Goal: Task Accomplishment & Management: Manage account settings

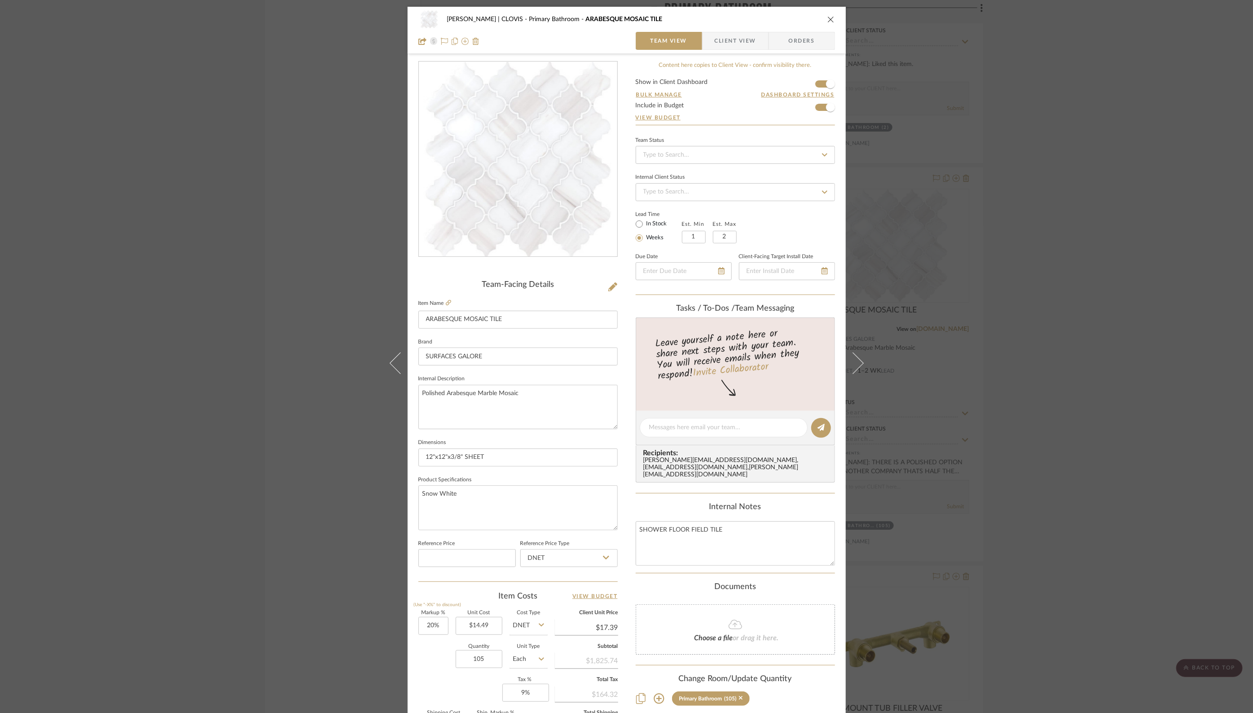
scroll to position [120, 0]
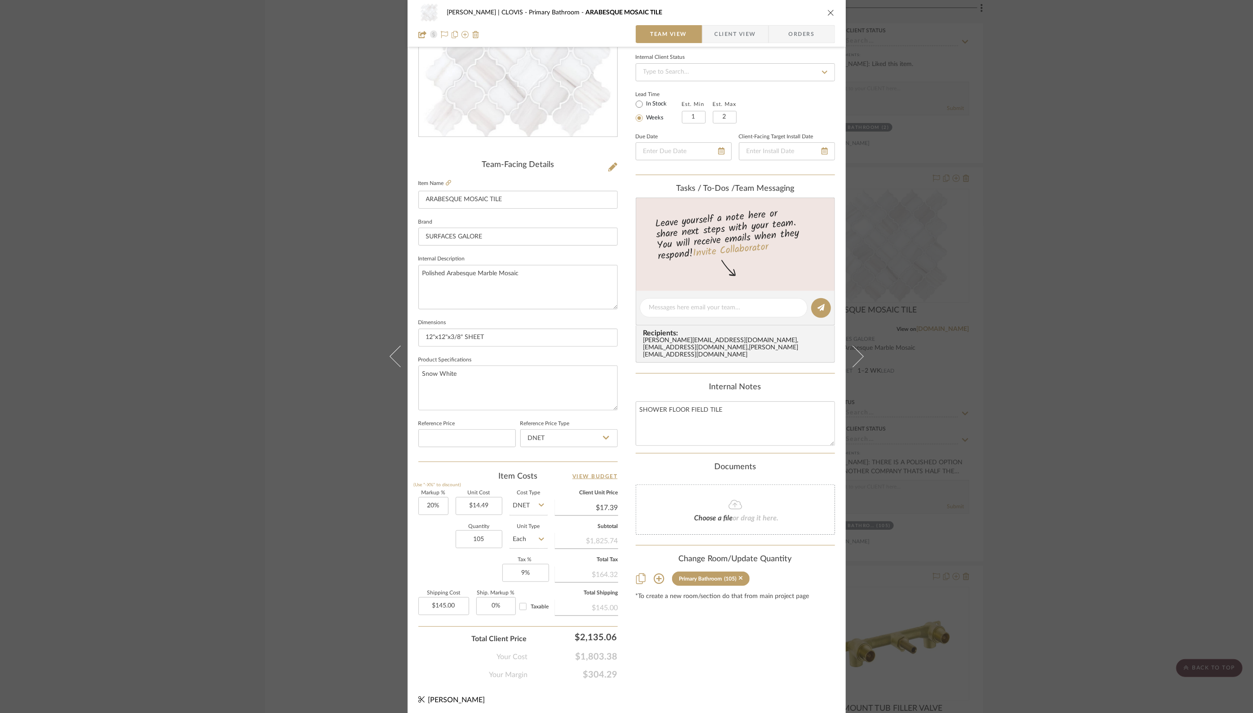
click at [827, 13] on icon "close" at bounding box center [830, 12] width 7 height 7
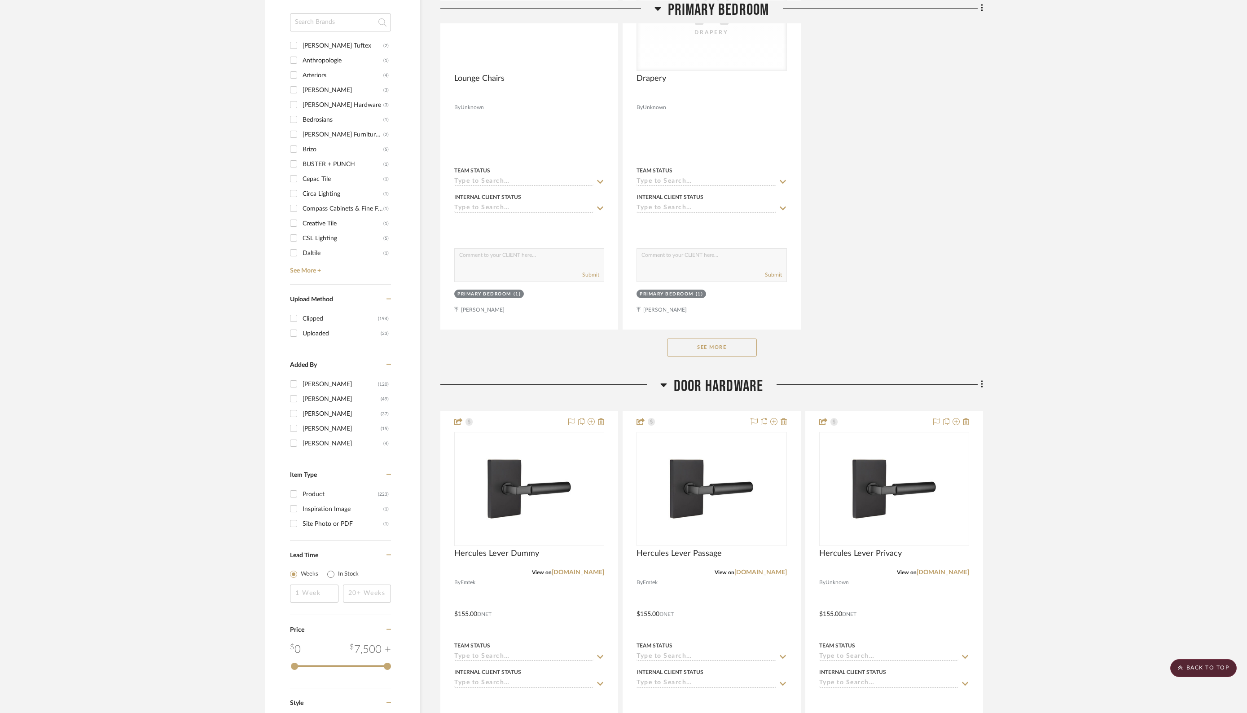
scroll to position [0, 0]
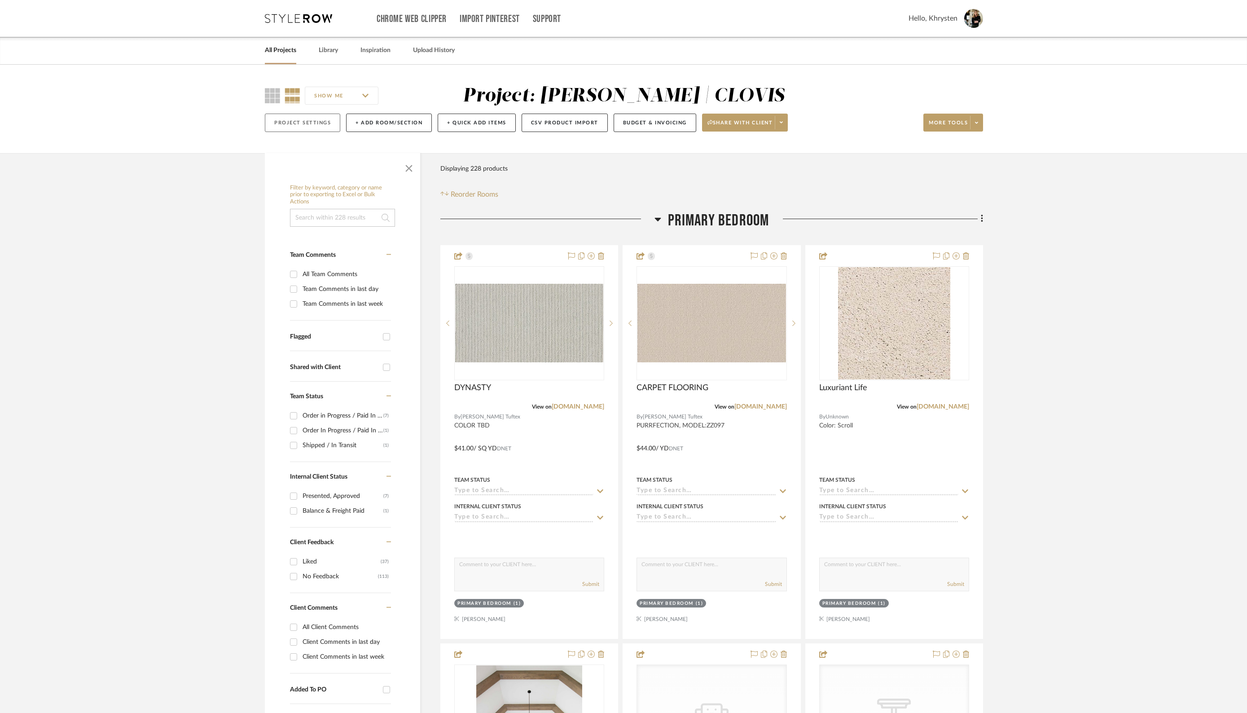
click at [310, 123] on button "Project Settings" at bounding box center [302, 123] width 75 height 18
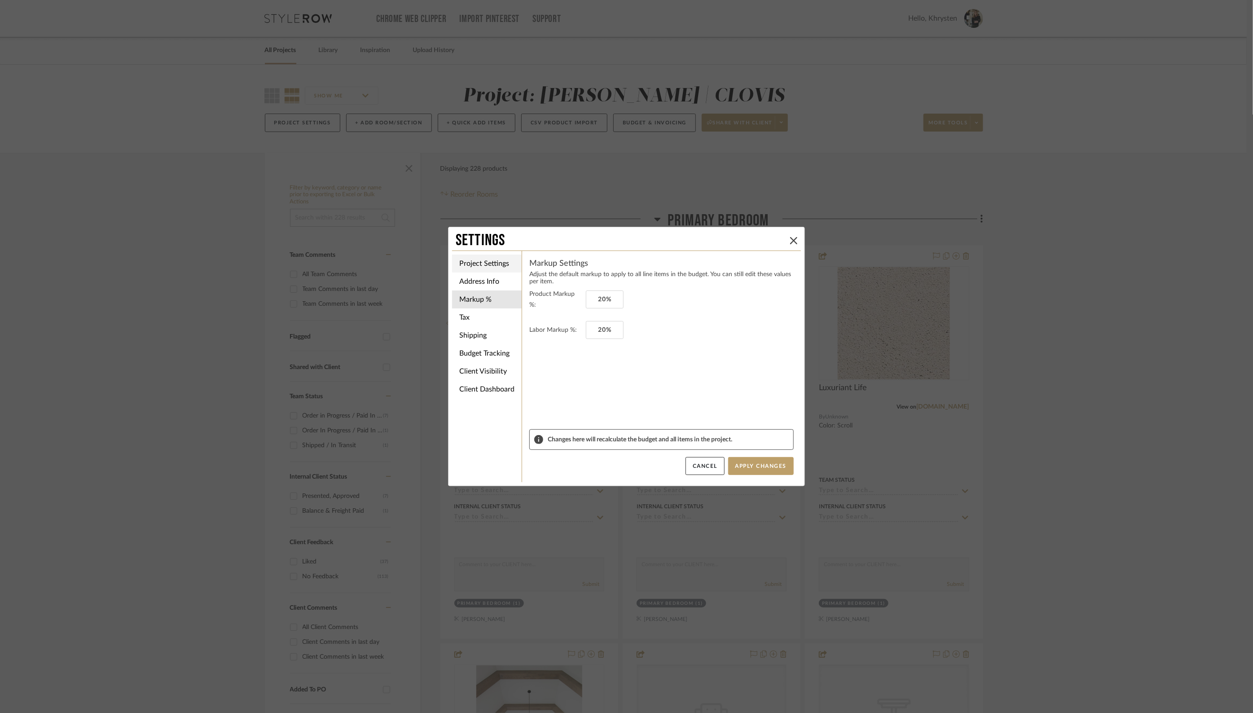
click at [487, 264] on li "Project Settings" at bounding box center [487, 264] width 70 height 18
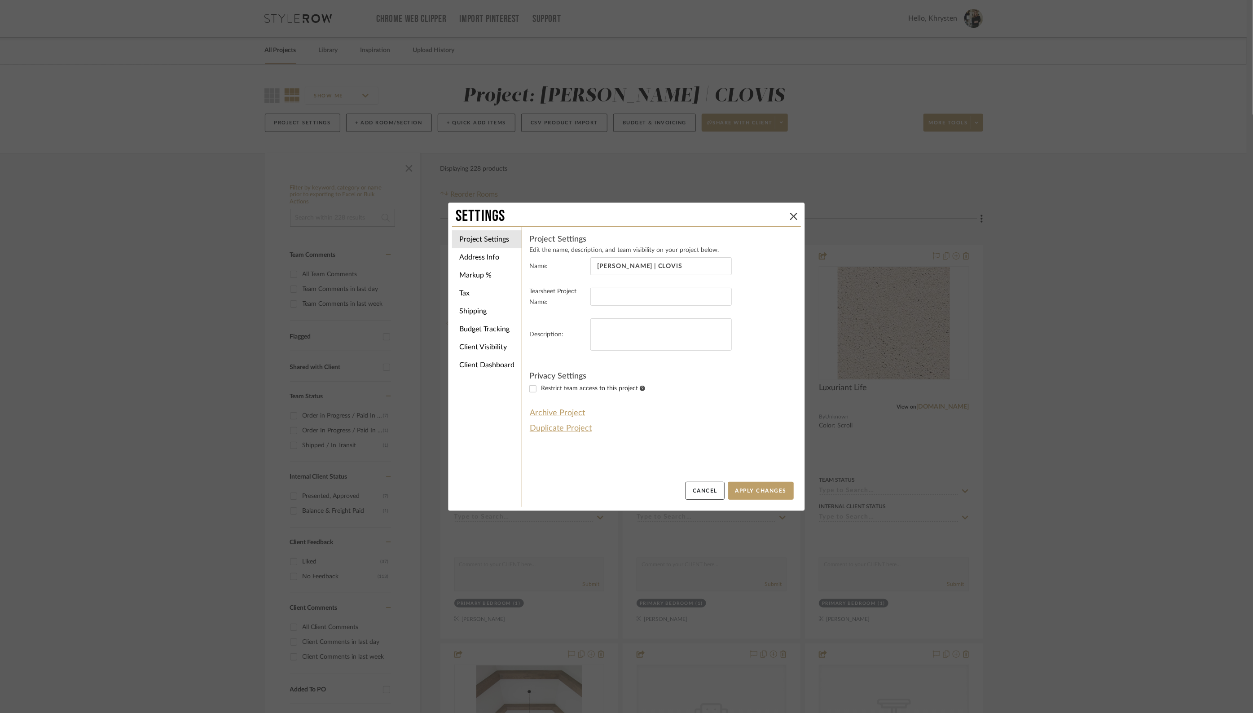
click at [797, 216] on div "Settings" at bounding box center [626, 217] width 349 height 20
click at [790, 216] on icon at bounding box center [793, 216] width 7 height 7
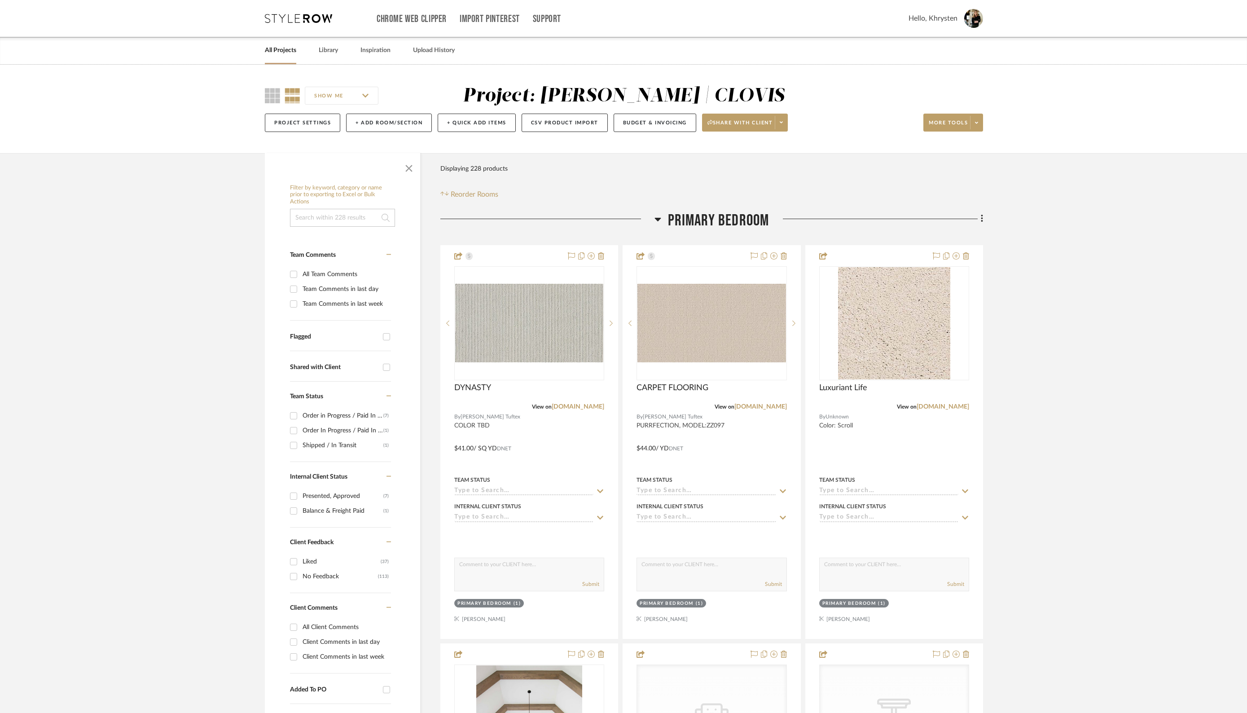
click at [278, 51] on link "All Projects" at bounding box center [280, 50] width 31 height 12
click at [278, 49] on link "All Projects" at bounding box center [280, 50] width 31 height 12
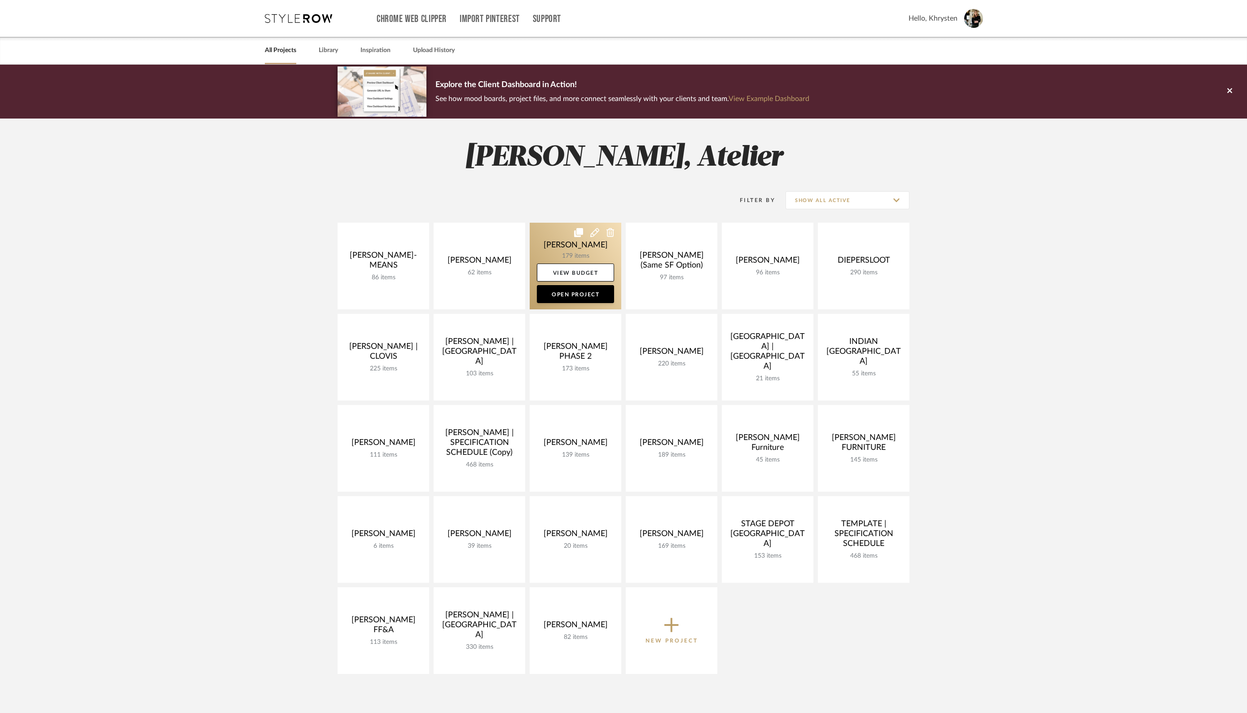
click at [574, 247] on link at bounding box center [576, 266] width 92 height 87
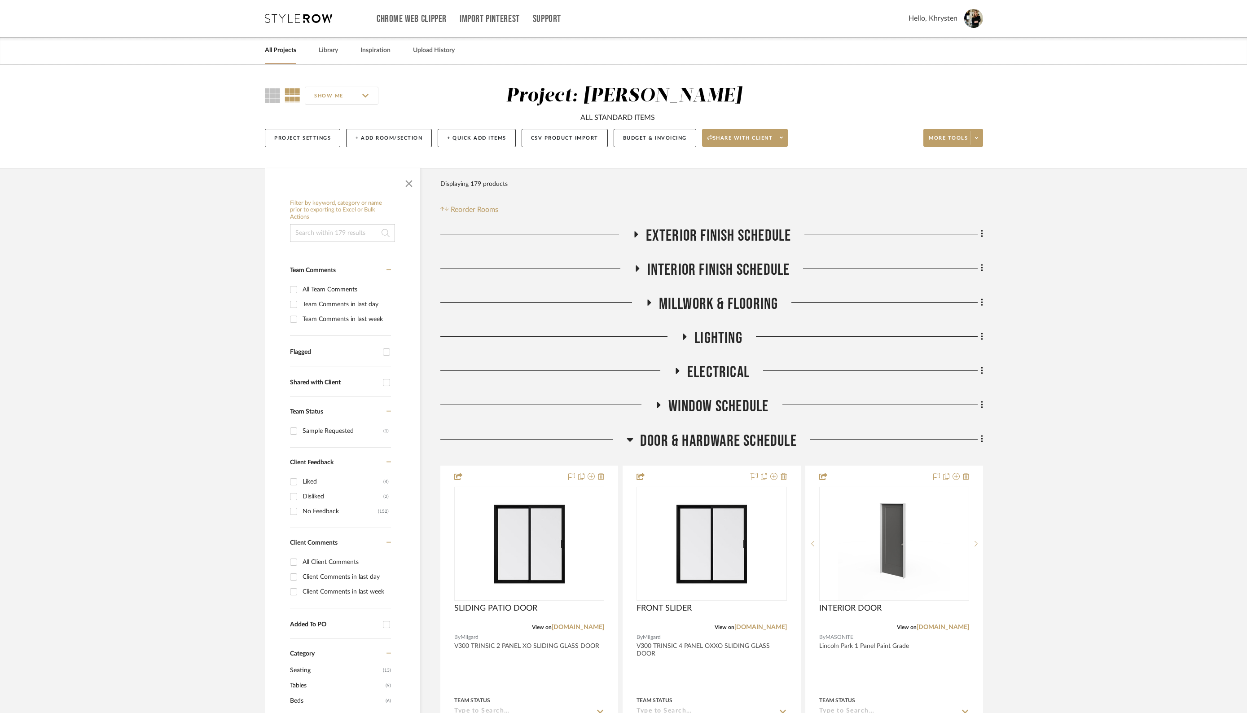
click at [637, 233] on icon at bounding box center [635, 234] width 11 height 7
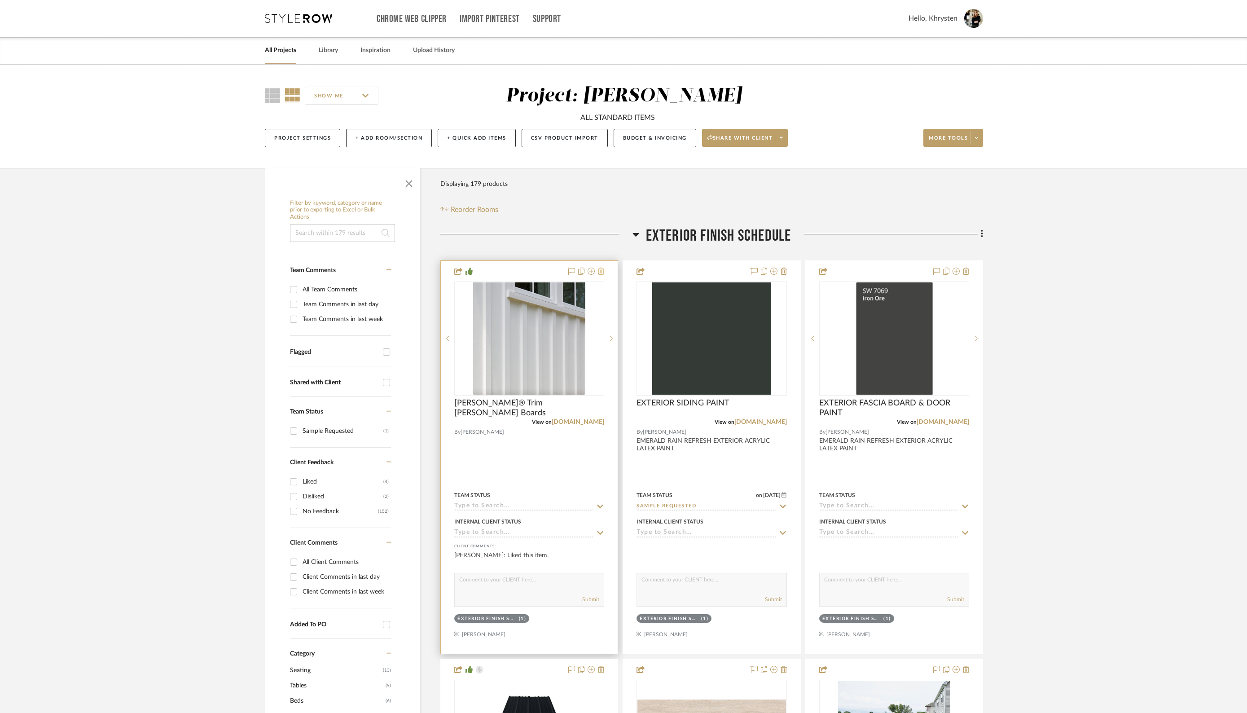
click at [602, 271] on icon at bounding box center [601, 271] width 6 height 7
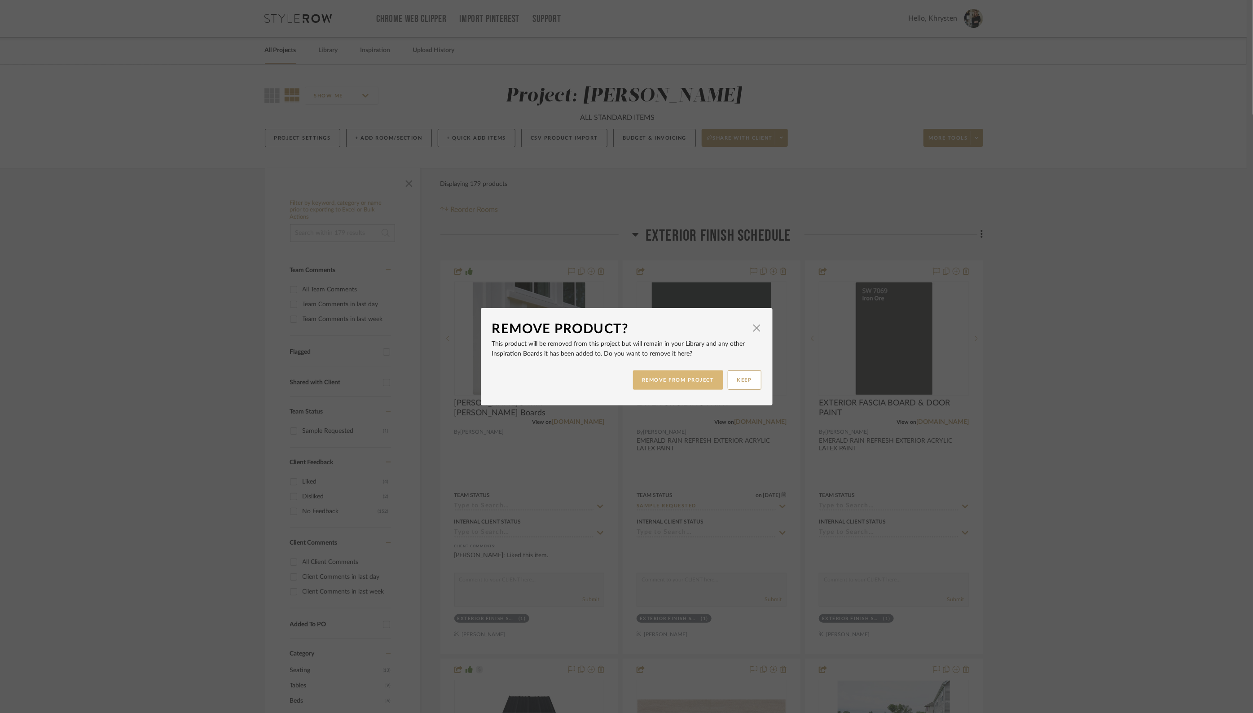
click at [669, 374] on button "REMOVE FROM PROJECT" at bounding box center [678, 379] width 90 height 19
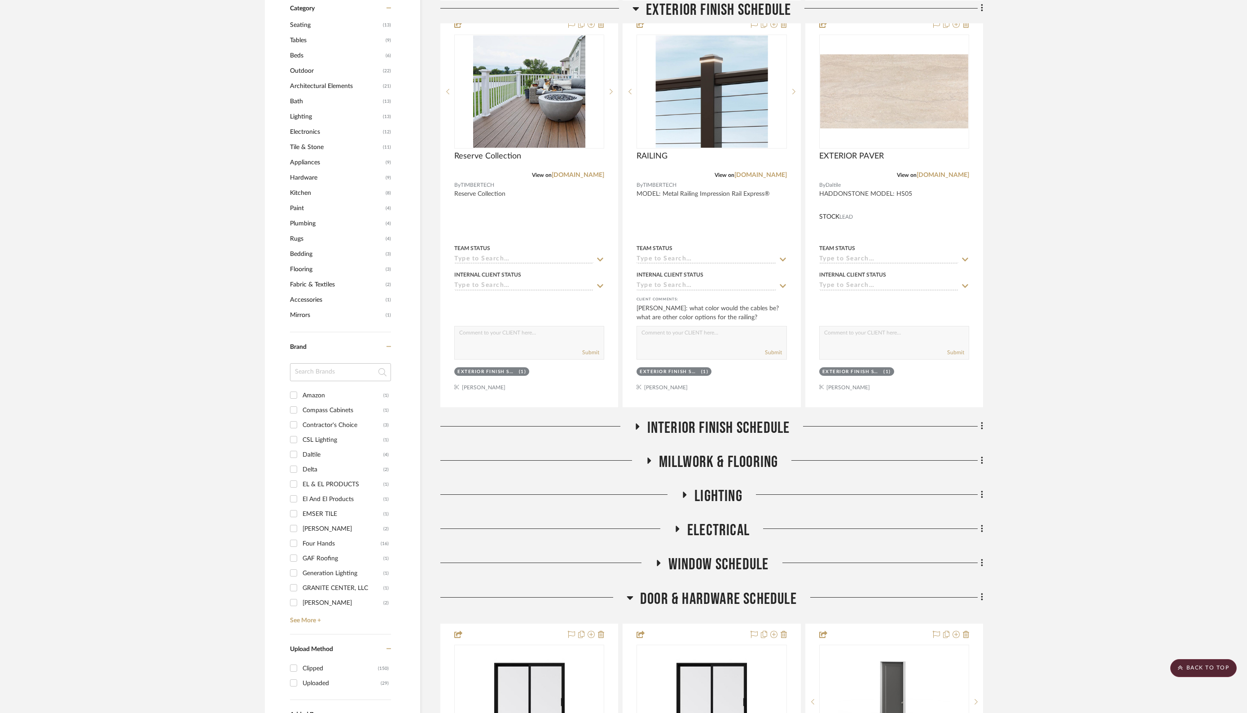
scroll to position [647, 0]
click at [635, 421] on icon at bounding box center [637, 424] width 11 height 7
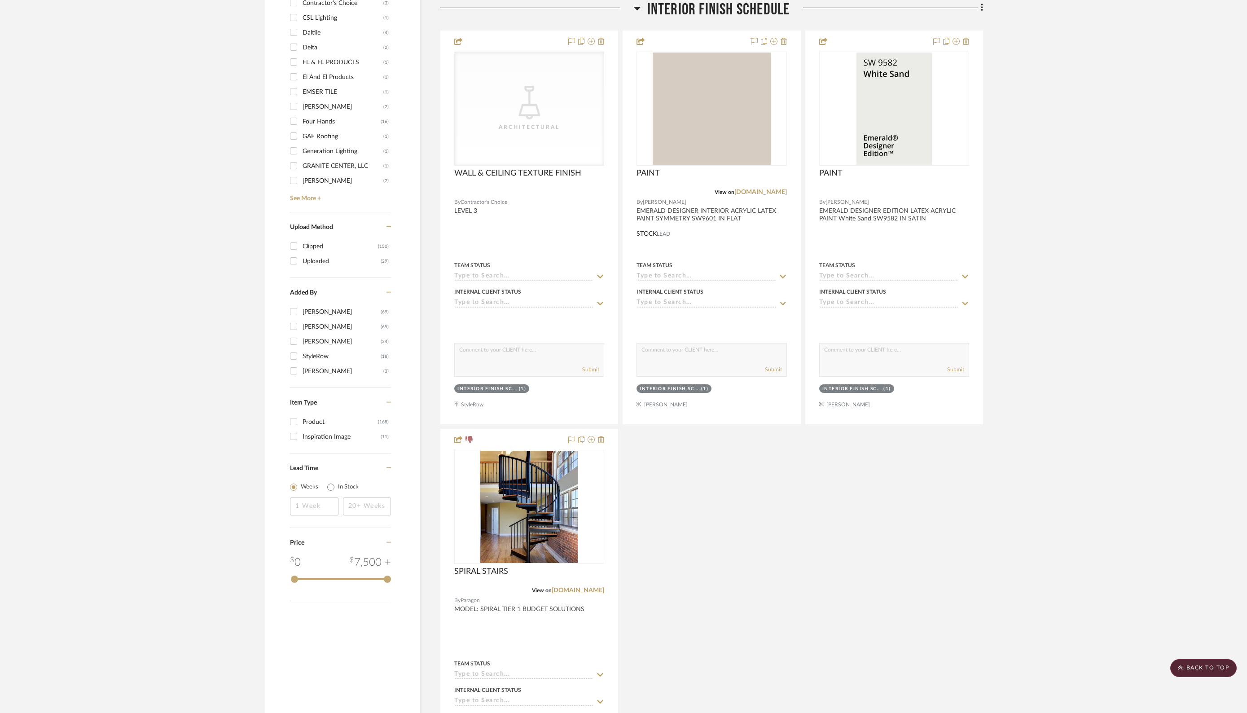
scroll to position [1068, 0]
click at [470, 435] on icon at bounding box center [469, 438] width 7 height 7
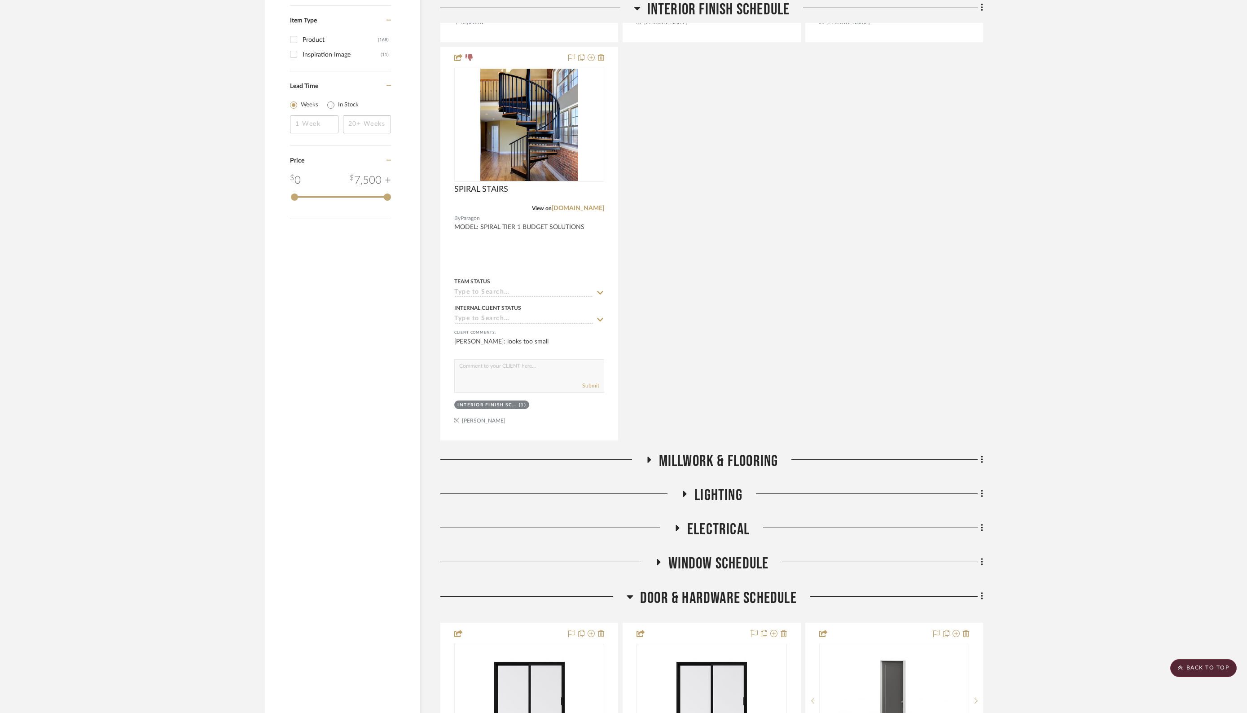
scroll to position [1456, 0]
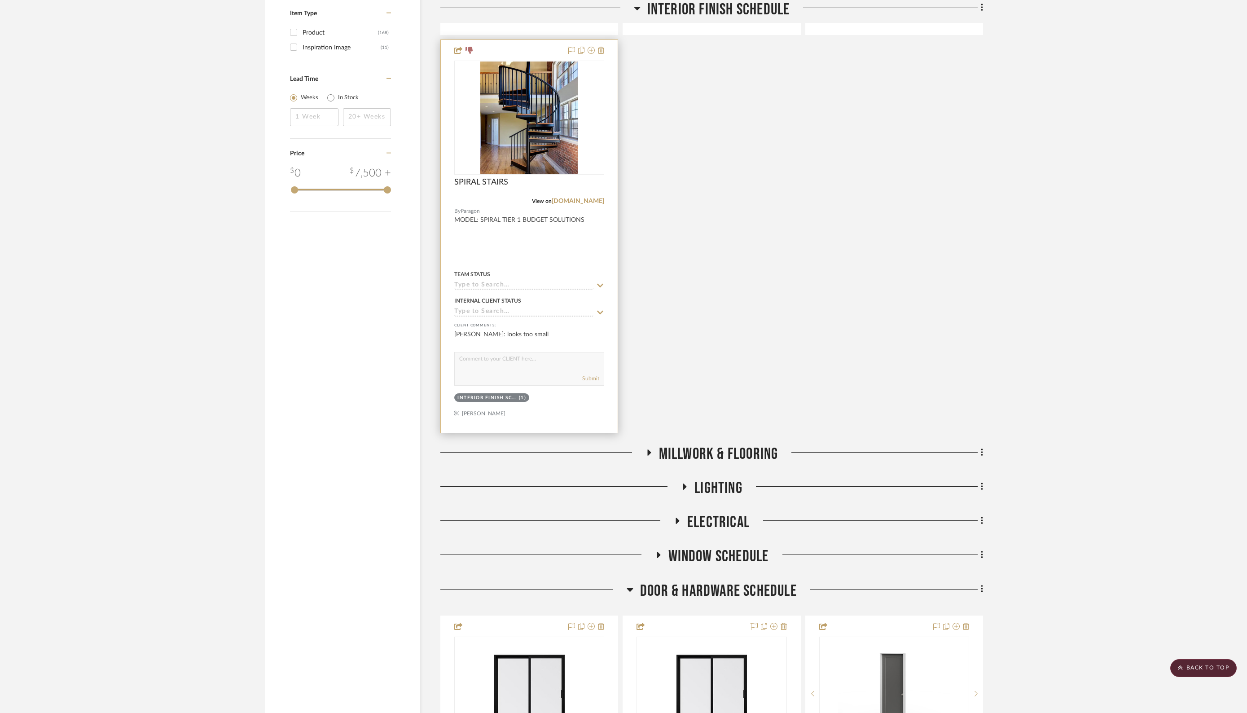
click at [540, 364] on div "Submit" at bounding box center [529, 369] width 150 height 34
click at [541, 359] on textarea at bounding box center [529, 360] width 149 height 17
type textarea "Please see the revised image"
click at [591, 374] on button "Submit" at bounding box center [590, 378] width 17 height 8
click at [647, 449] on icon at bounding box center [649, 452] width 4 height 6
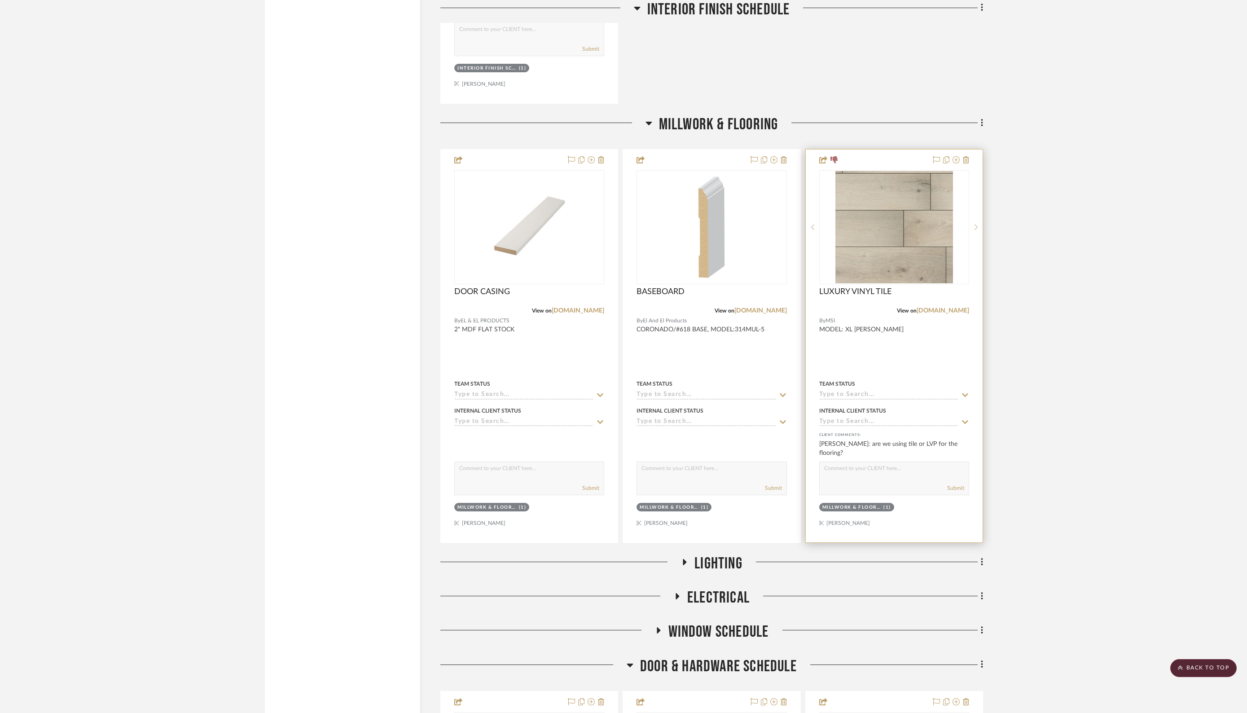
scroll to position [1785, 0]
click at [834, 469] on textarea at bounding box center [894, 471] width 149 height 17
type textarea "LVP"
click at [954, 485] on button "Submit" at bounding box center [955, 489] width 17 height 8
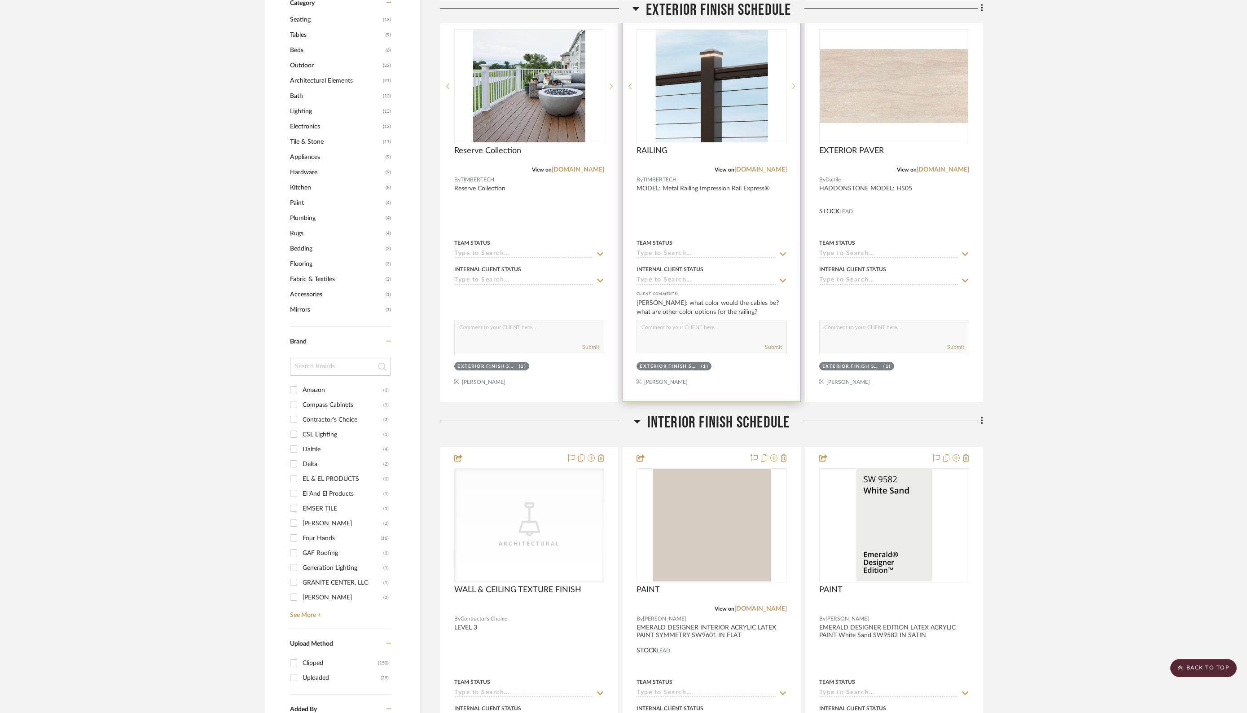
scroll to position [648, 0]
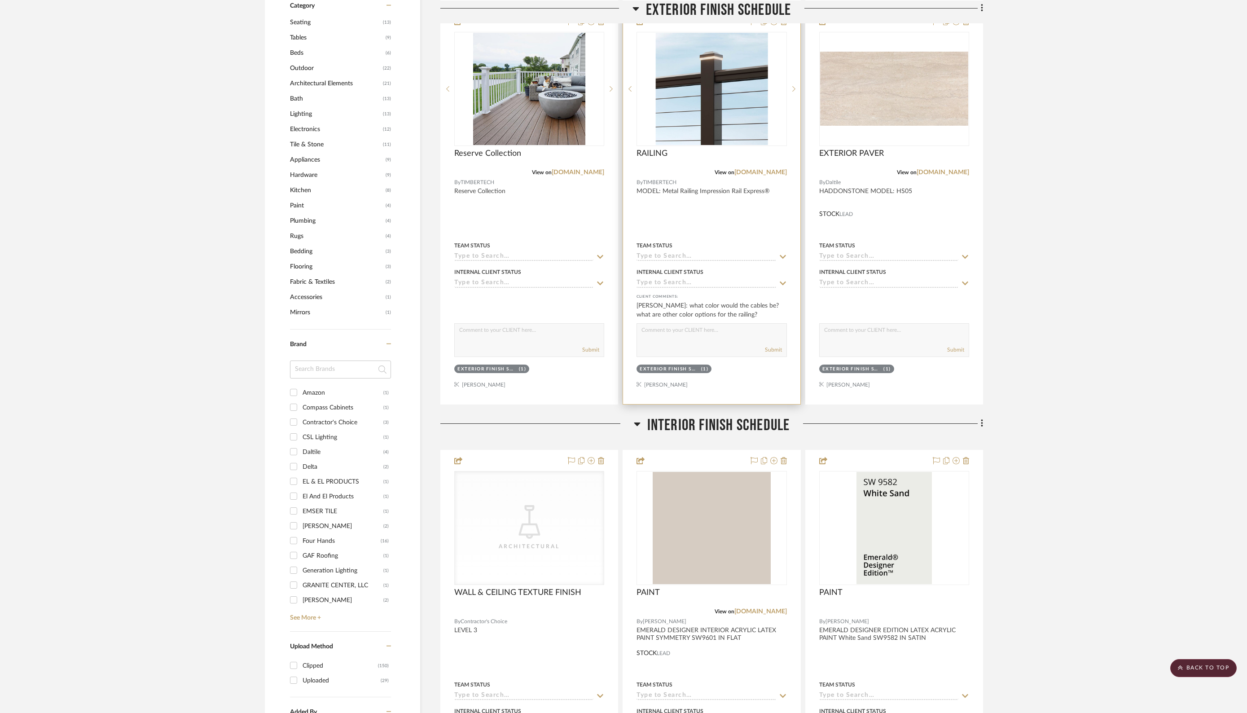
click at [722, 338] on div "Submit" at bounding box center [712, 340] width 150 height 34
click at [668, 327] on textarea at bounding box center [711, 332] width 149 height 17
type textarea "Preferably black"
click at [771, 350] on button "Submit" at bounding box center [773, 350] width 17 height 8
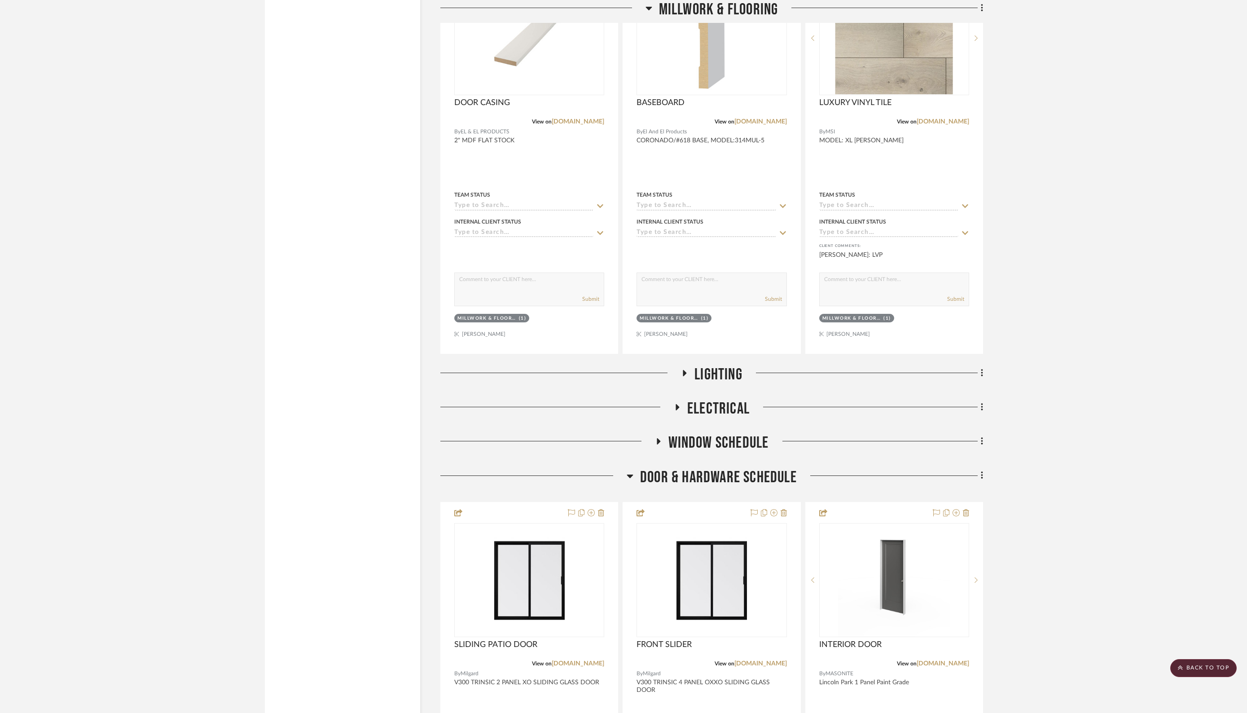
scroll to position [1978, 0]
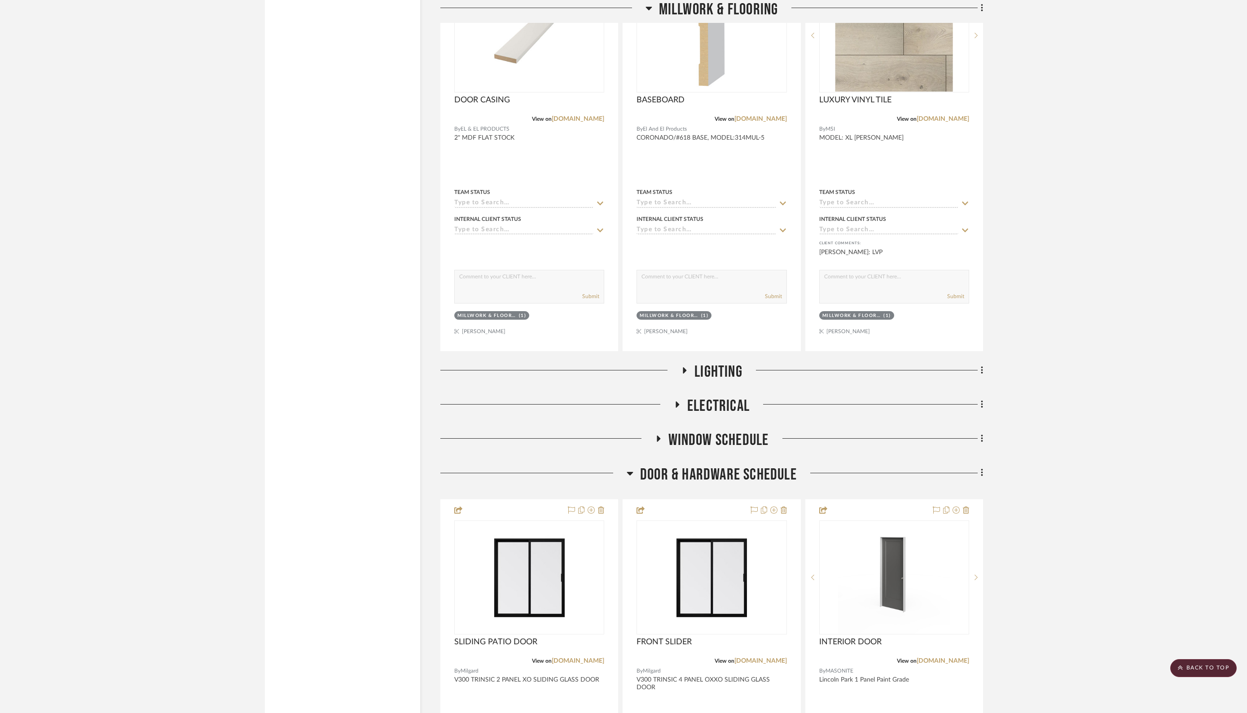
click at [682, 367] on icon at bounding box center [684, 370] width 11 height 7
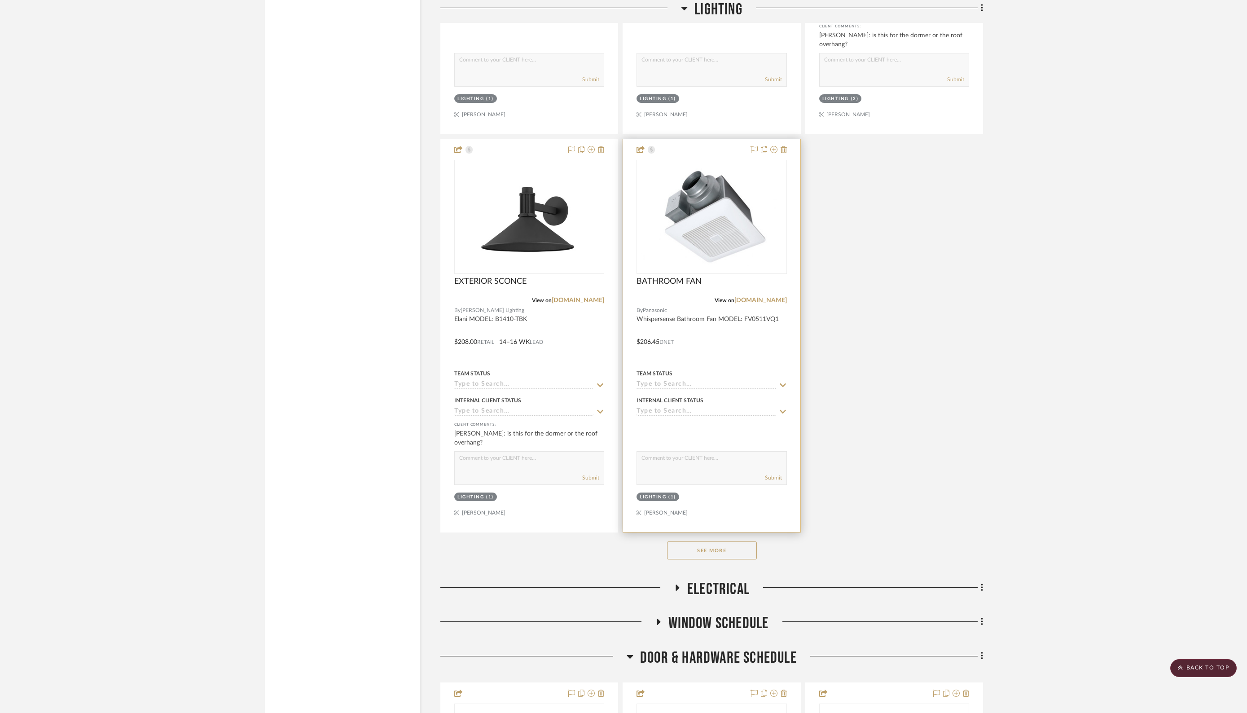
scroll to position [3034, 0]
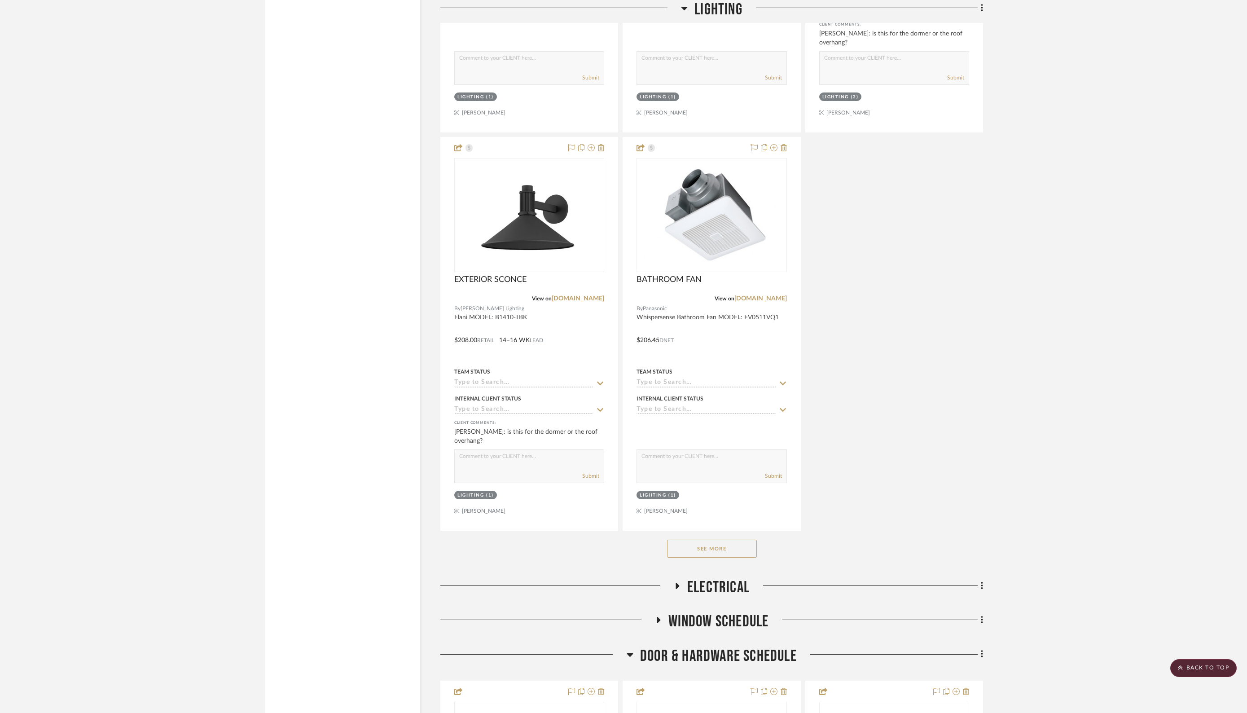
click at [722, 540] on button "See More" at bounding box center [712, 549] width 90 height 18
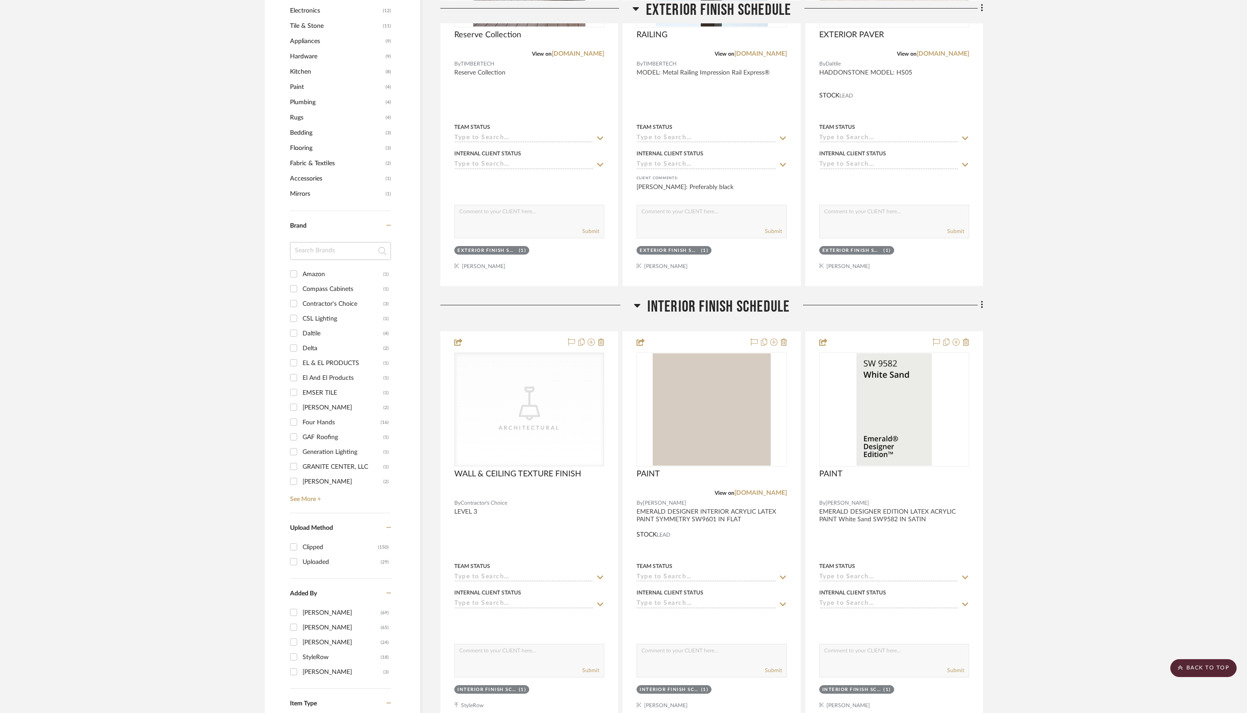
scroll to position [771, 0]
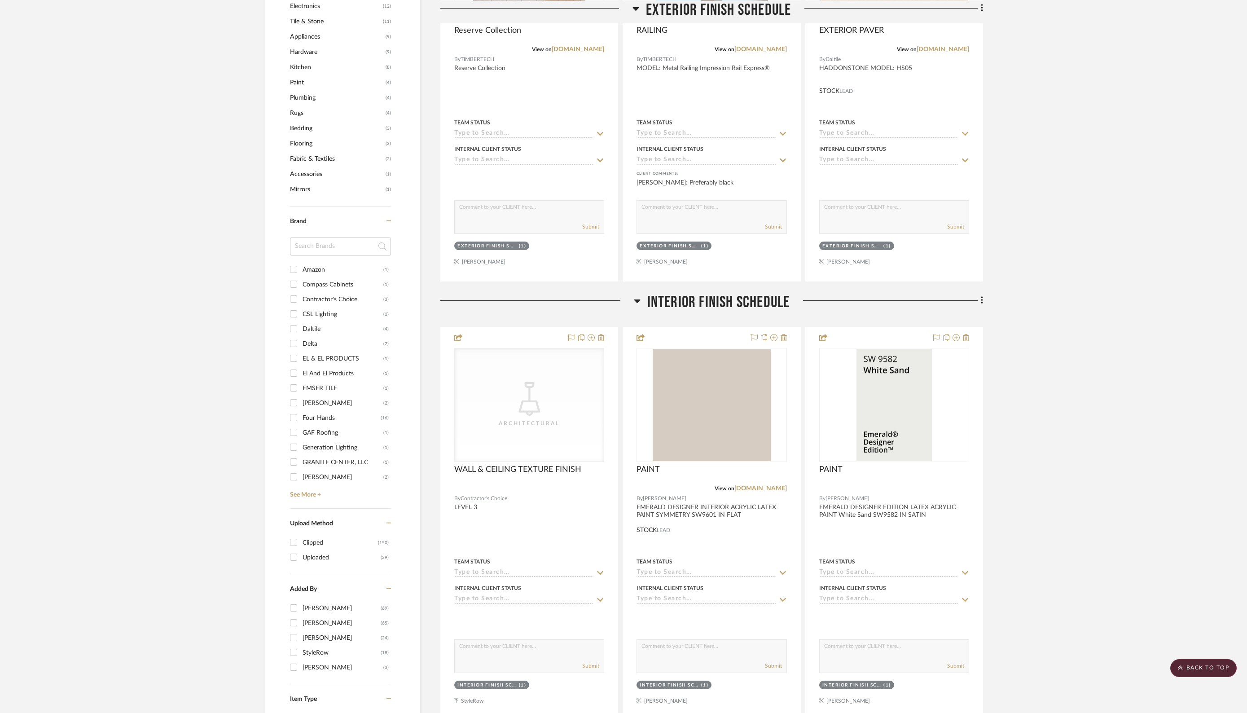
click at [639, 299] on icon at bounding box center [637, 301] width 6 height 4
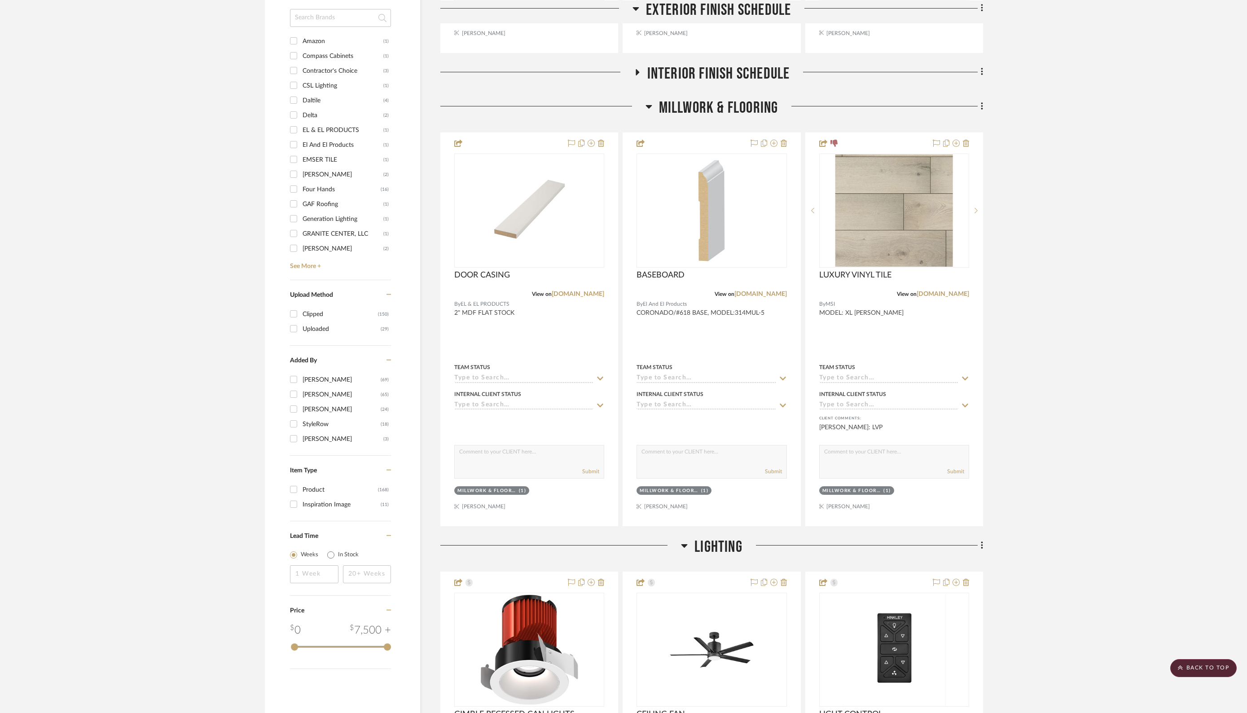
scroll to position [997, 0]
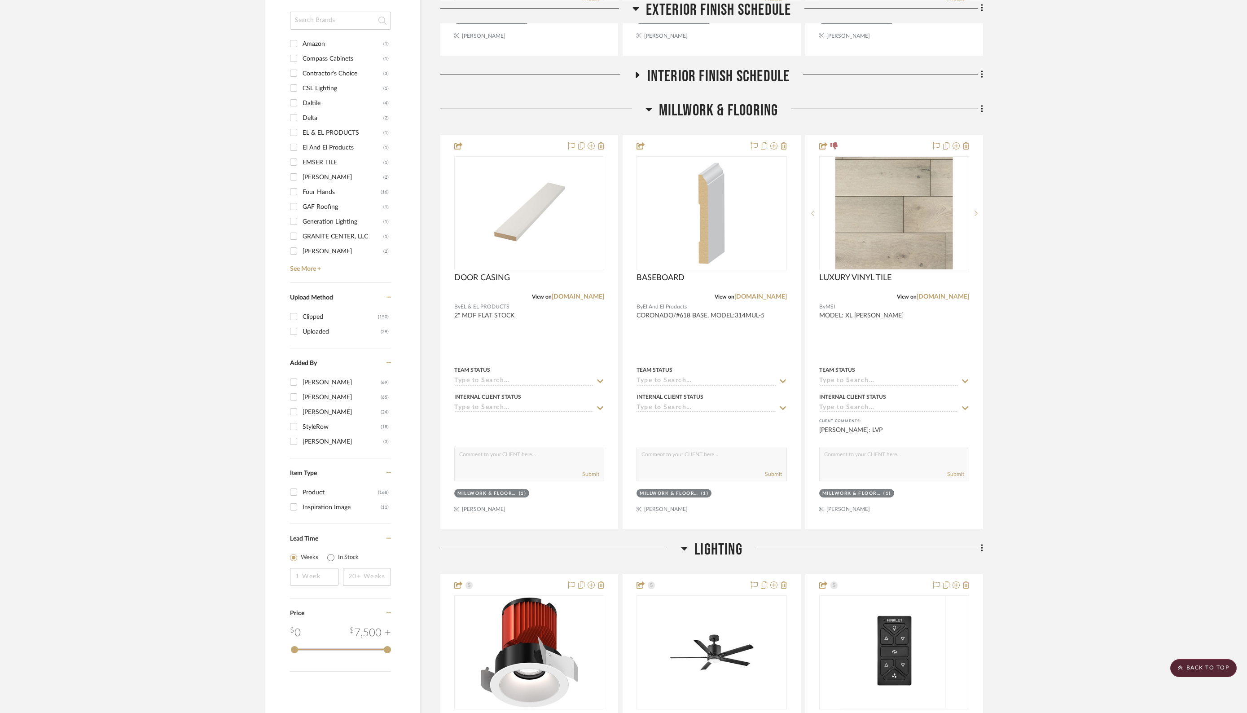
click at [647, 108] on icon at bounding box center [649, 110] width 6 height 4
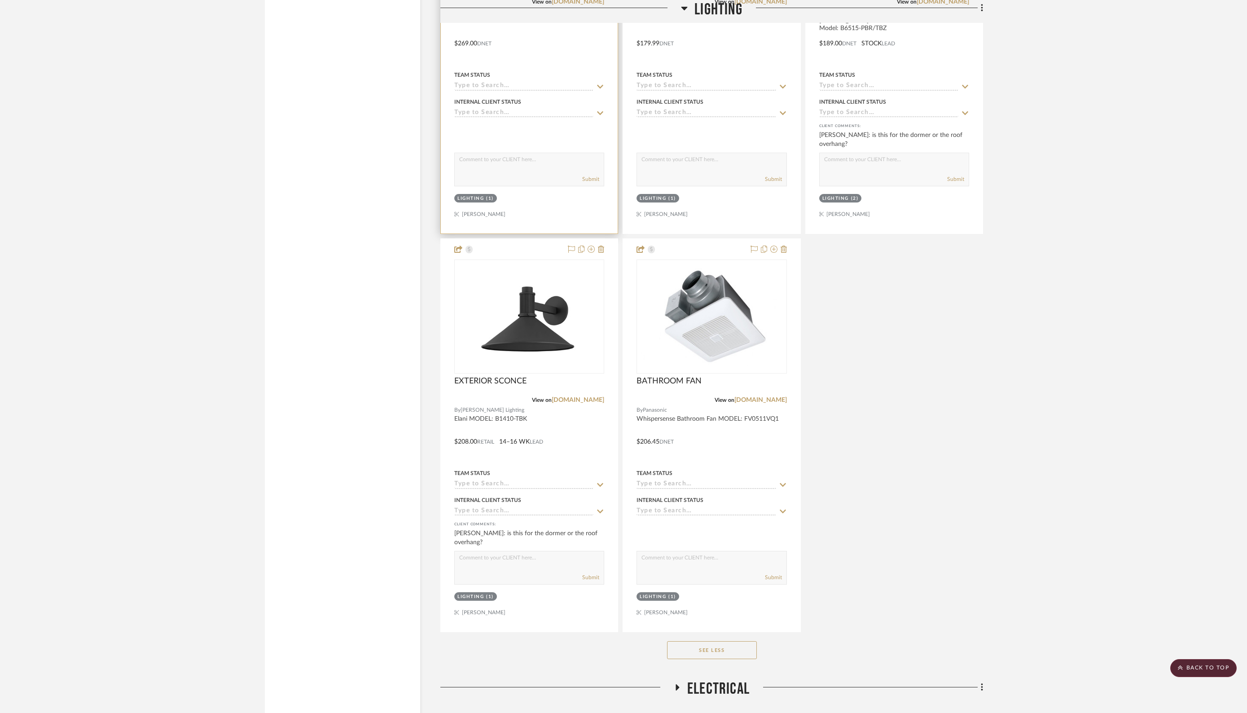
scroll to position [1723, 0]
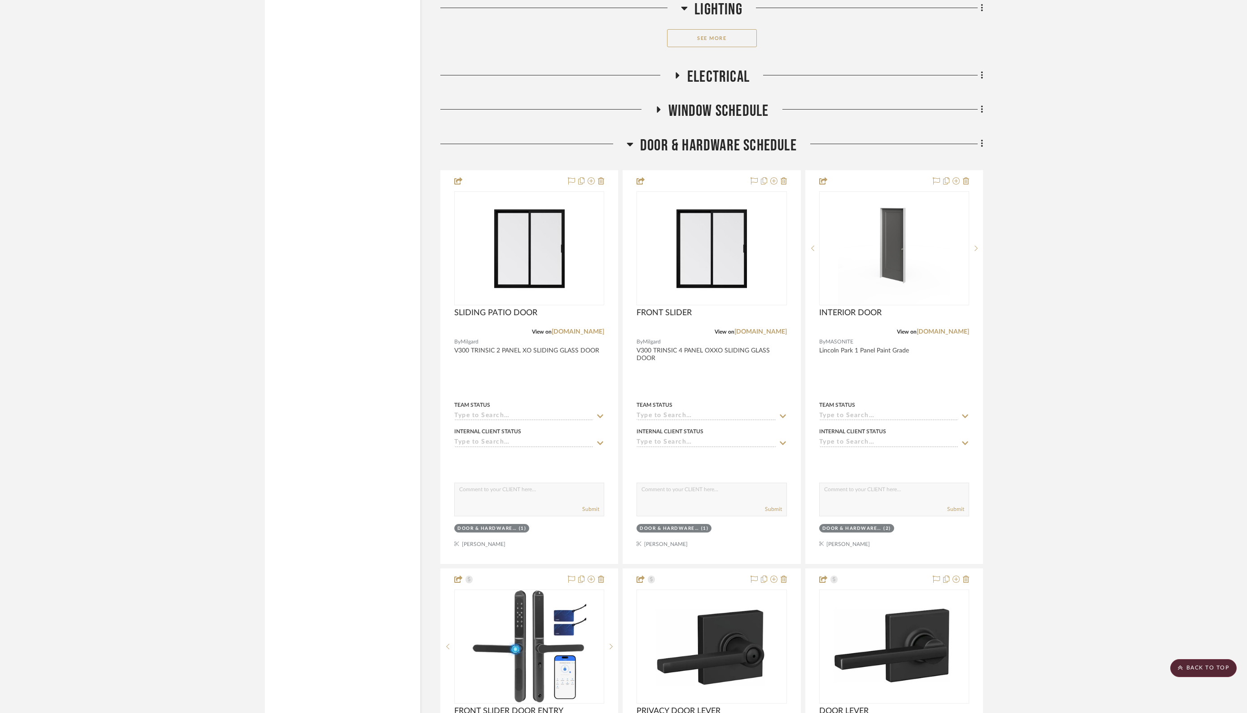
scroll to position [2353, 0]
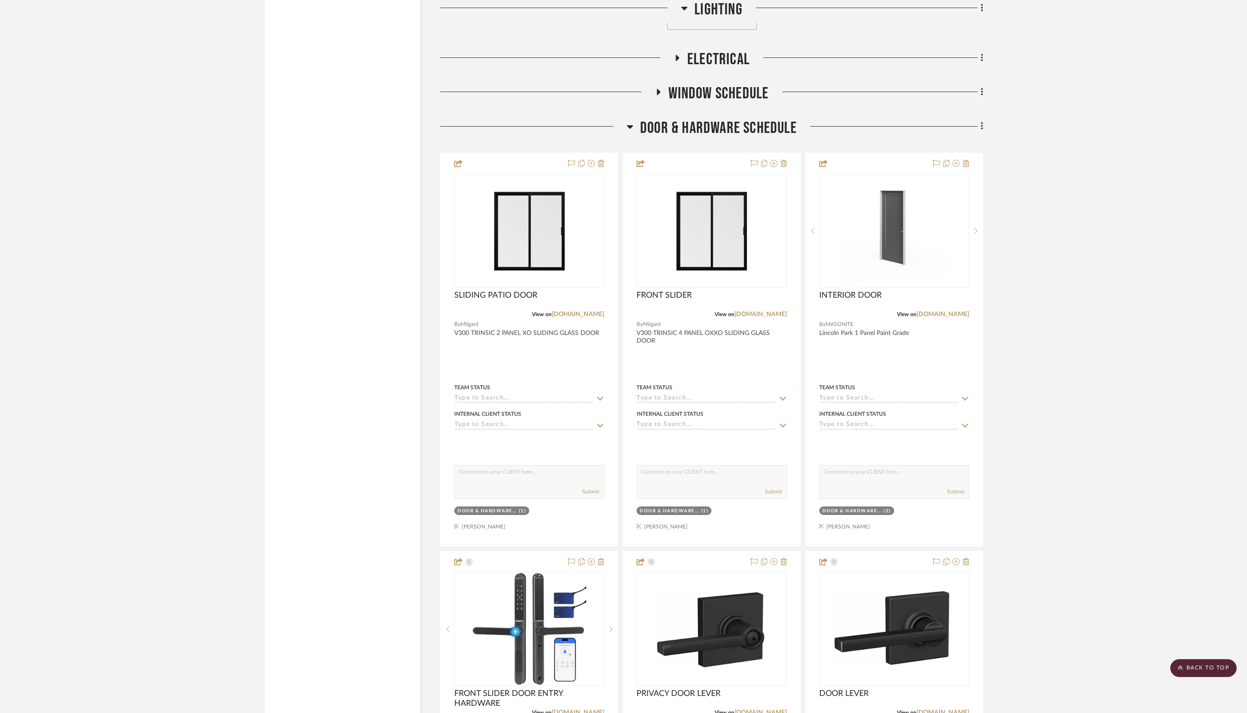
click at [658, 89] on icon at bounding box center [659, 92] width 4 height 6
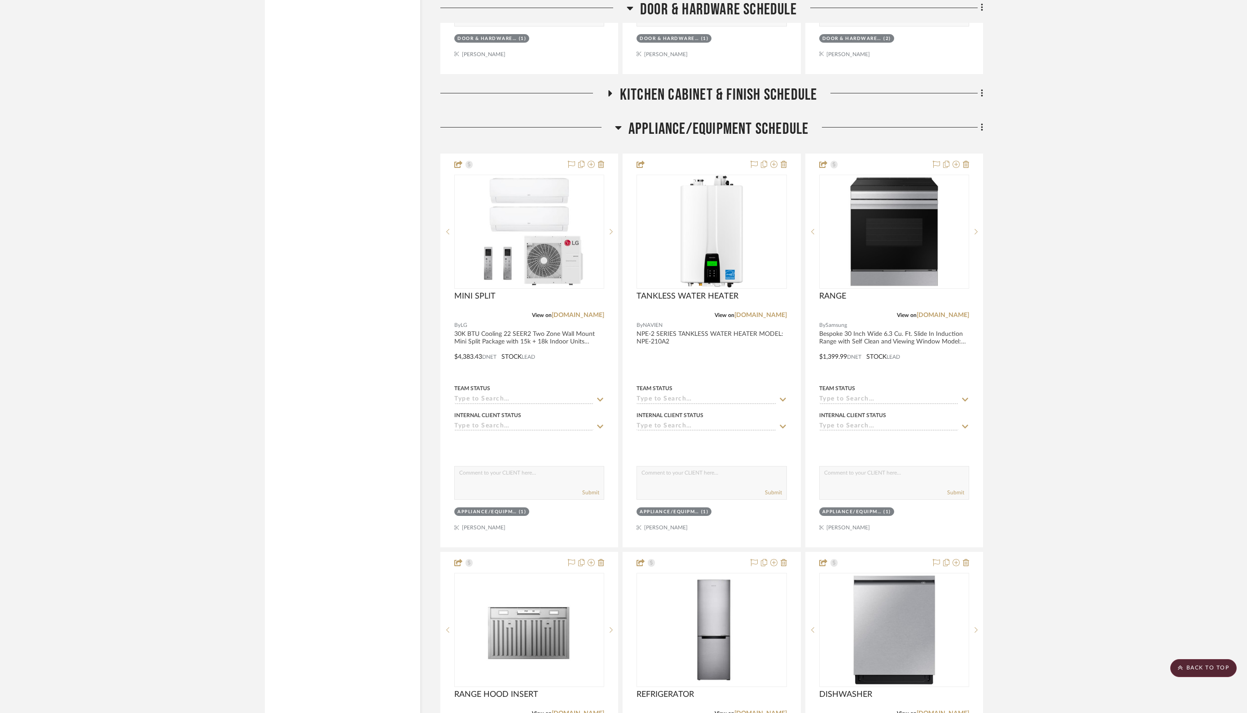
scroll to position [3630, 0]
click at [610, 89] on icon at bounding box center [610, 92] width 4 height 6
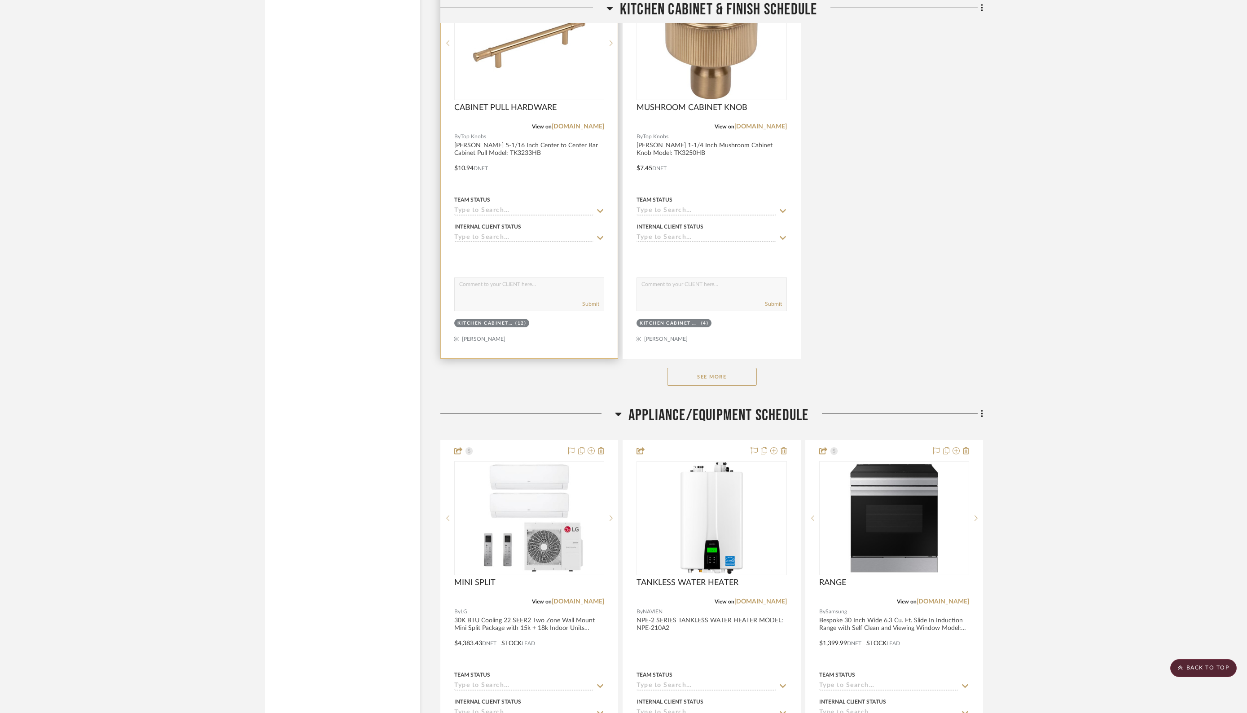
scroll to position [4582, 0]
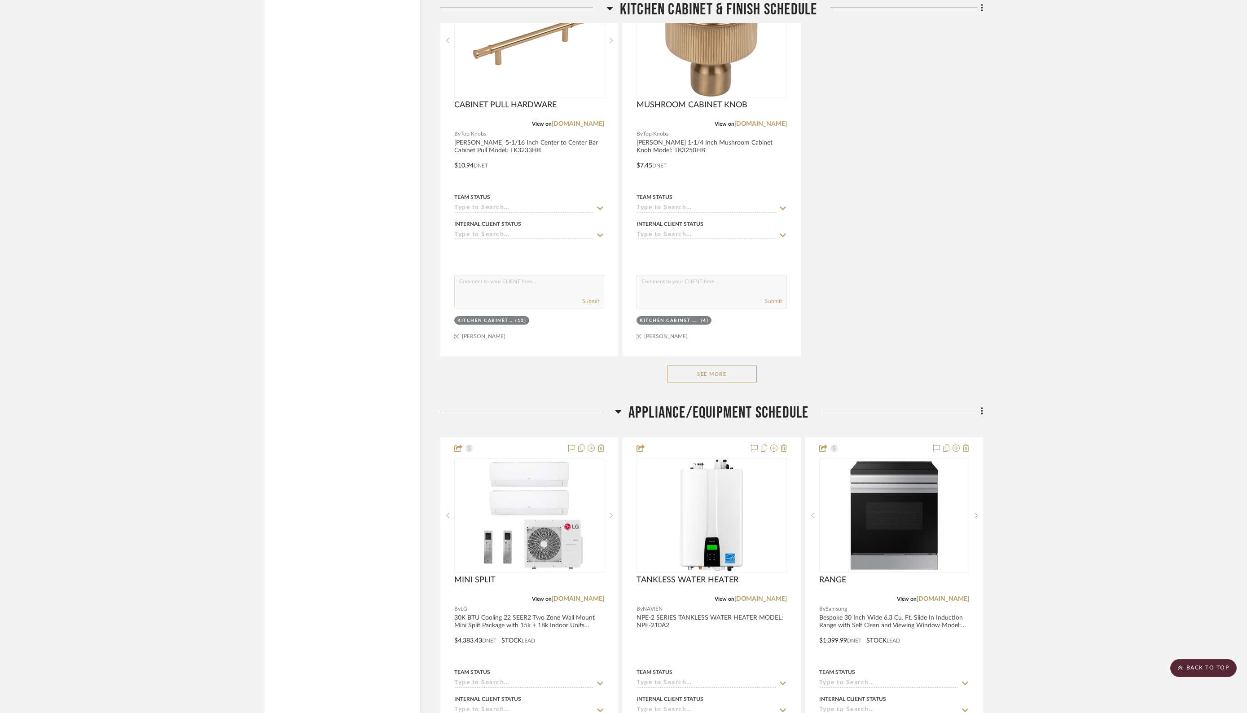
click at [721, 365] on button "See More" at bounding box center [712, 374] width 90 height 18
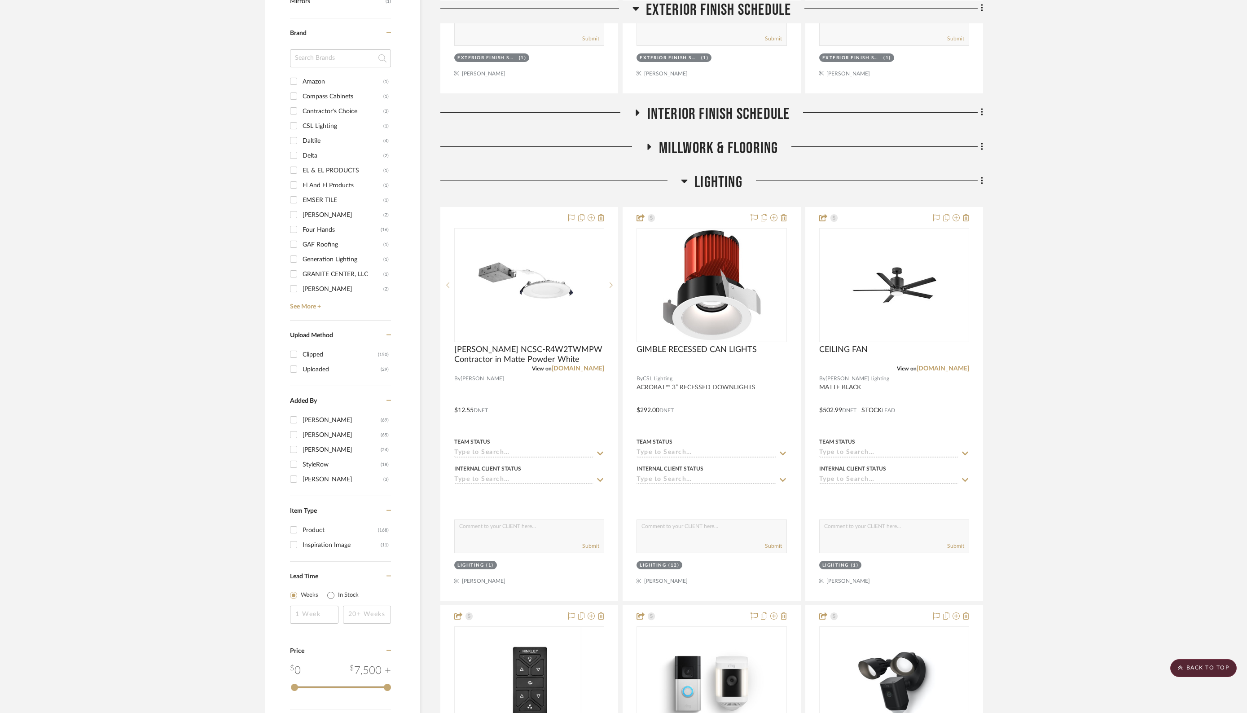
scroll to position [959, 0]
click at [550, 564] on div "Lighting (1)" at bounding box center [529, 565] width 152 height 13
click at [474, 562] on div "Lighting" at bounding box center [470, 565] width 26 height 7
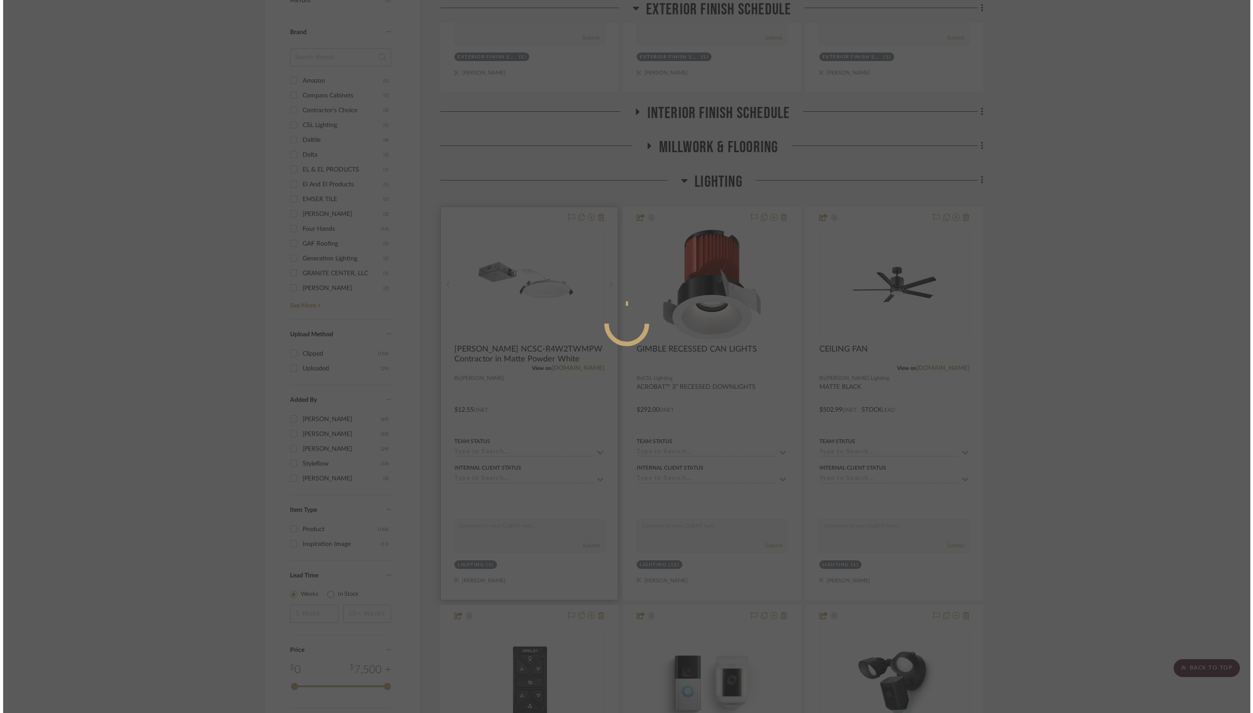
scroll to position [0, 0]
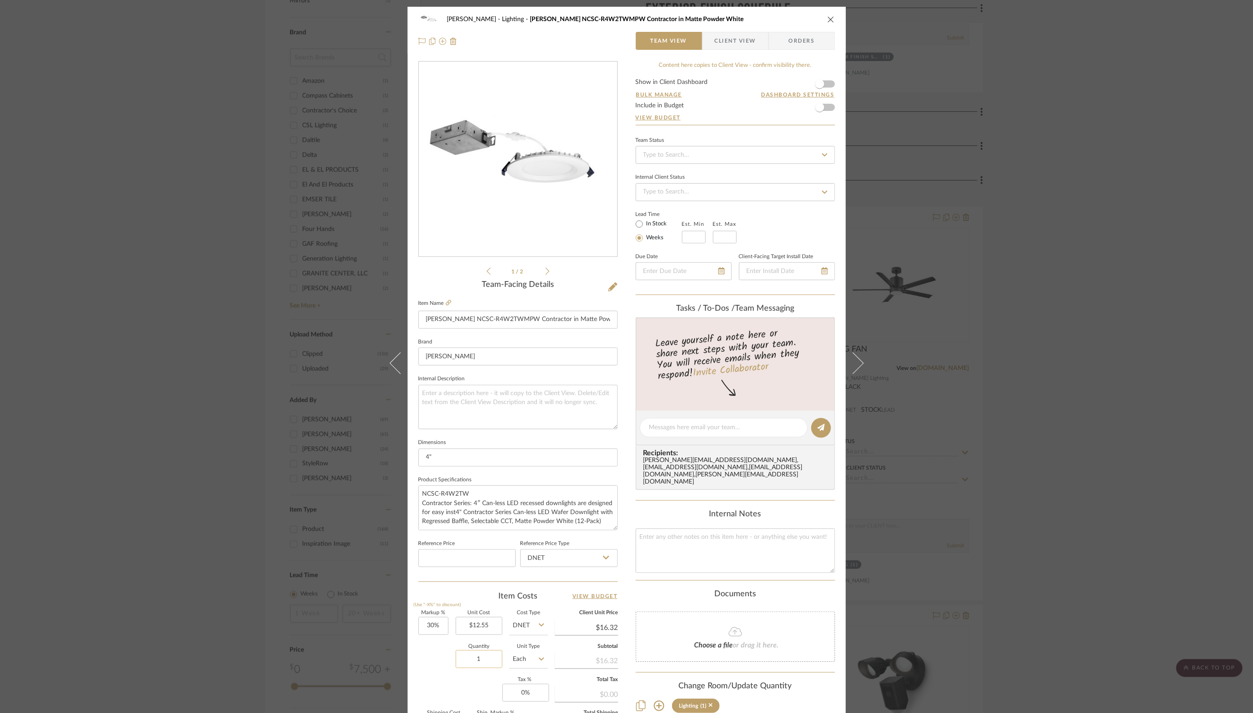
click at [485, 656] on input "1" at bounding box center [479, 659] width 47 height 18
type input "15"
click at [564, 578] on div "Team-Facing Details Item Name [PERSON_NAME] NCSC-R4W2TWMPW Contractor in Matte …" at bounding box center [517, 430] width 199 height 301
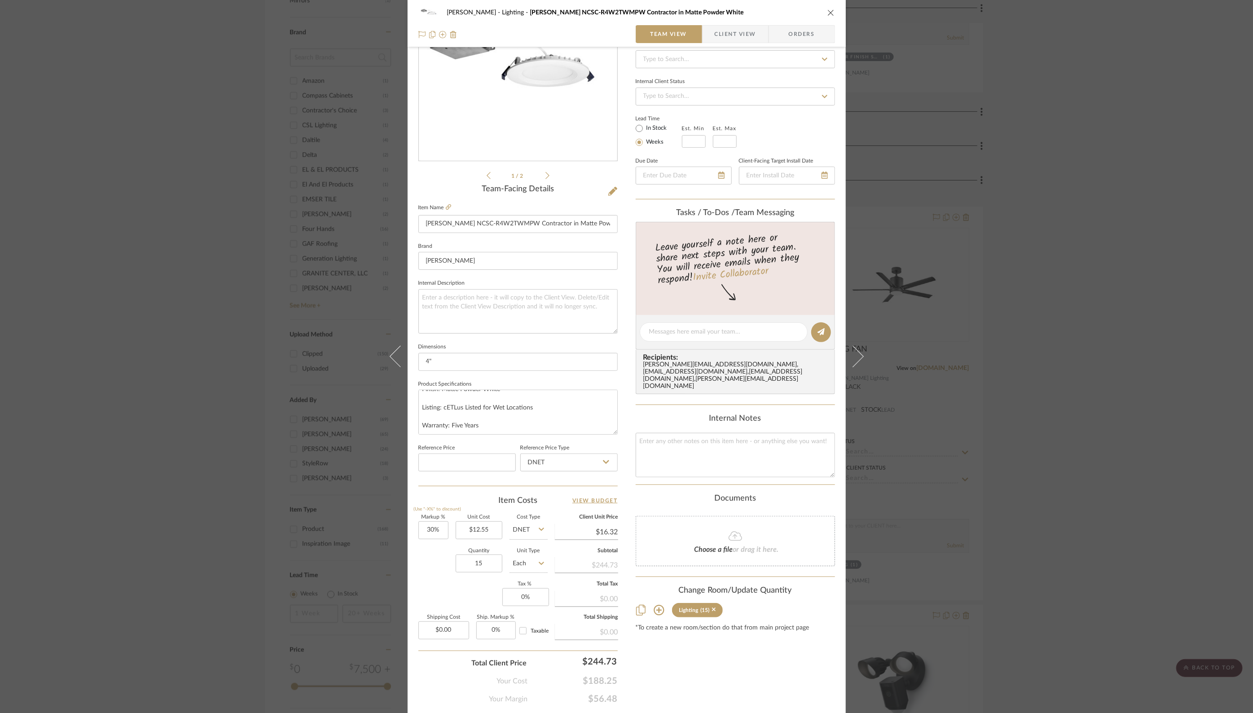
scroll to position [120, 0]
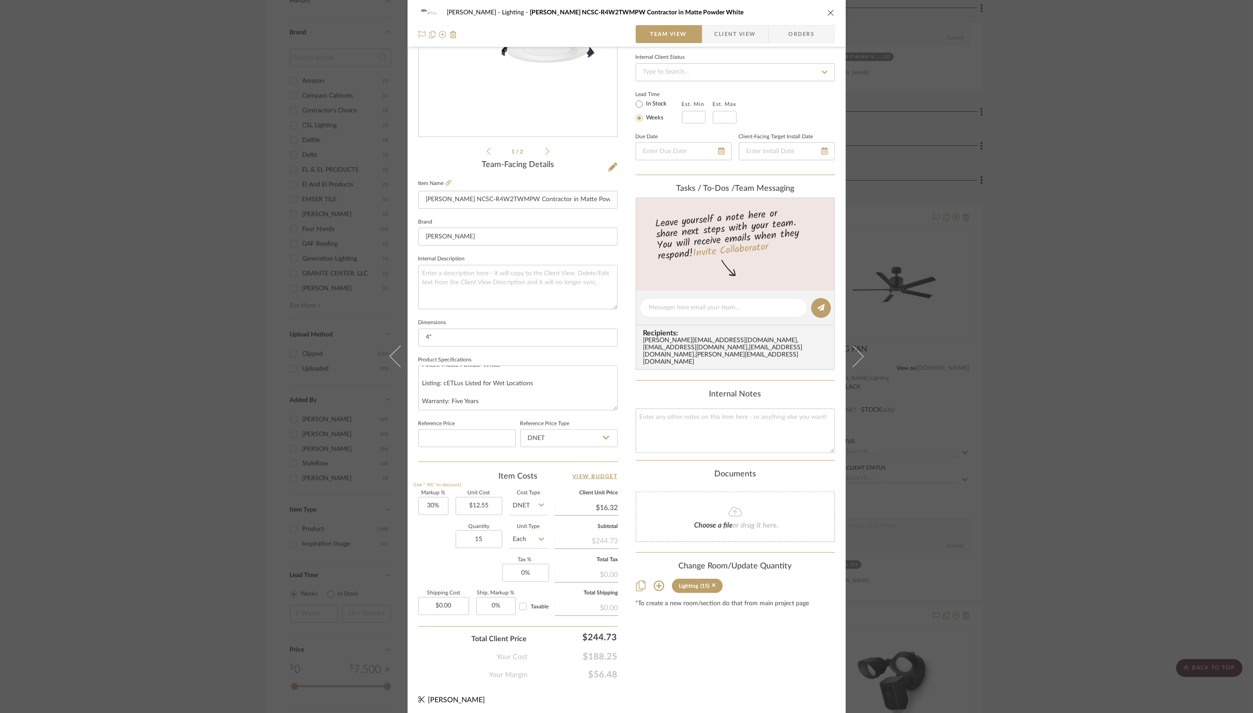
click at [828, 12] on icon "close" at bounding box center [830, 12] width 7 height 7
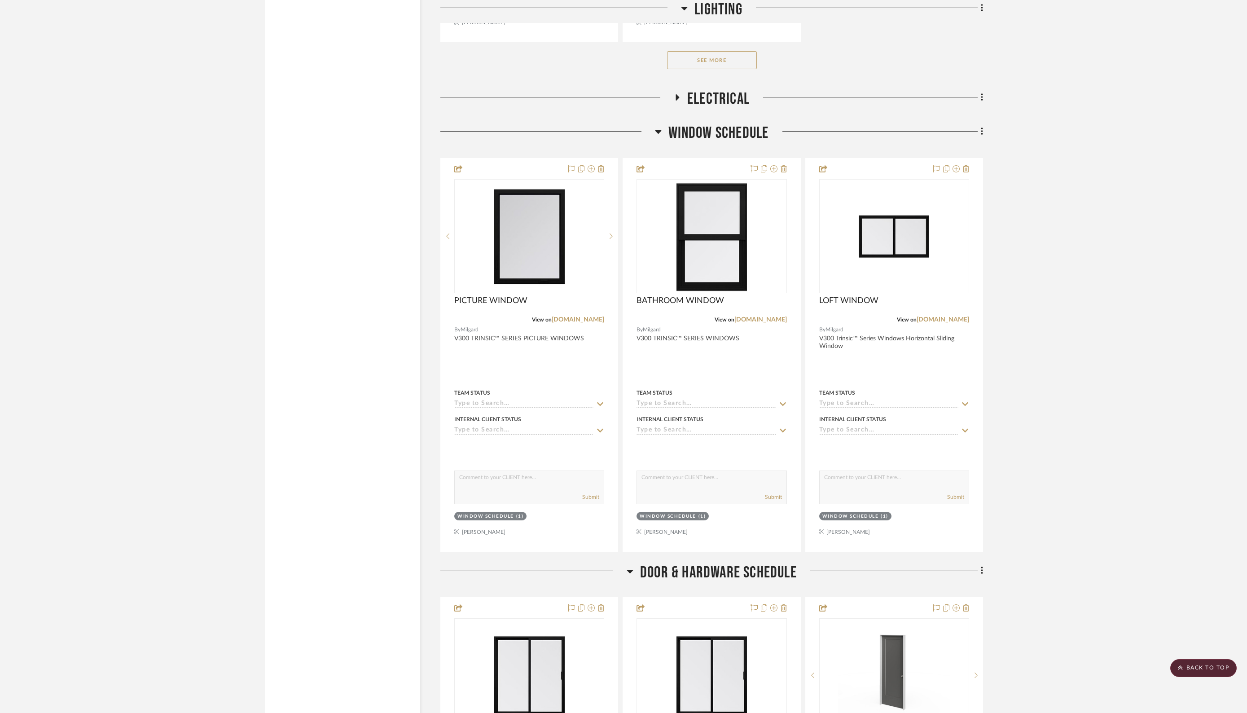
scroll to position [2231, 0]
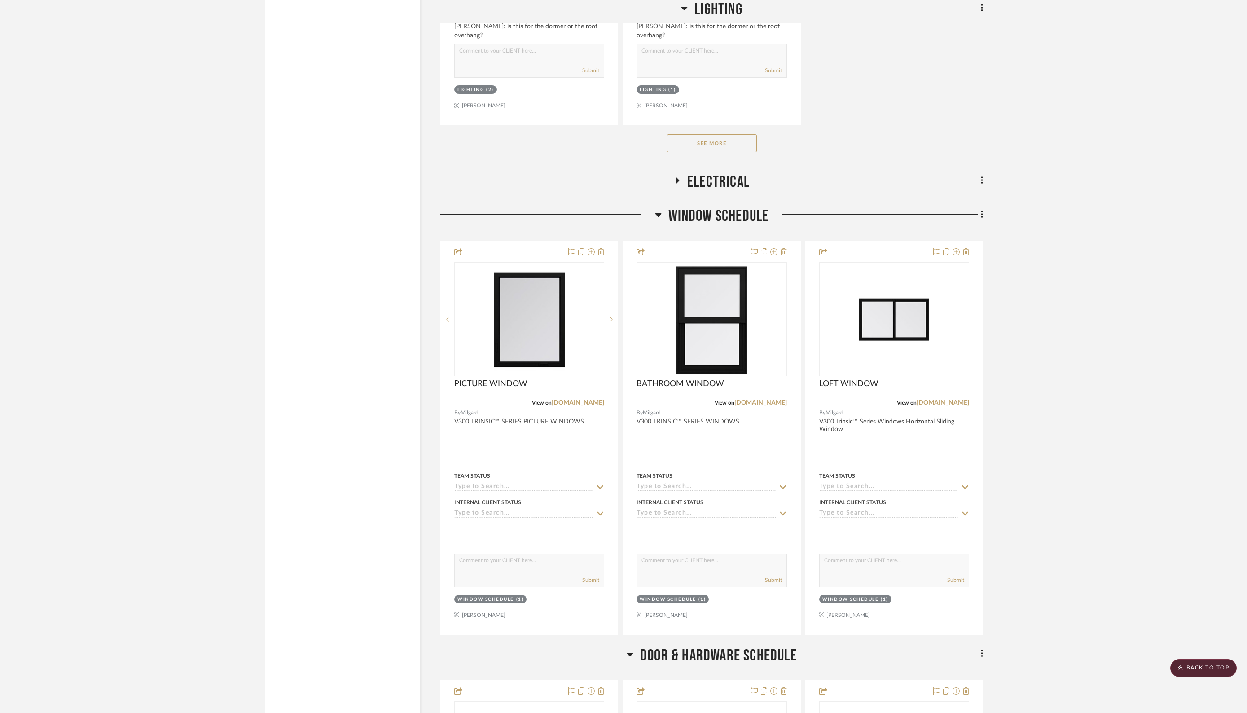
click at [658, 213] on icon at bounding box center [658, 215] width 6 height 4
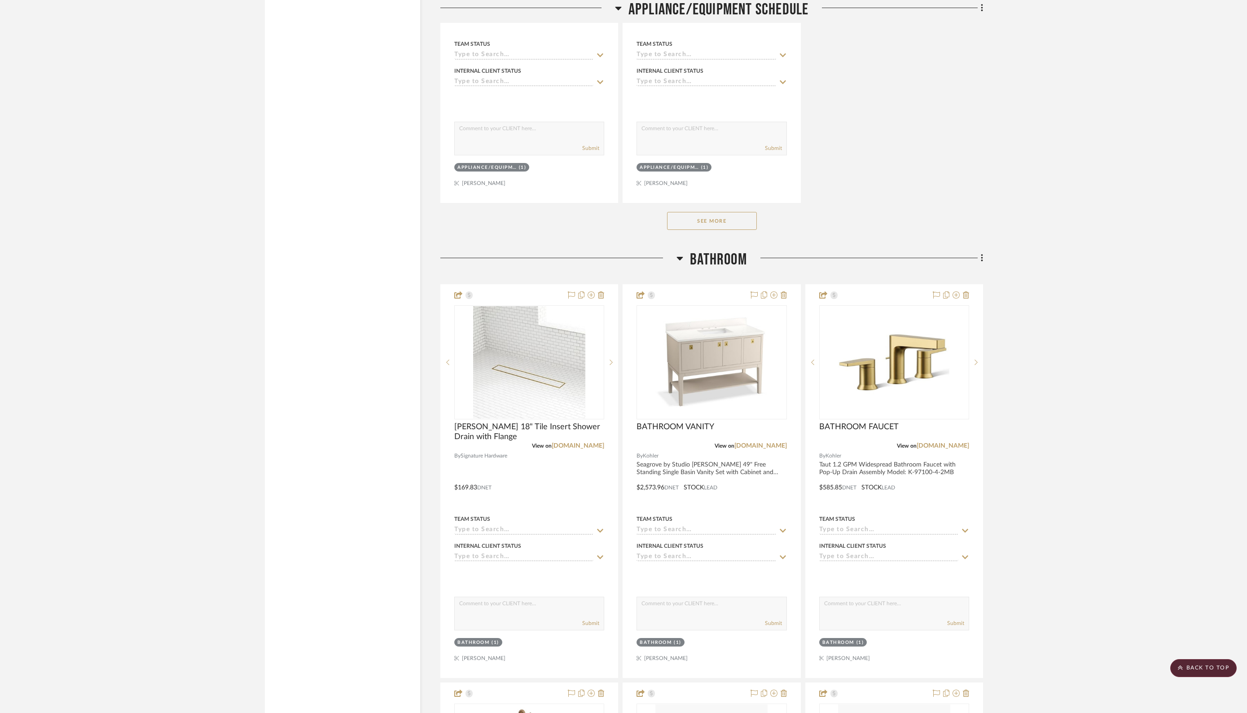
scroll to position [7198, 0]
click at [715, 209] on button "See More" at bounding box center [712, 218] width 90 height 18
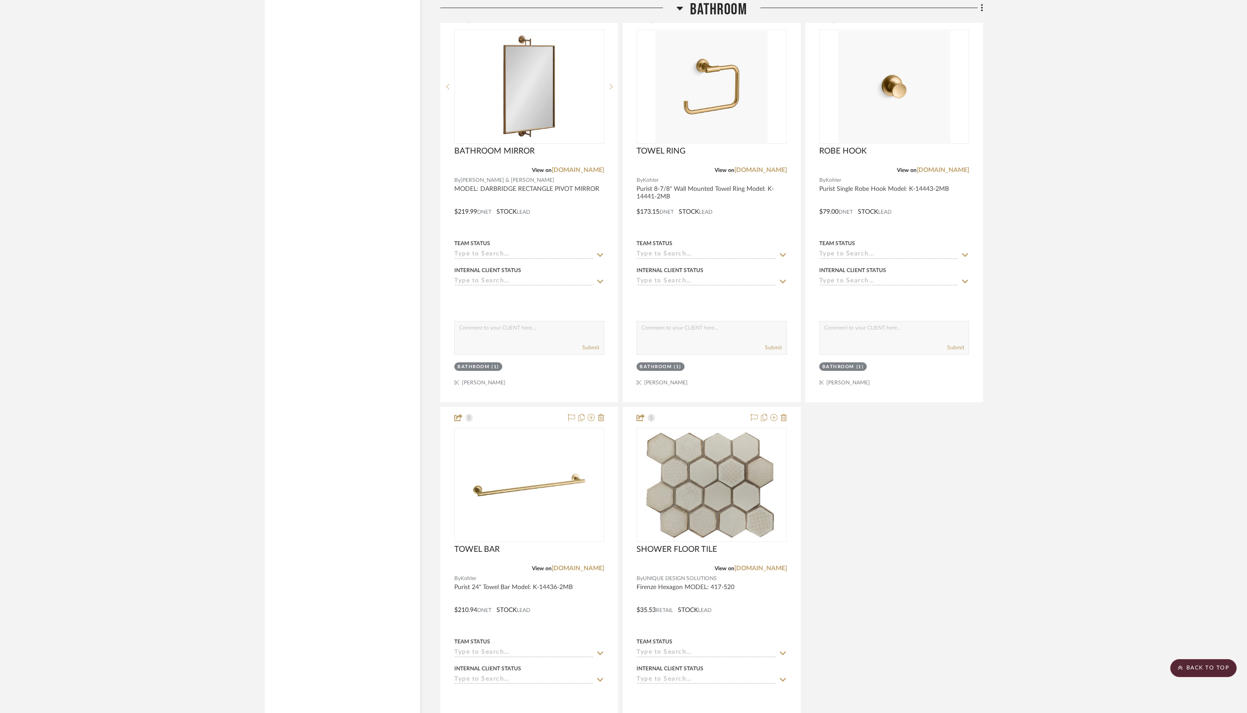
scroll to position [7871, 0]
click at [883, 359] on div "Bathroom (1)" at bounding box center [894, 365] width 152 height 13
click at [841, 361] on div "Bathroom" at bounding box center [838, 364] width 32 height 7
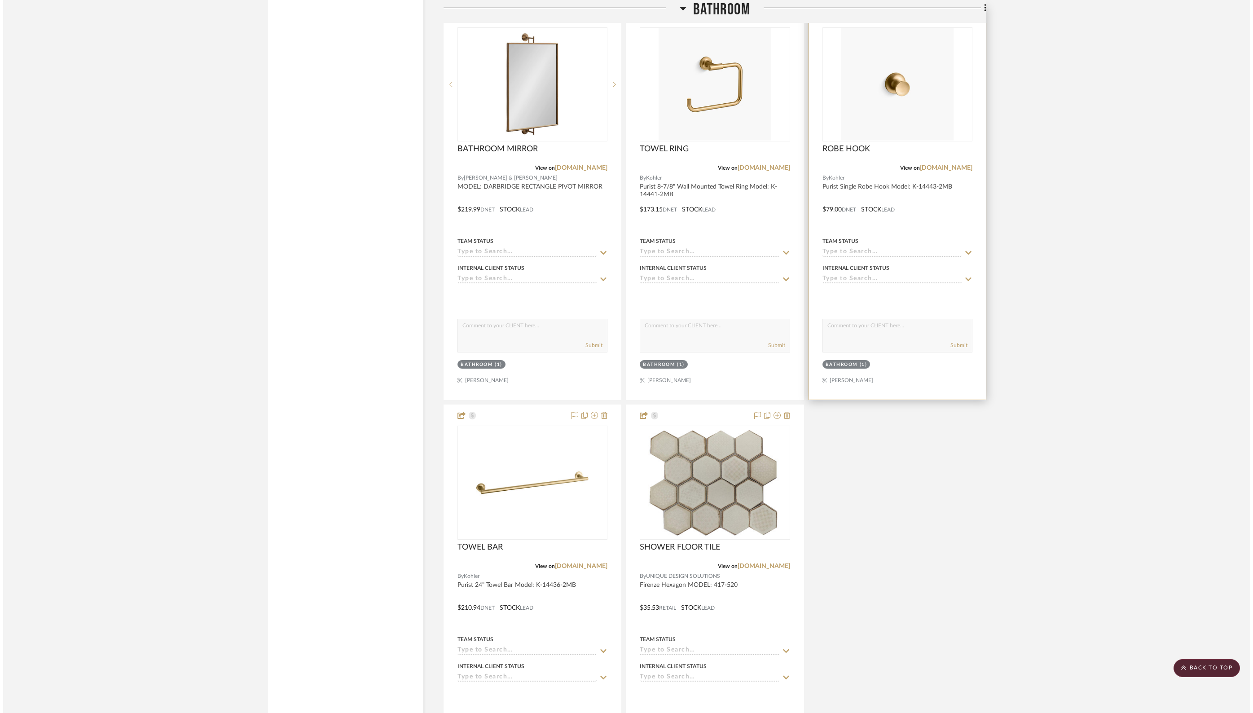
scroll to position [0, 0]
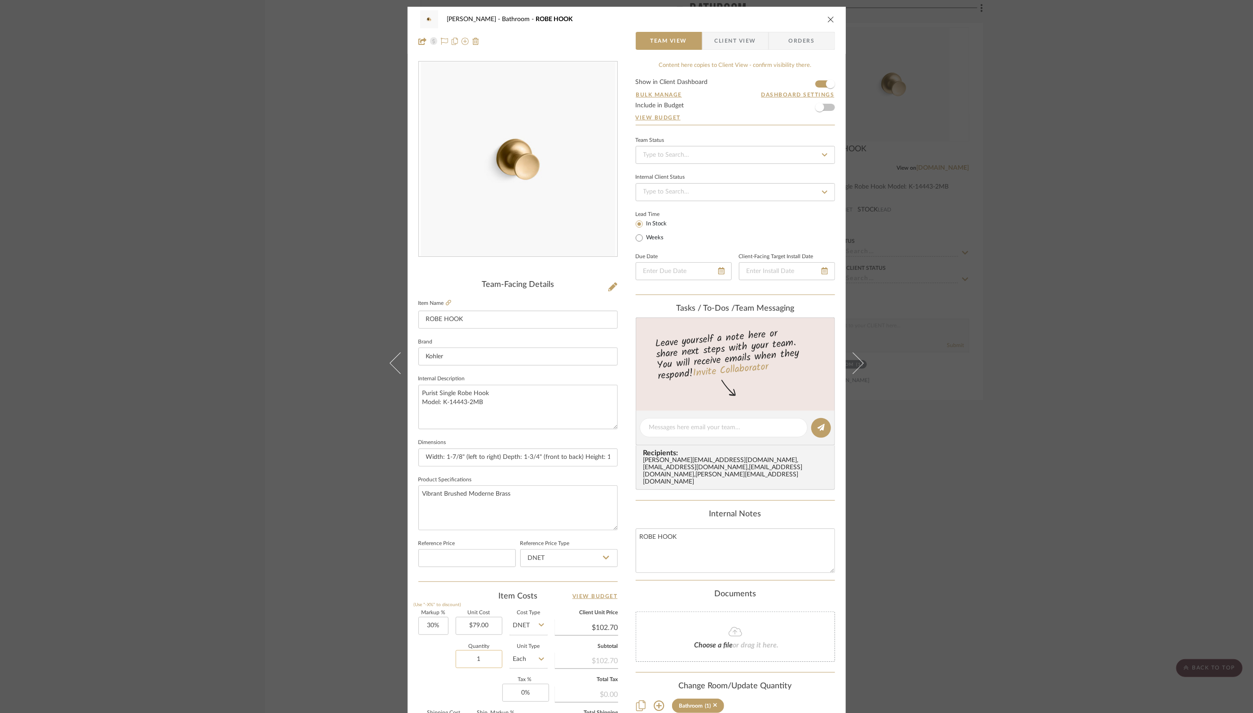
drag, startPoint x: 485, startPoint y: 657, endPoint x: 452, endPoint y: 657, distance: 32.8
click at [456, 657] on input "1" at bounding box center [479, 659] width 47 height 18
drag, startPoint x: 492, startPoint y: 656, endPoint x: 473, endPoint y: 657, distance: 19.8
click at [473, 657] on input "1" at bounding box center [479, 659] width 47 height 18
type input "5"
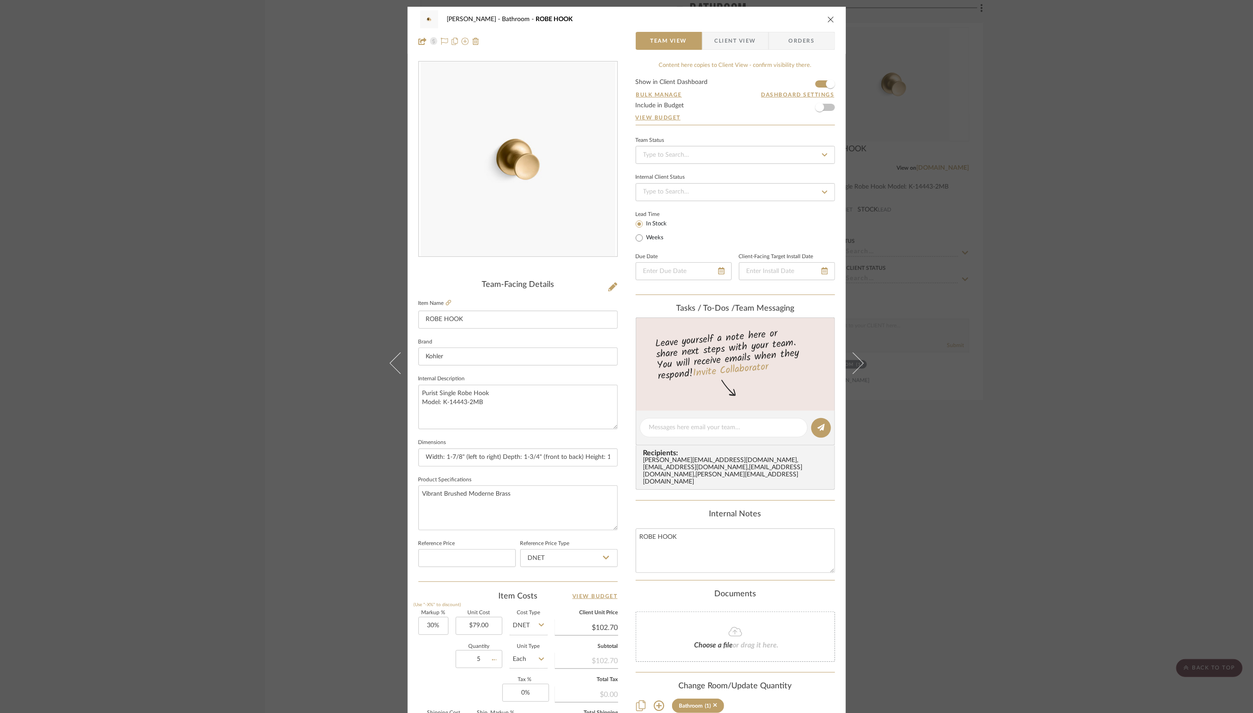
click at [471, 682] on div "Markup % (Use "-X%" to discount) 30% Unit Cost $79.00 Cost Type DNET Client Uni…" at bounding box center [517, 676] width 199 height 131
click at [668, 510] on div "Internal Notes" at bounding box center [735, 515] width 199 height 10
click at [828, 18] on icon "close" at bounding box center [830, 19] width 7 height 7
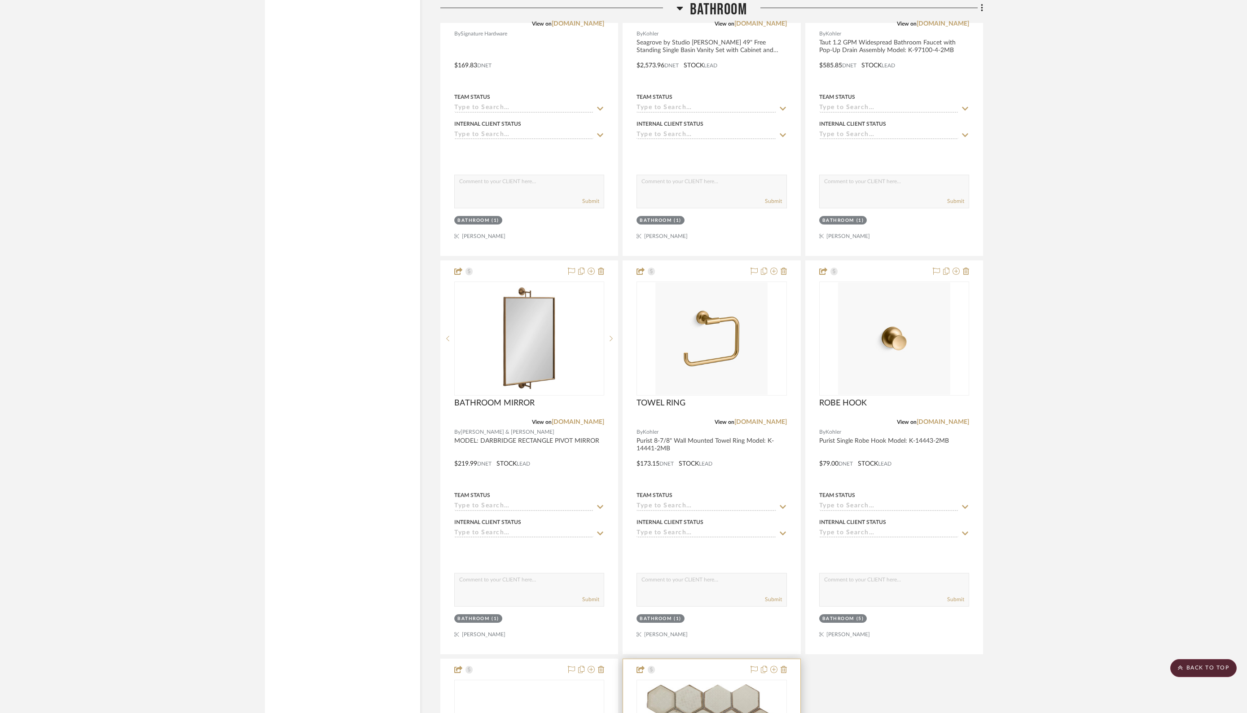
scroll to position [7439, 0]
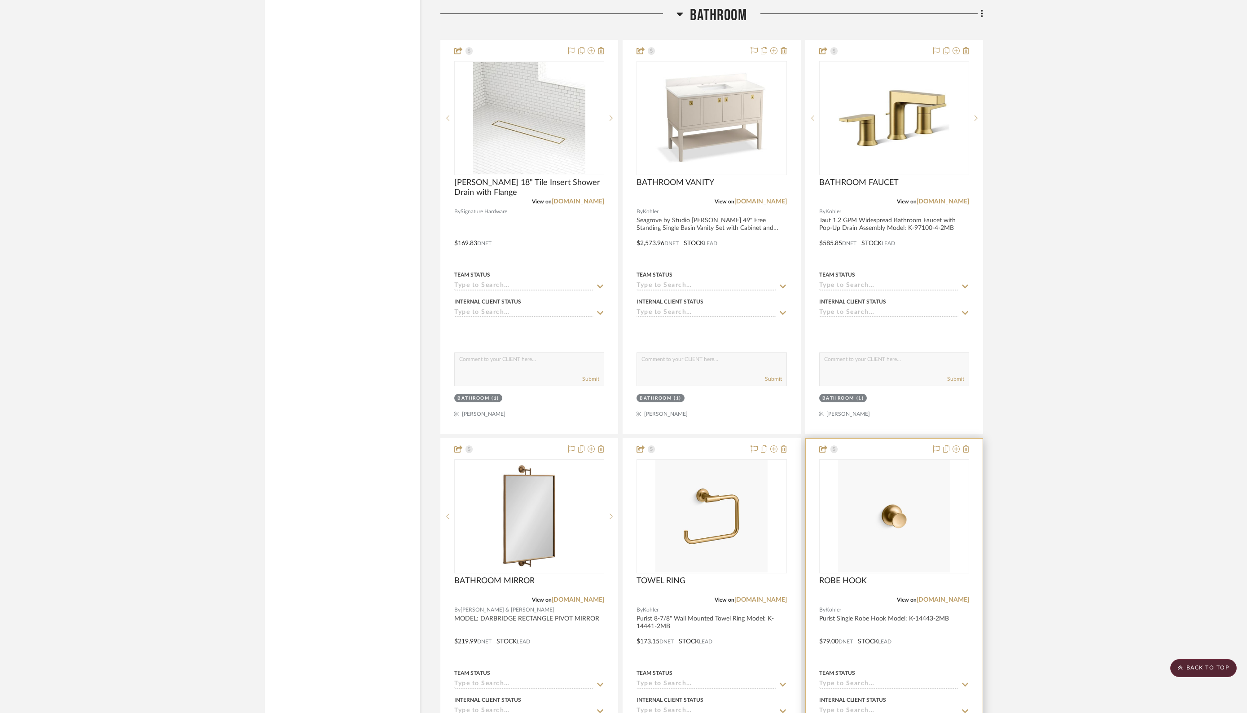
click at [919, 616] on div at bounding box center [894, 635] width 177 height 393
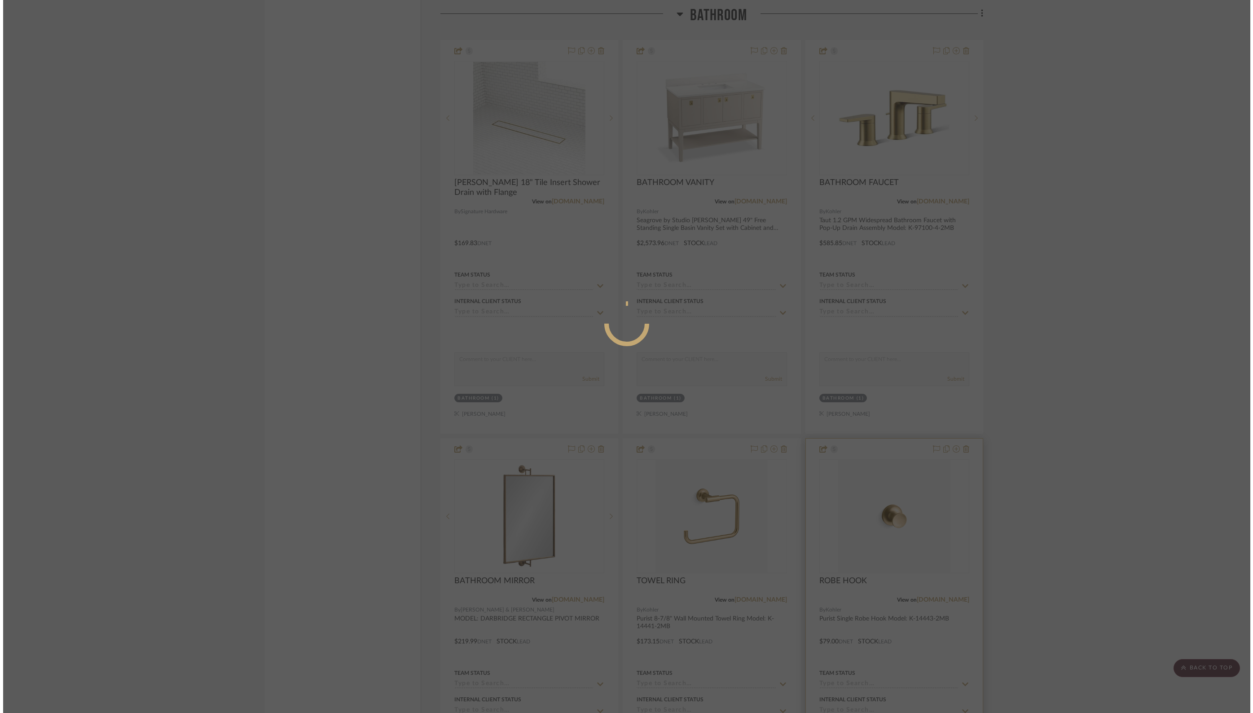
scroll to position [0, 0]
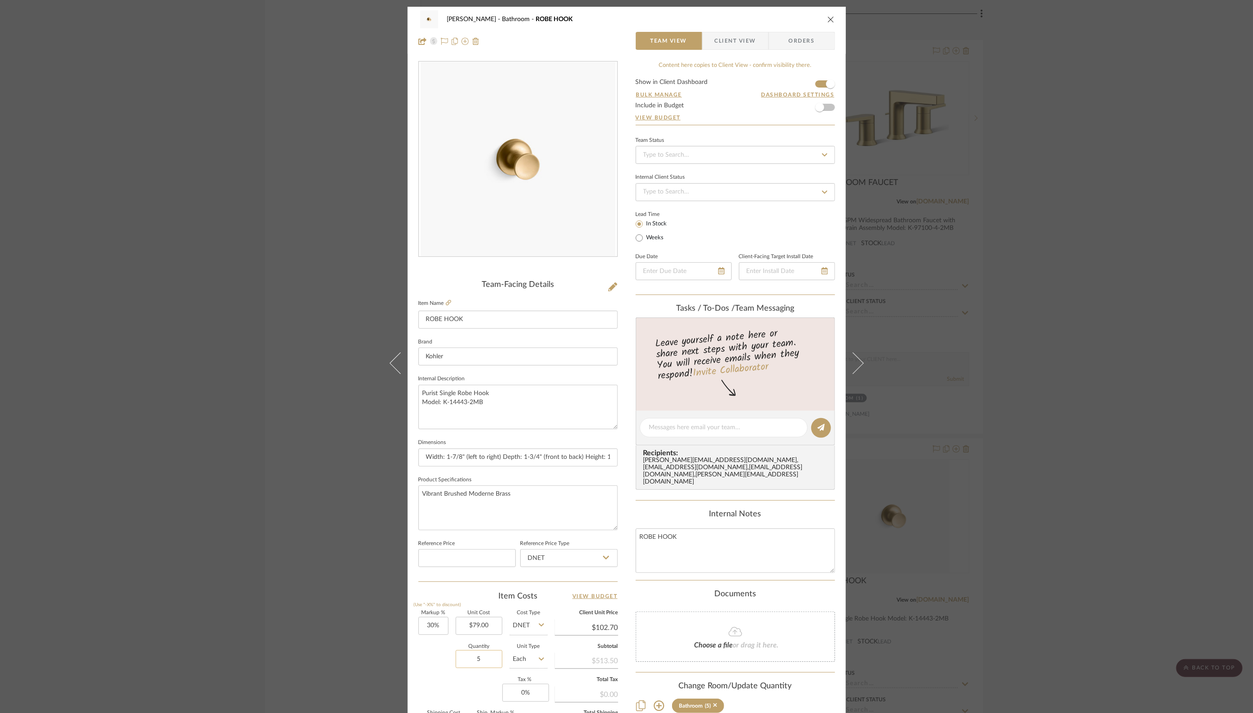
drag, startPoint x: 482, startPoint y: 657, endPoint x: 496, endPoint y: 656, distance: 14.4
click at [496, 656] on input "5" at bounding box center [479, 659] width 47 height 18
type input "2"
click at [830, 18] on icon "close" at bounding box center [830, 19] width 7 height 7
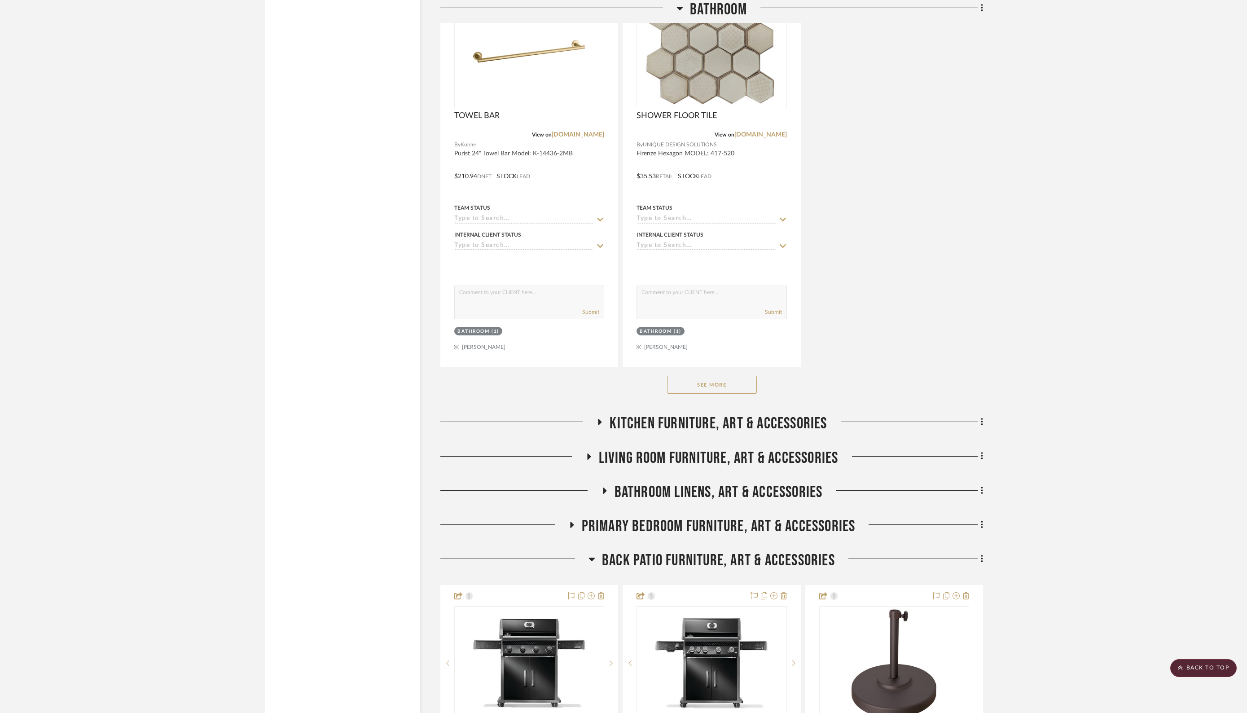
scroll to position [8305, 0]
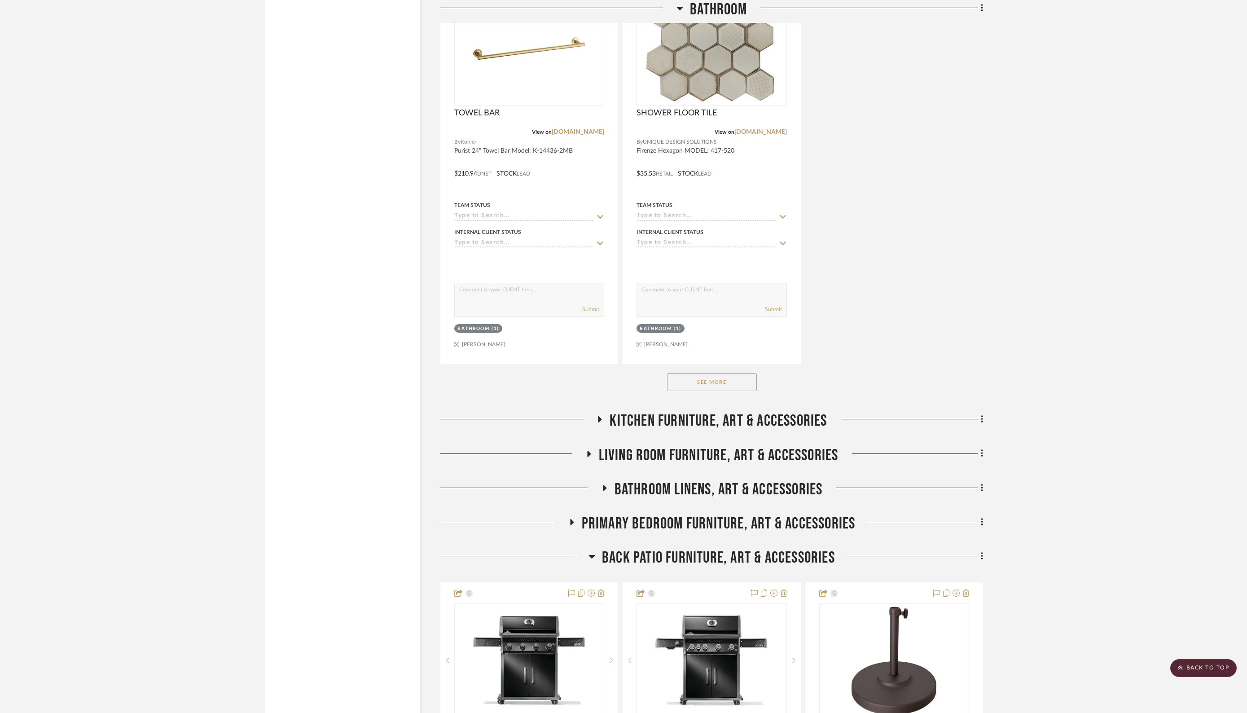
click at [694, 373] on button "See More" at bounding box center [712, 382] width 90 height 18
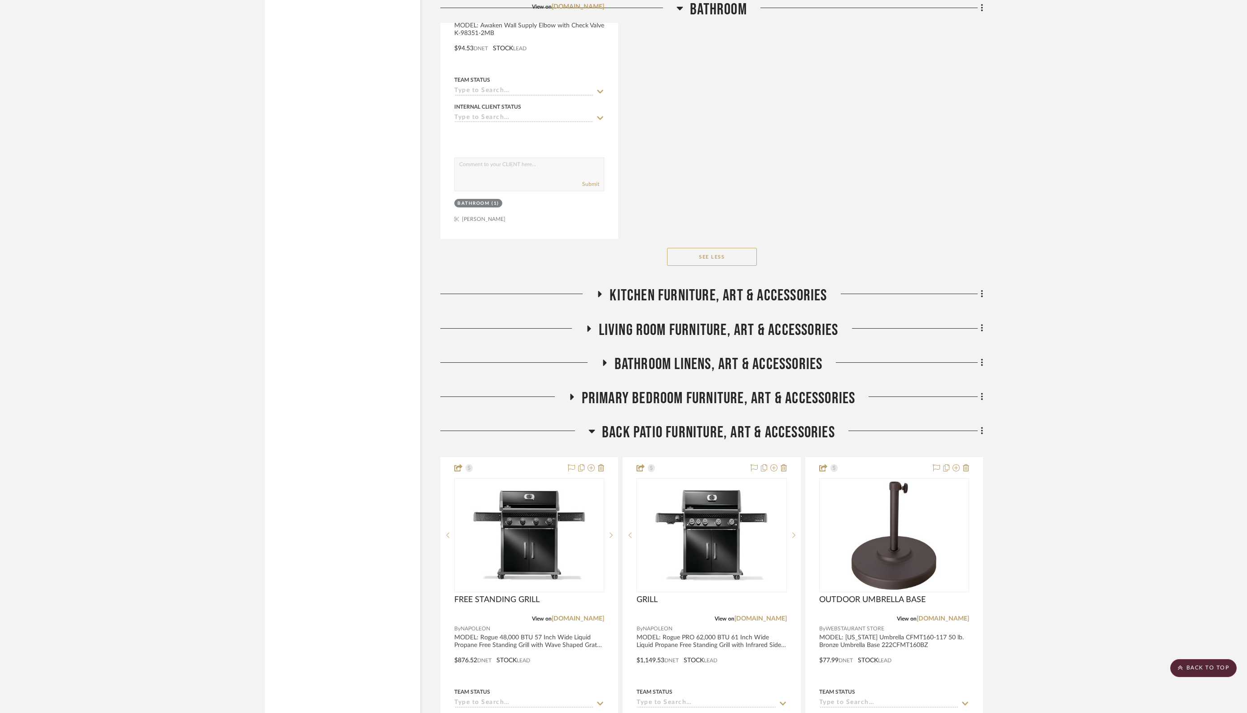
scroll to position [9627, 0]
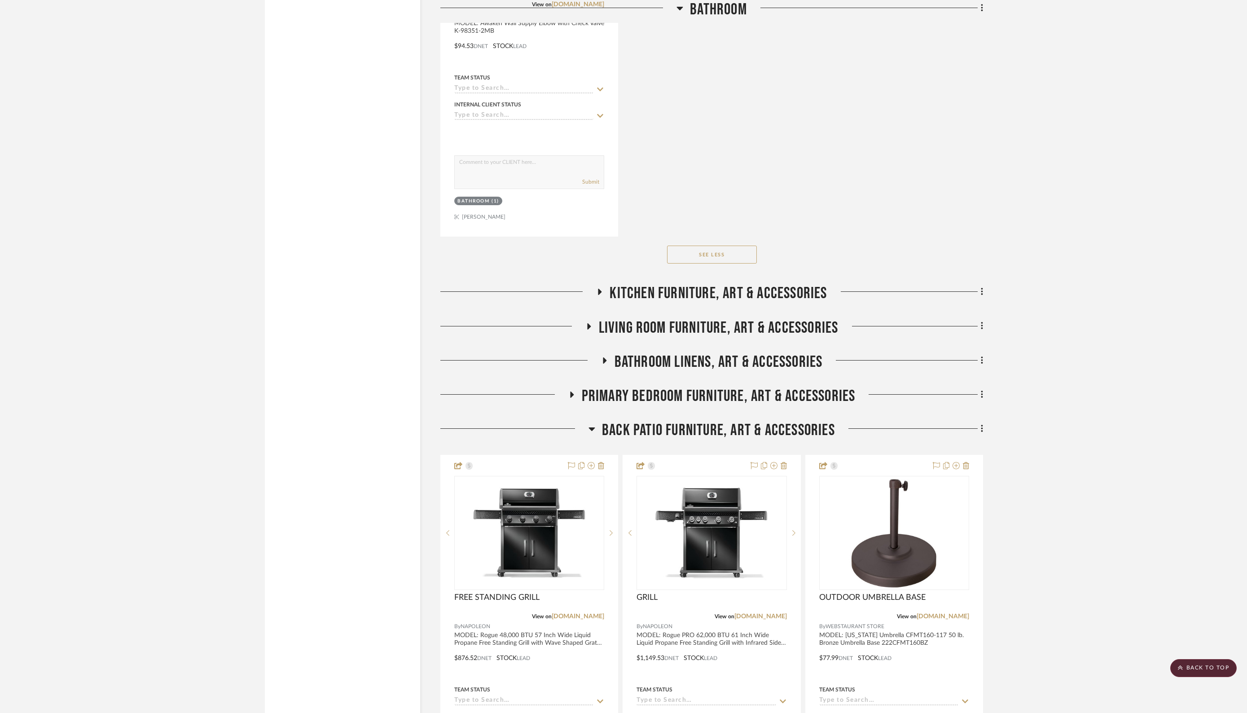
click at [599, 289] on icon at bounding box center [600, 292] width 4 height 6
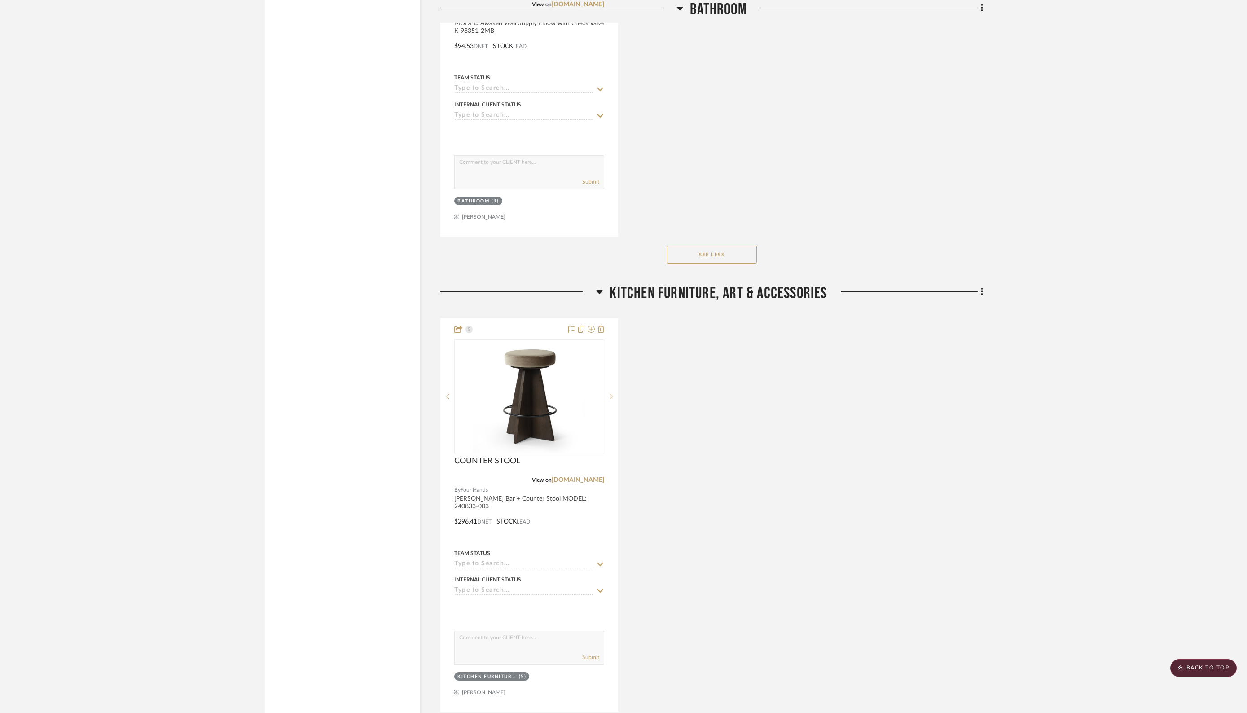
click at [599, 290] on icon at bounding box center [600, 292] width 6 height 4
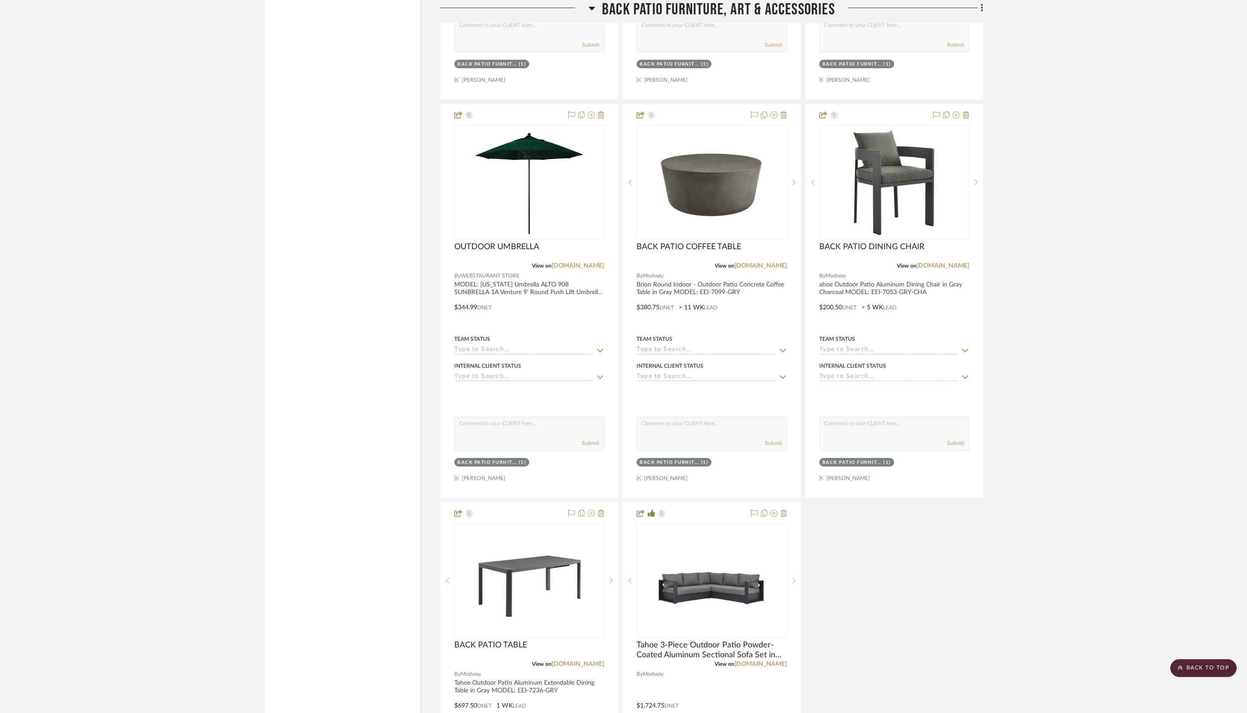
scroll to position [10380, 0]
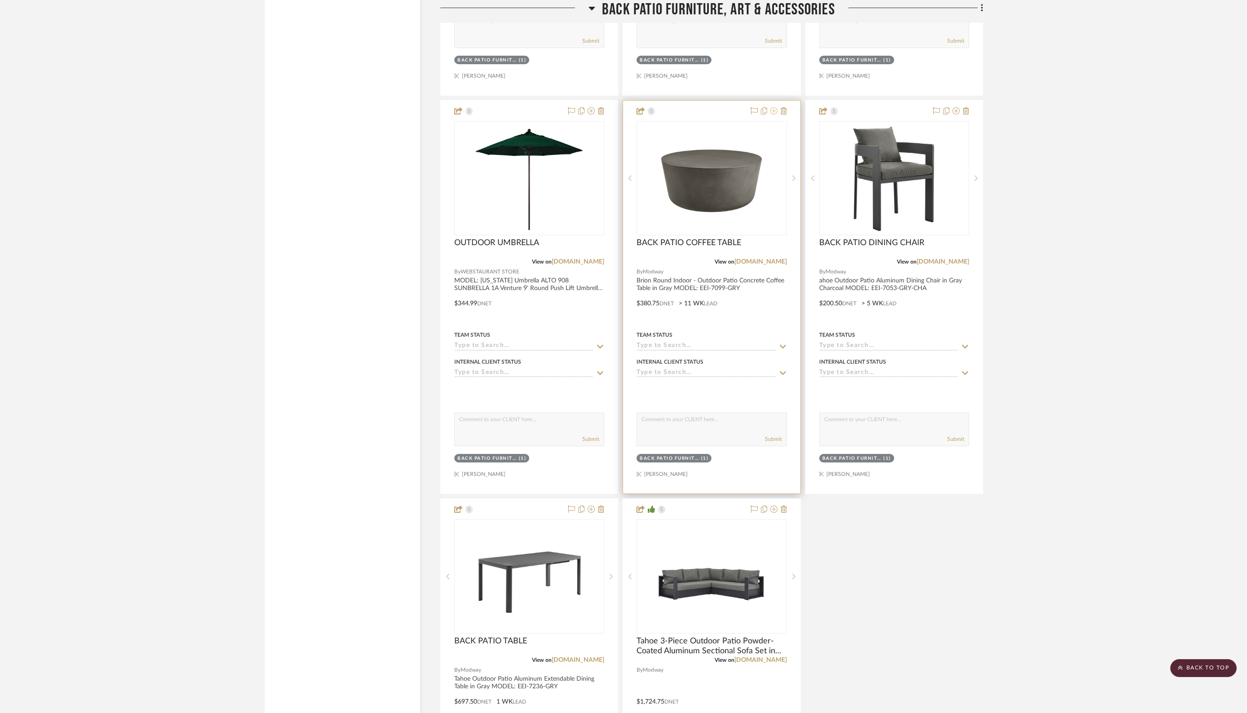
click at [774, 107] on icon at bounding box center [773, 110] width 7 height 7
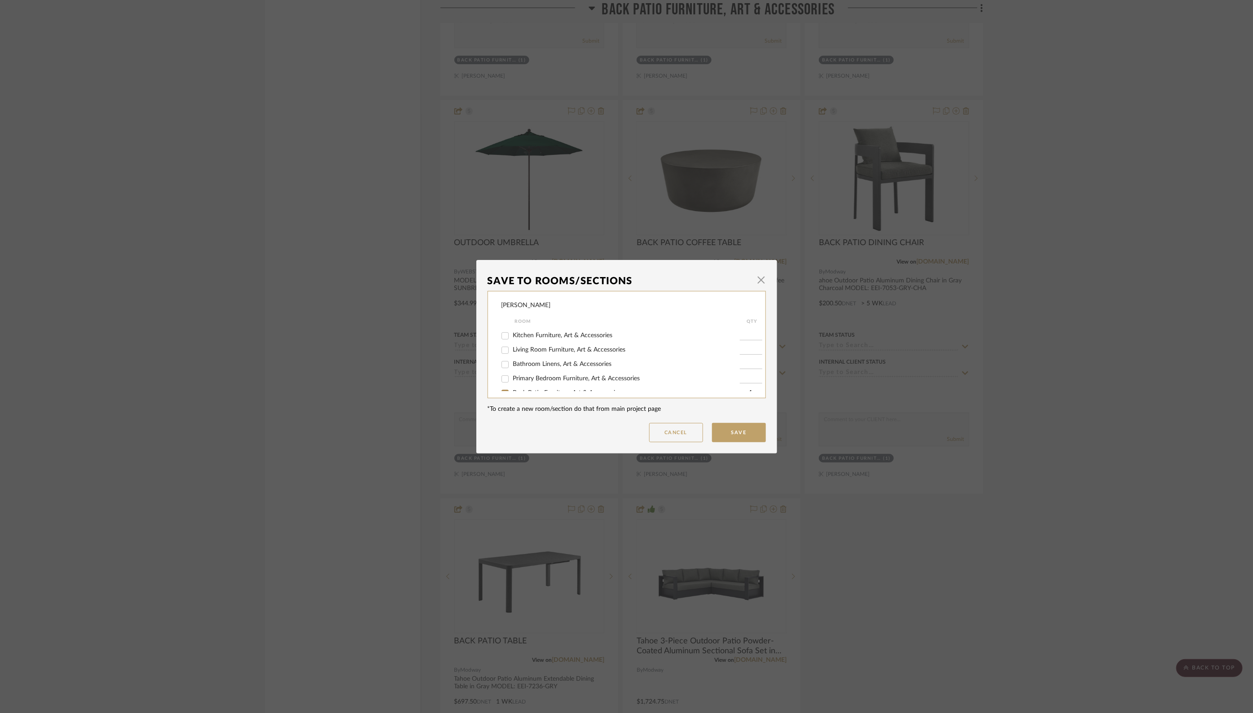
scroll to position [187, 0]
click at [501, 352] on input "Back Patio Furniture, Art & Accessories" at bounding box center [505, 353] width 14 height 14
checkbox input "false"
click at [735, 429] on button "Save" at bounding box center [739, 432] width 54 height 19
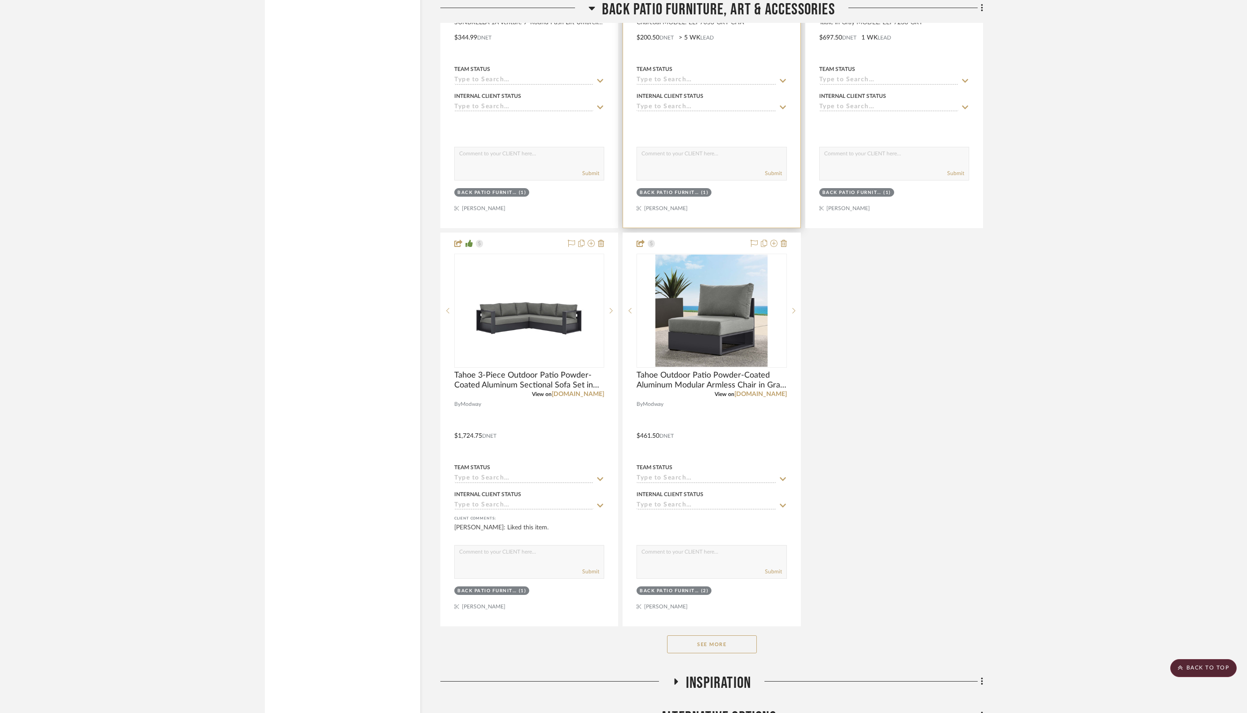
scroll to position [10744, 0]
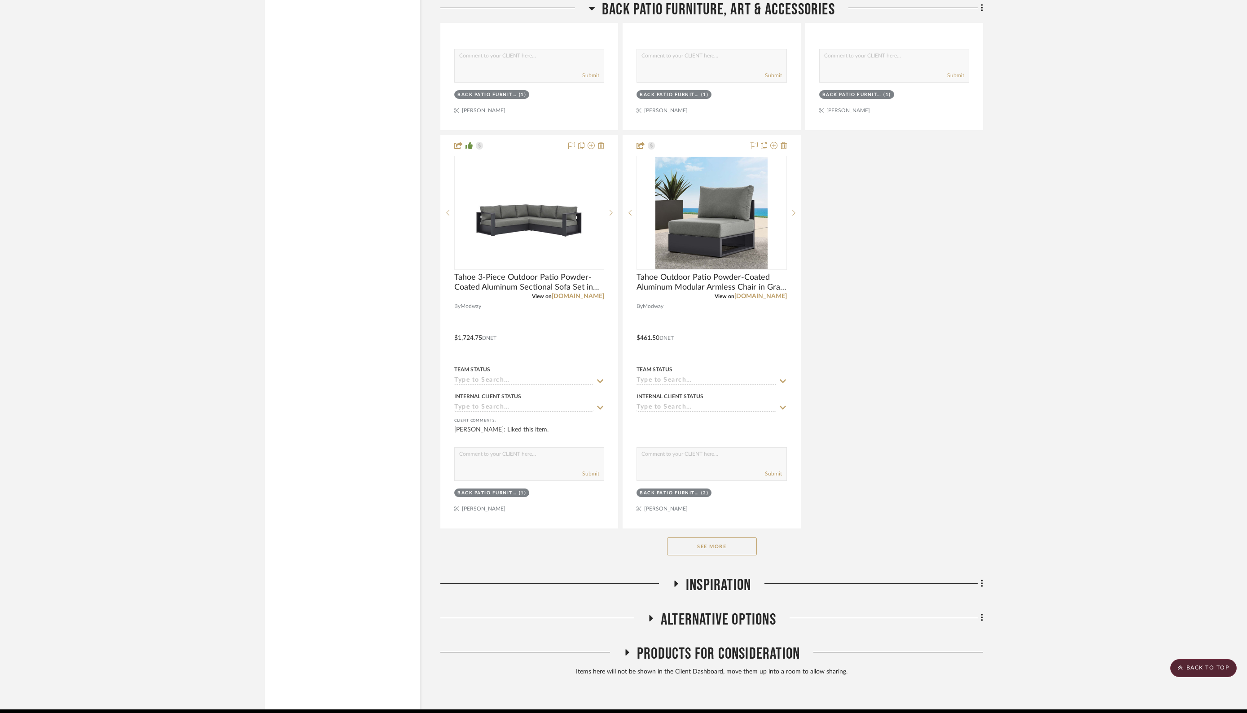
click at [708, 537] on button "See More" at bounding box center [712, 546] width 90 height 18
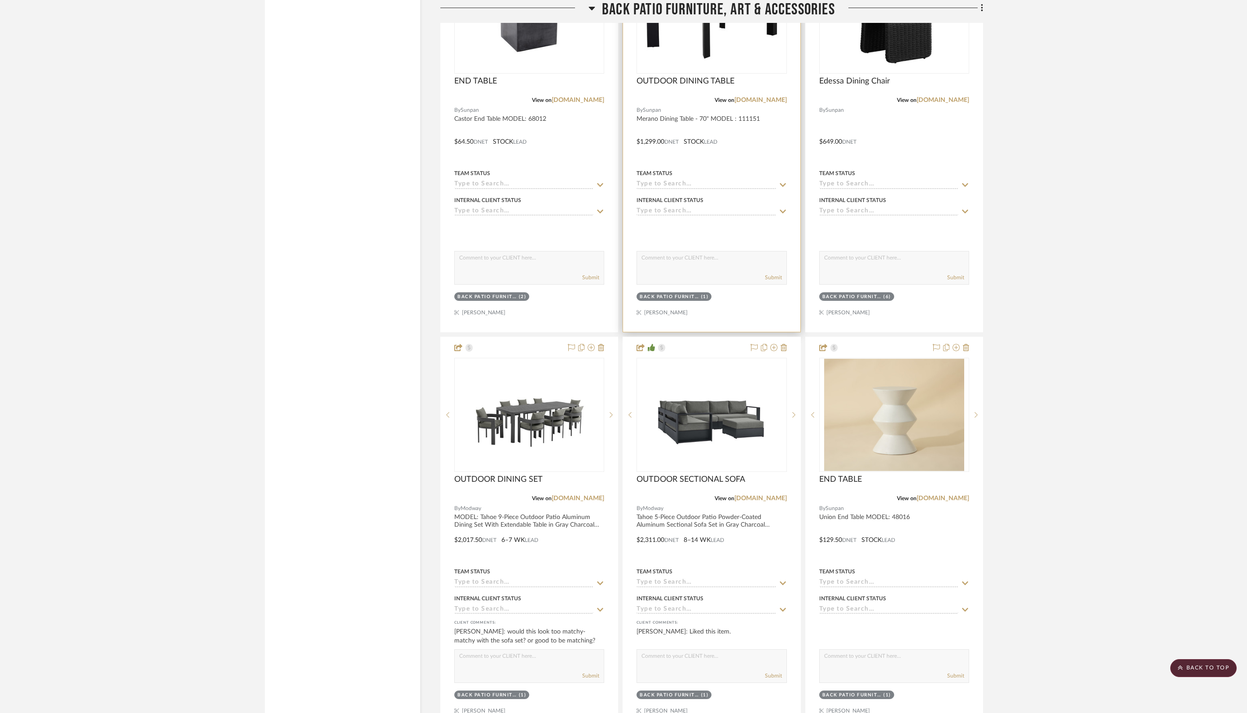
scroll to position [11744, 0]
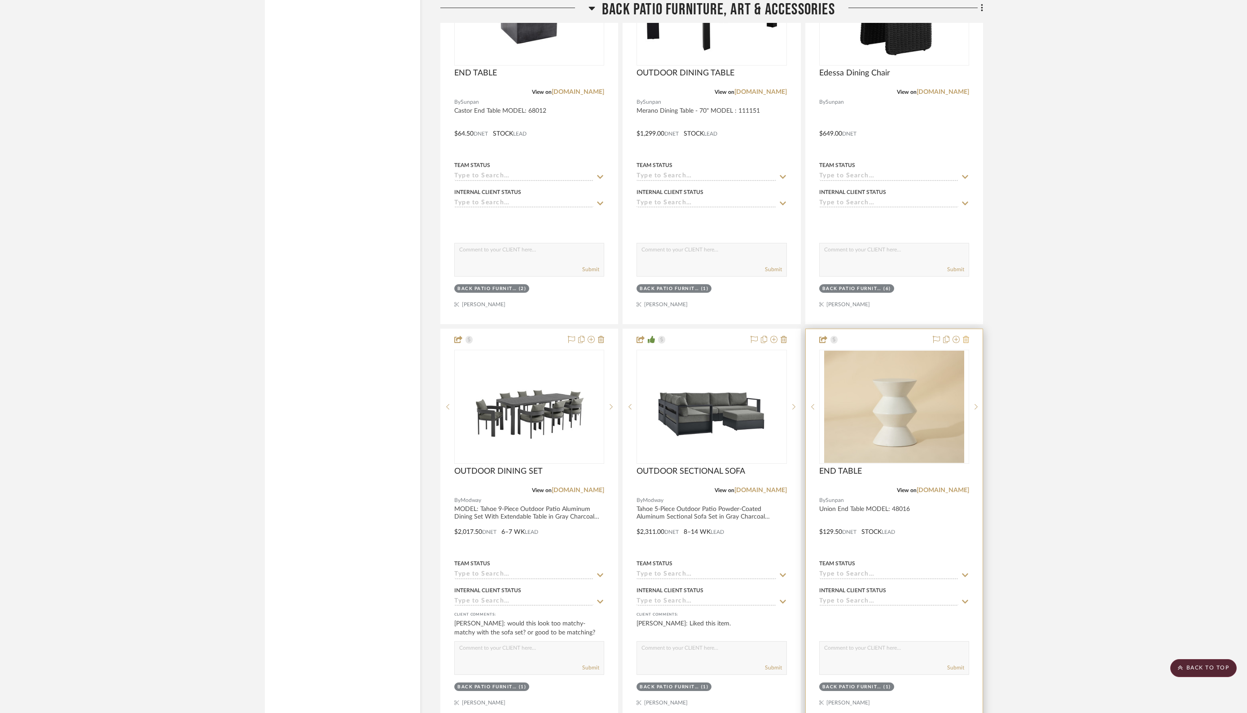
click at [967, 336] on icon at bounding box center [966, 339] width 6 height 7
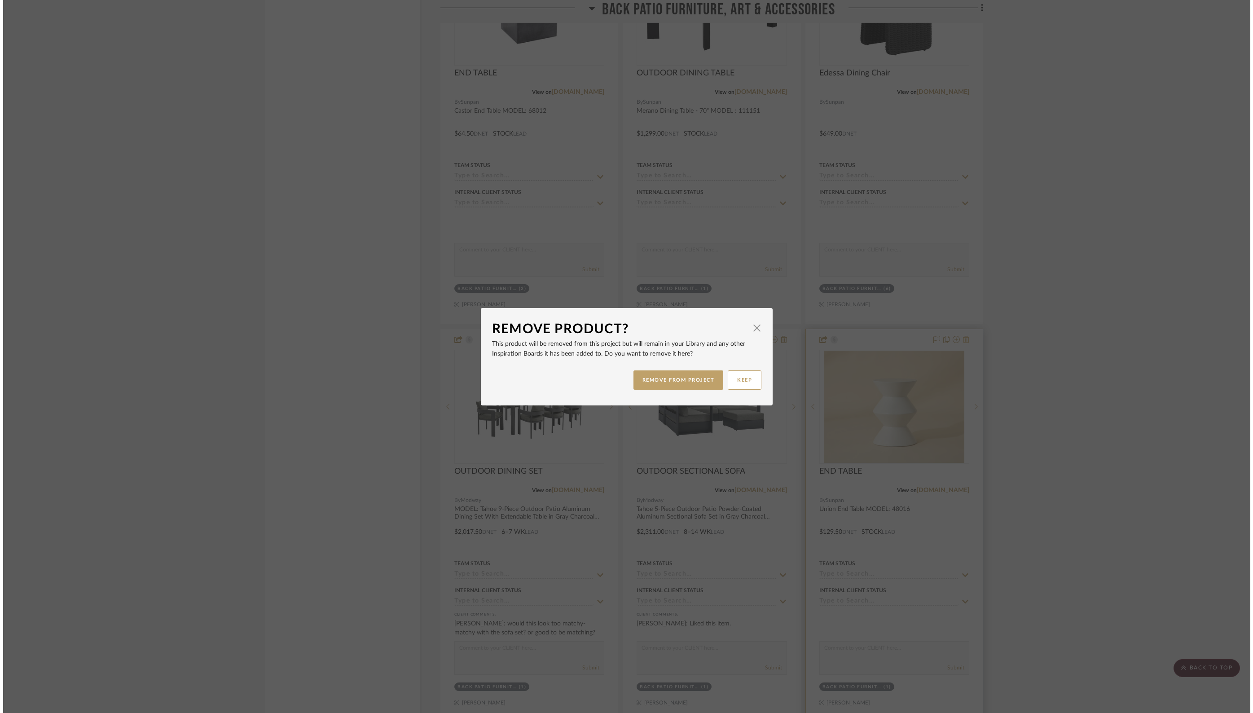
scroll to position [0, 0]
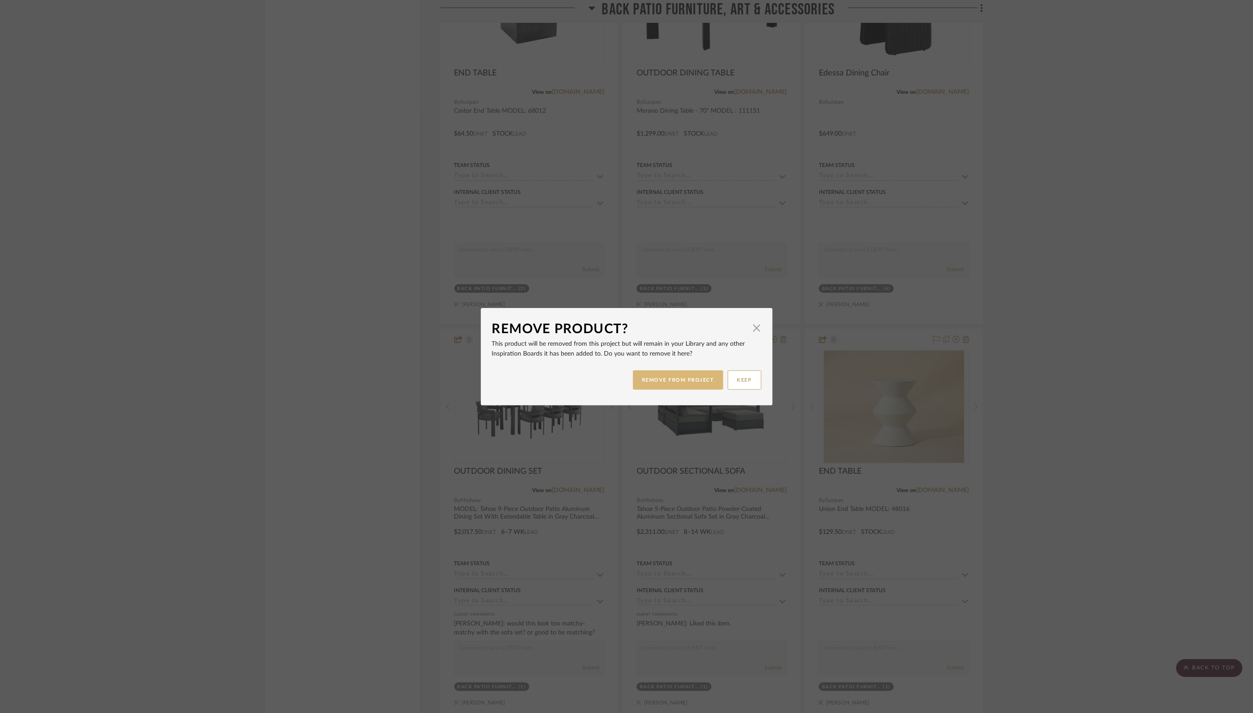
click at [656, 381] on button "REMOVE FROM PROJECT" at bounding box center [678, 379] width 90 height 19
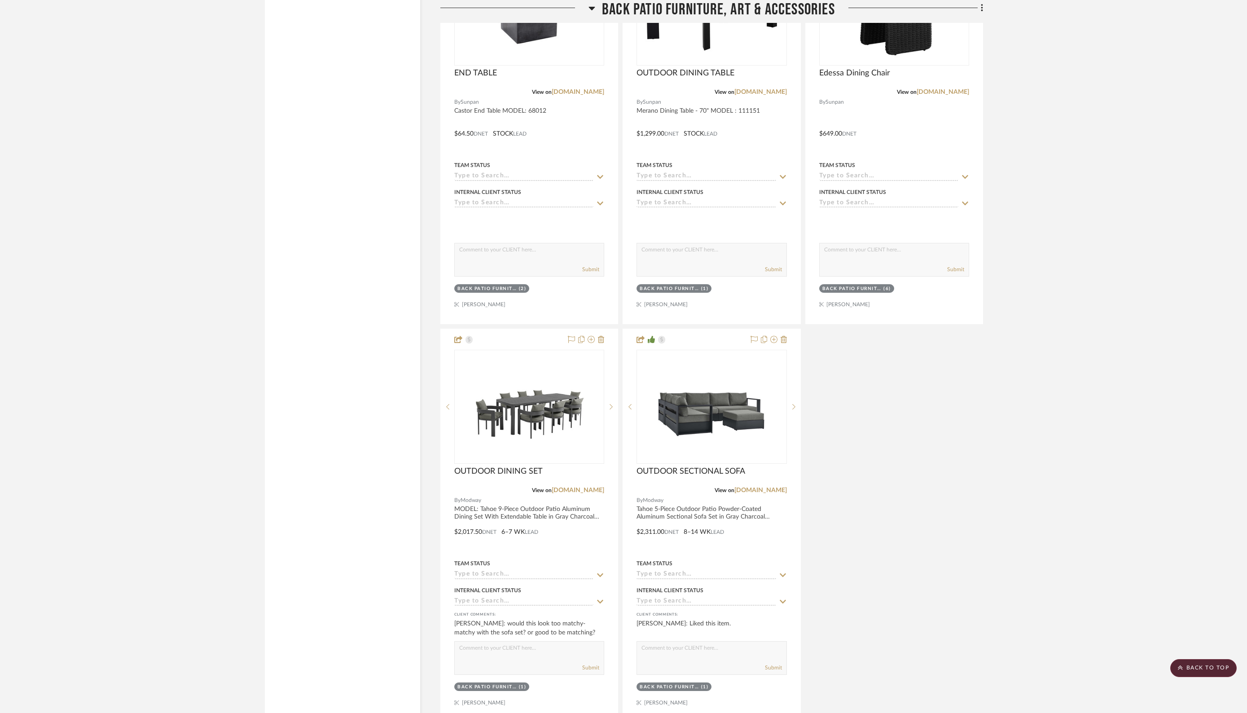
scroll to position [11934, 0]
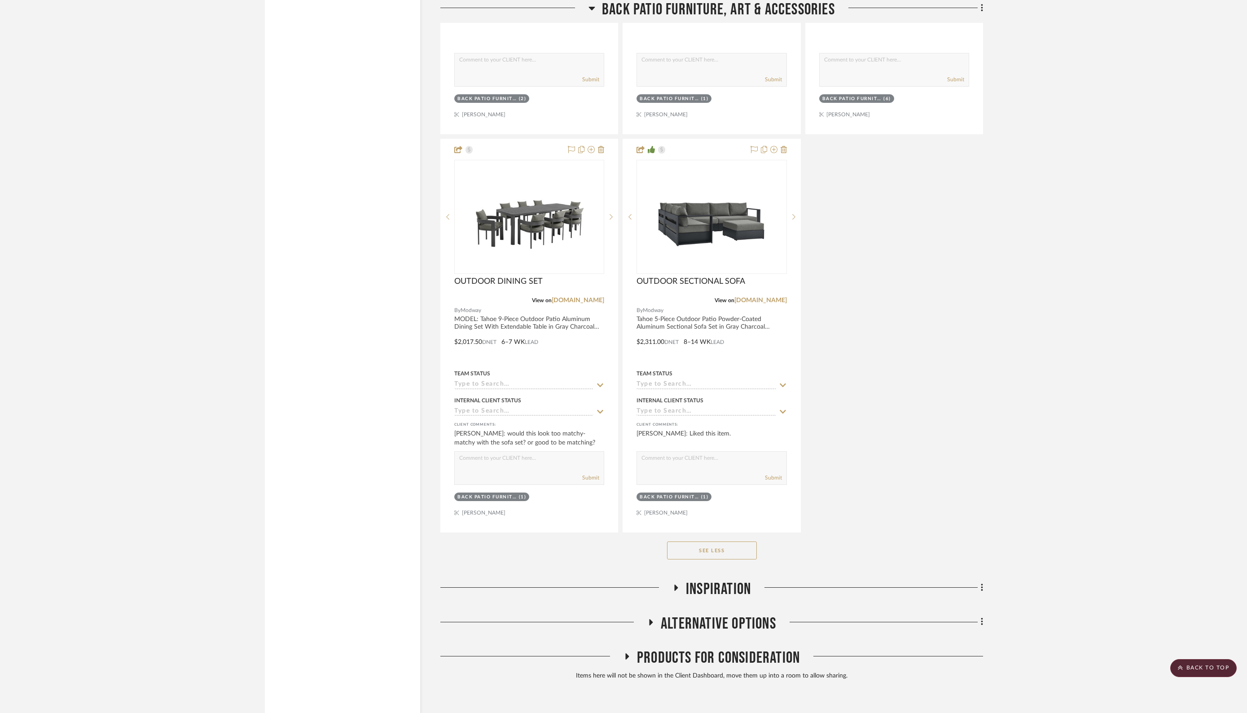
click at [650, 619] on icon at bounding box center [652, 622] width 4 height 6
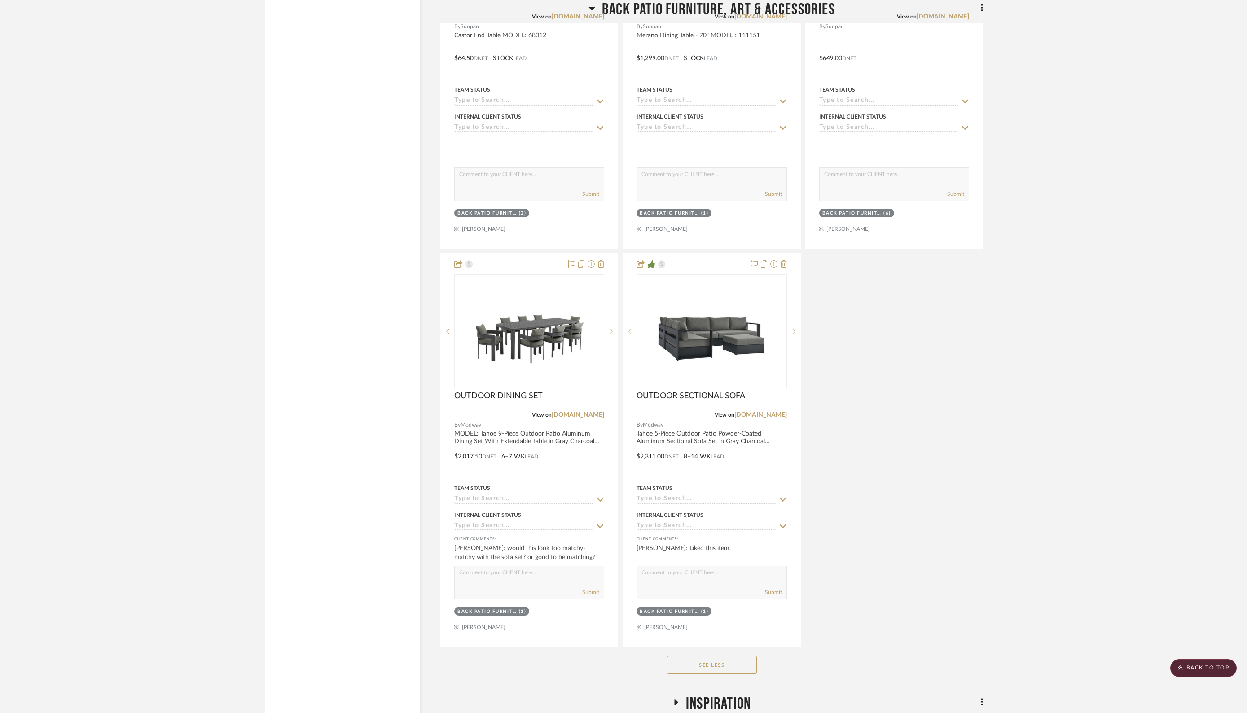
scroll to position [11816, 0]
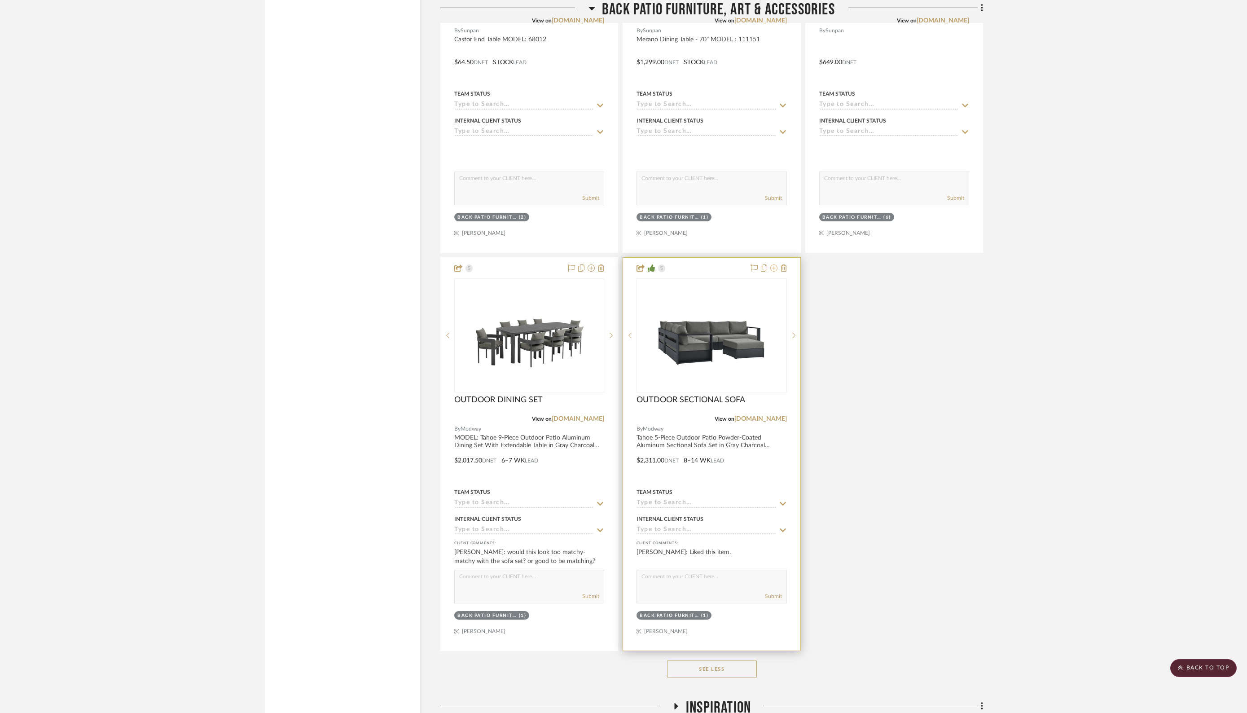
click at [774, 264] on icon at bounding box center [773, 267] width 7 height 7
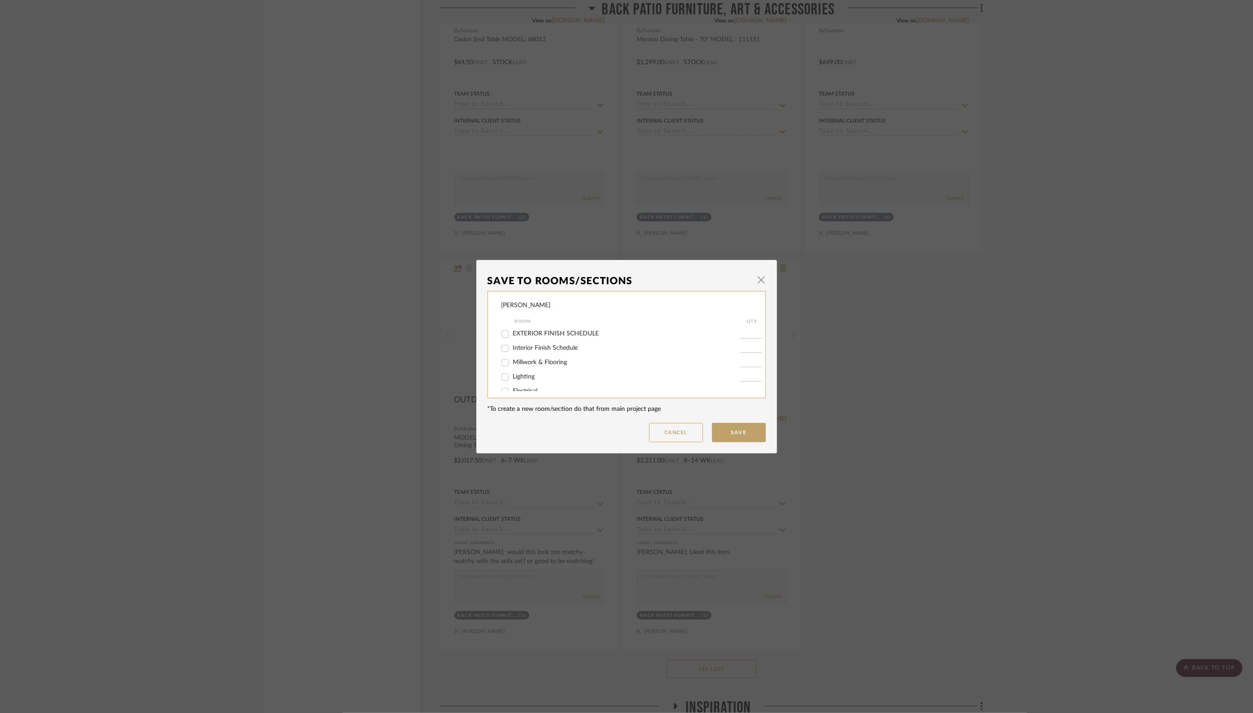
scroll to position [187, 0]
click at [502, 354] on input "Back Patio Furniture, Art & Accessories" at bounding box center [505, 353] width 14 height 14
checkbox input "false"
click at [730, 431] on button "Save" at bounding box center [739, 432] width 54 height 19
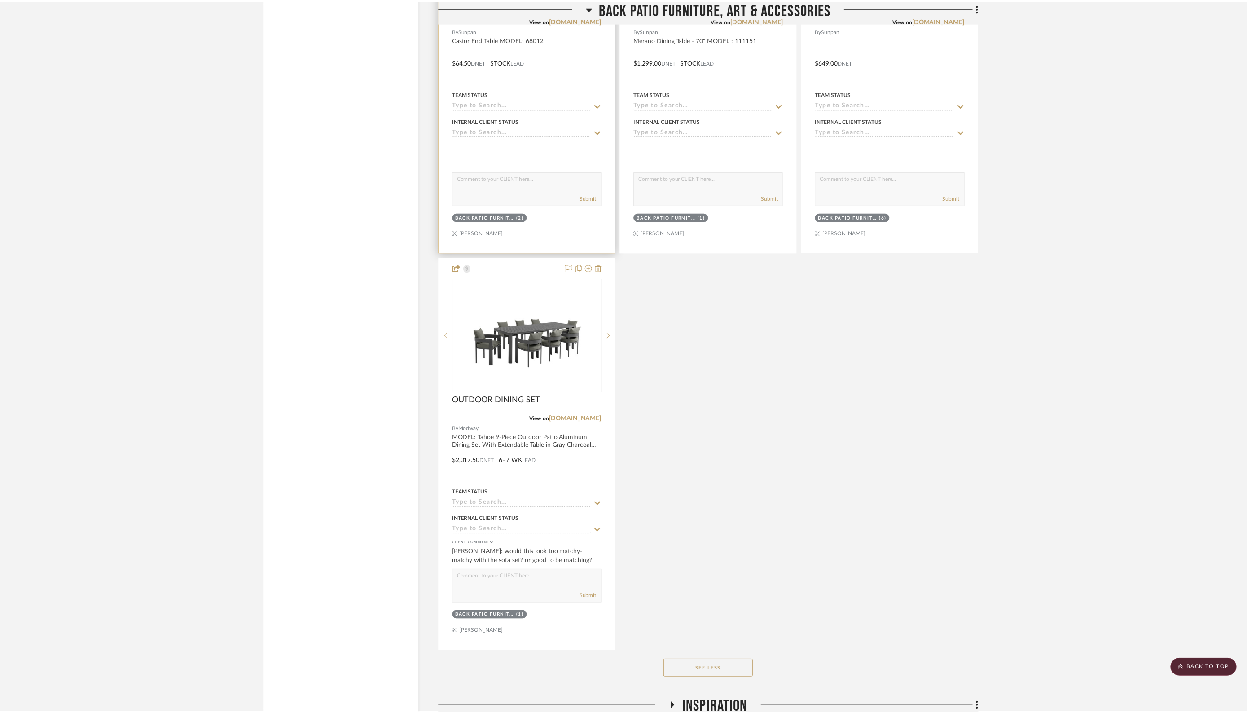
scroll to position [11816, 0]
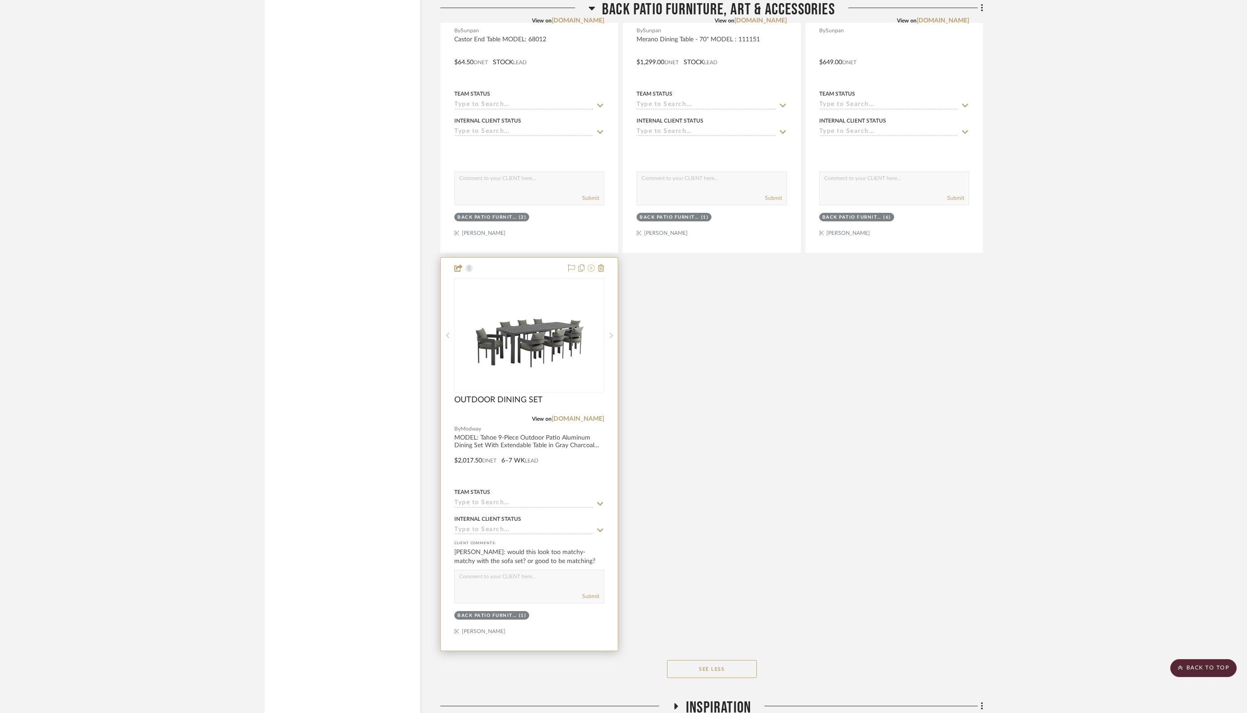
click at [593, 264] on icon at bounding box center [591, 267] width 7 height 7
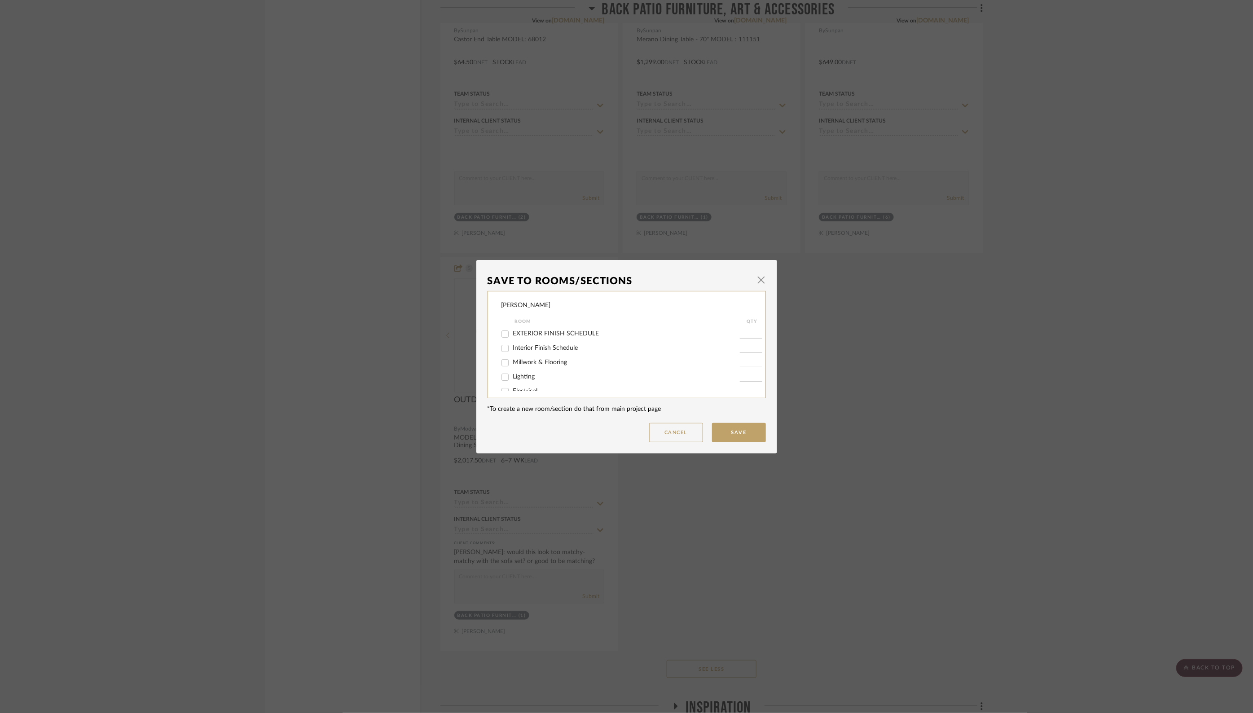
scroll to position [187, 0]
drag, startPoint x: 504, startPoint y: 352, endPoint x: 541, endPoint y: 361, distance: 37.7
click at [506, 352] on input "Back Patio Furniture, Art & Accessories" at bounding box center [505, 353] width 14 height 14
checkbox input "false"
click at [729, 425] on button "Save" at bounding box center [739, 432] width 54 height 19
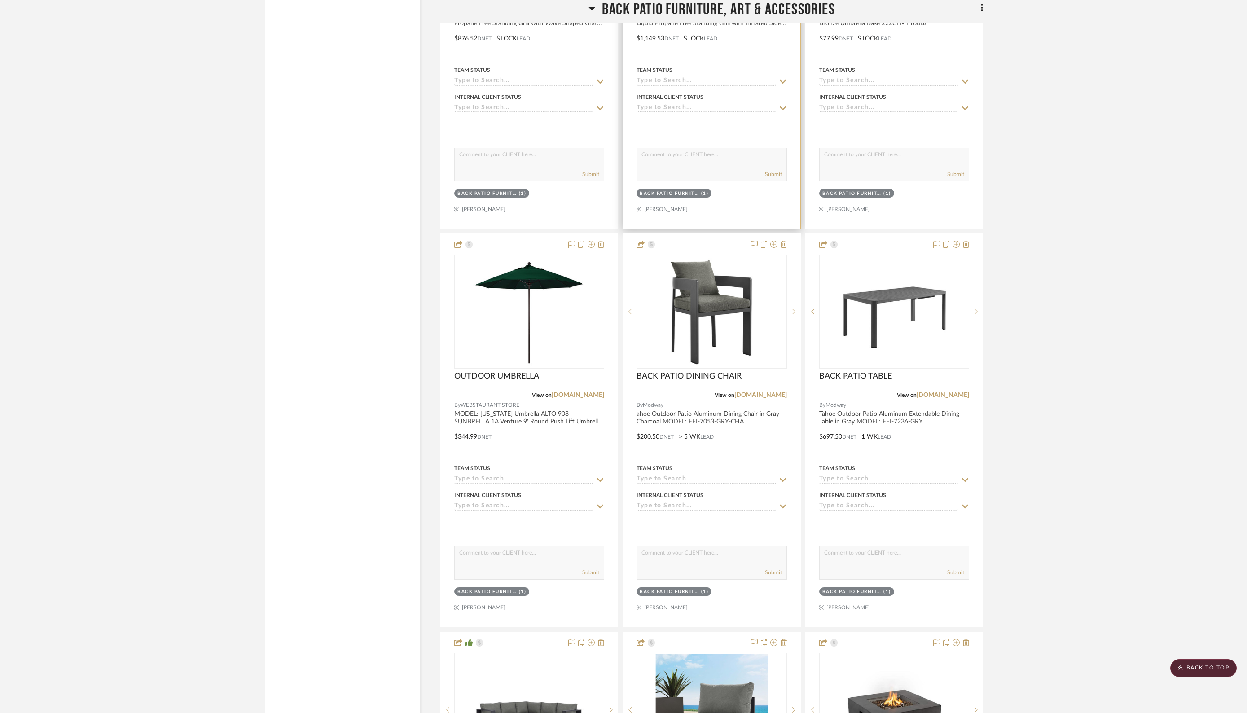
scroll to position [10250, 0]
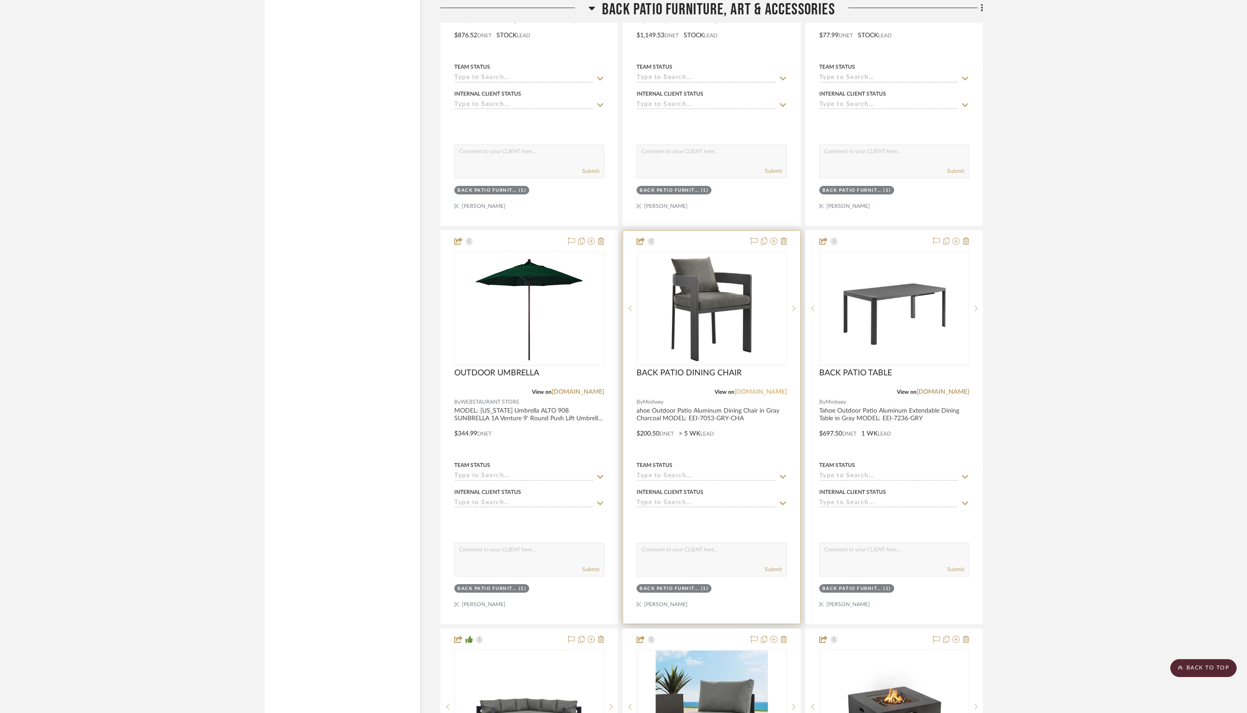
click at [771, 389] on link "[DOMAIN_NAME]" at bounding box center [760, 392] width 53 height 6
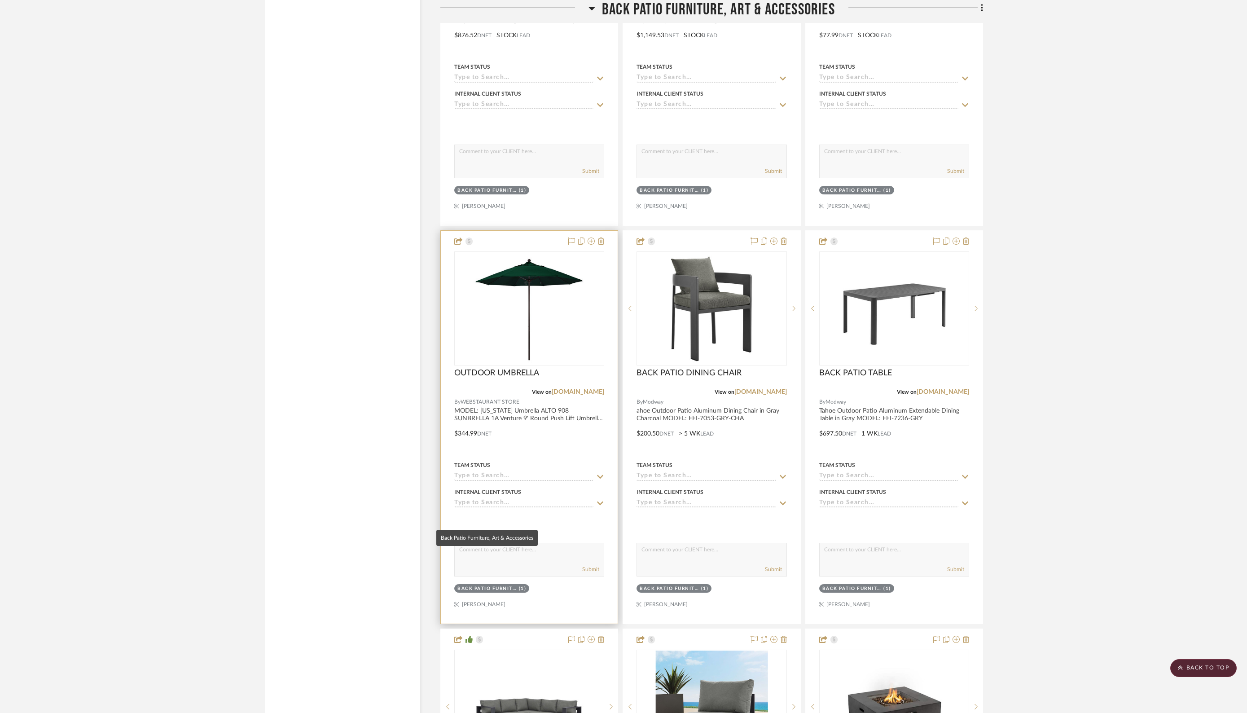
click at [491, 585] on div "Back Patio Furniture, Art & Accessories" at bounding box center [486, 588] width 59 height 7
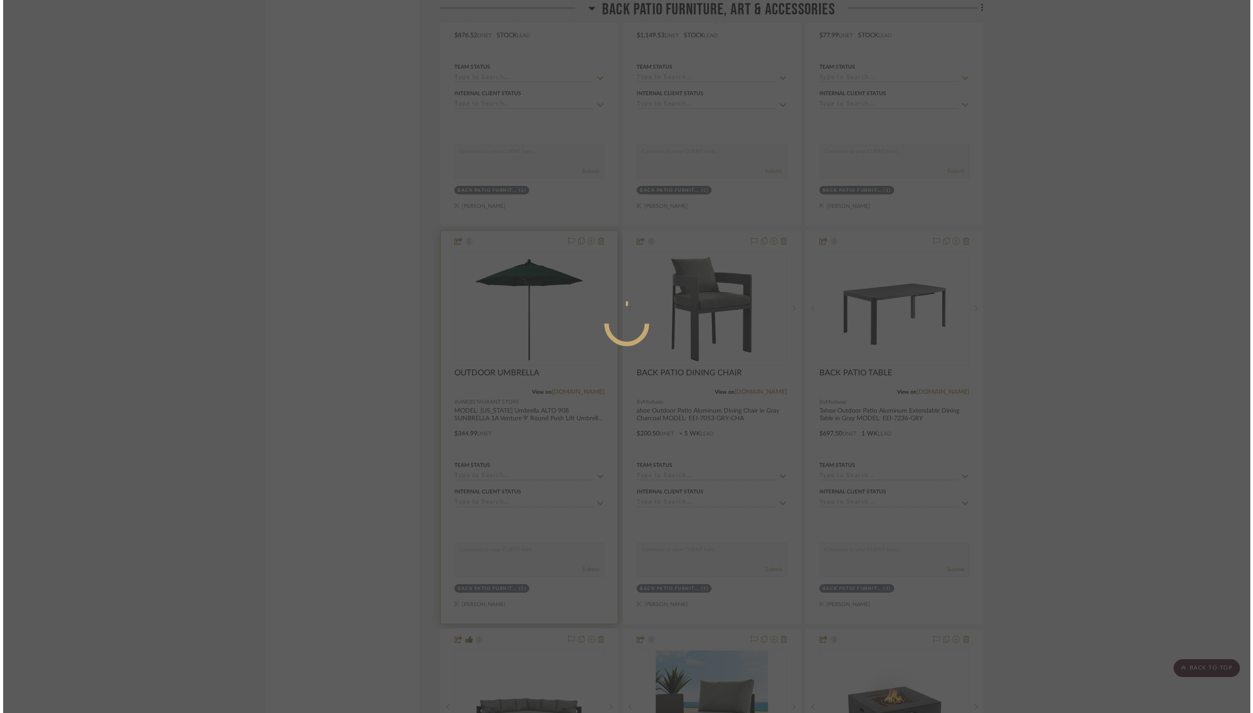
scroll to position [0, 0]
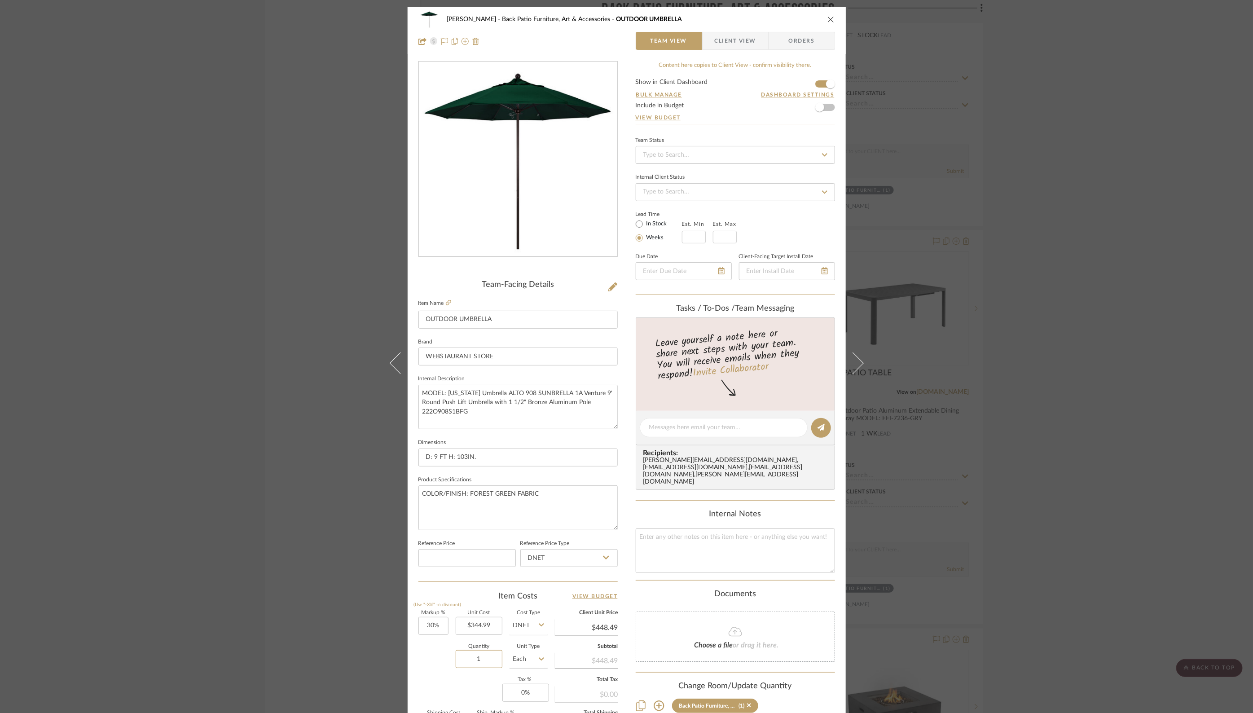
drag, startPoint x: 467, startPoint y: 658, endPoint x: 503, endPoint y: 657, distance: 35.9
click at [503, 657] on div "Quantity 1 Unit Type Each" at bounding box center [482, 660] width 129 height 32
type input "3"
click at [761, 25] on div "[PERSON_NAME] Back Patio Furniture, Art & Accessories OUTDOOR UMBRELLA" at bounding box center [626, 19] width 417 height 18
click at [827, 18] on icon "close" at bounding box center [830, 19] width 7 height 7
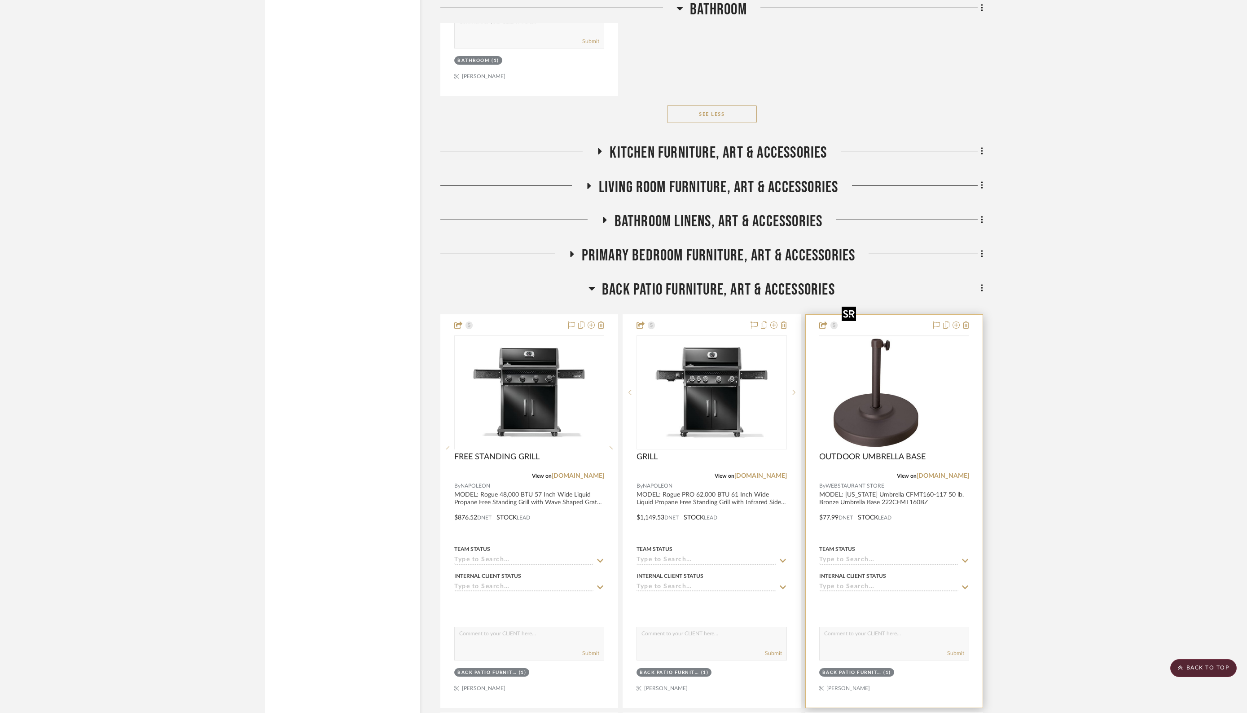
scroll to position [9766, 0]
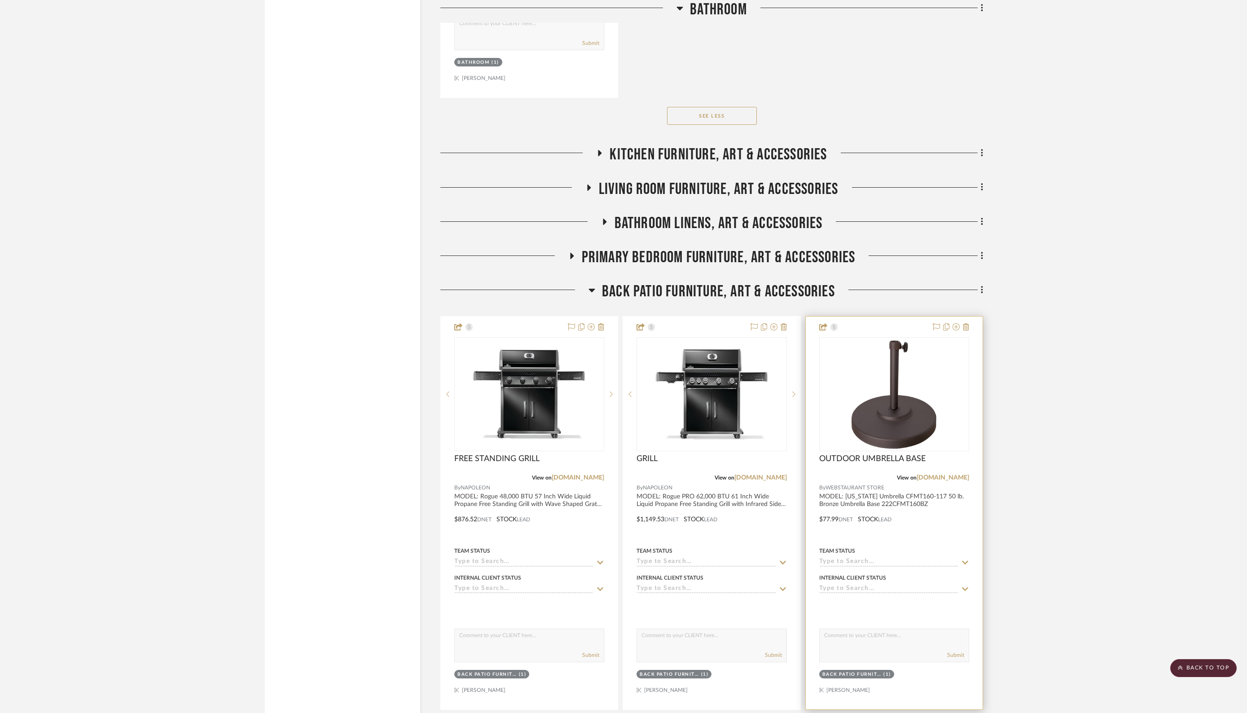
click at [928, 492] on div at bounding box center [894, 513] width 177 height 393
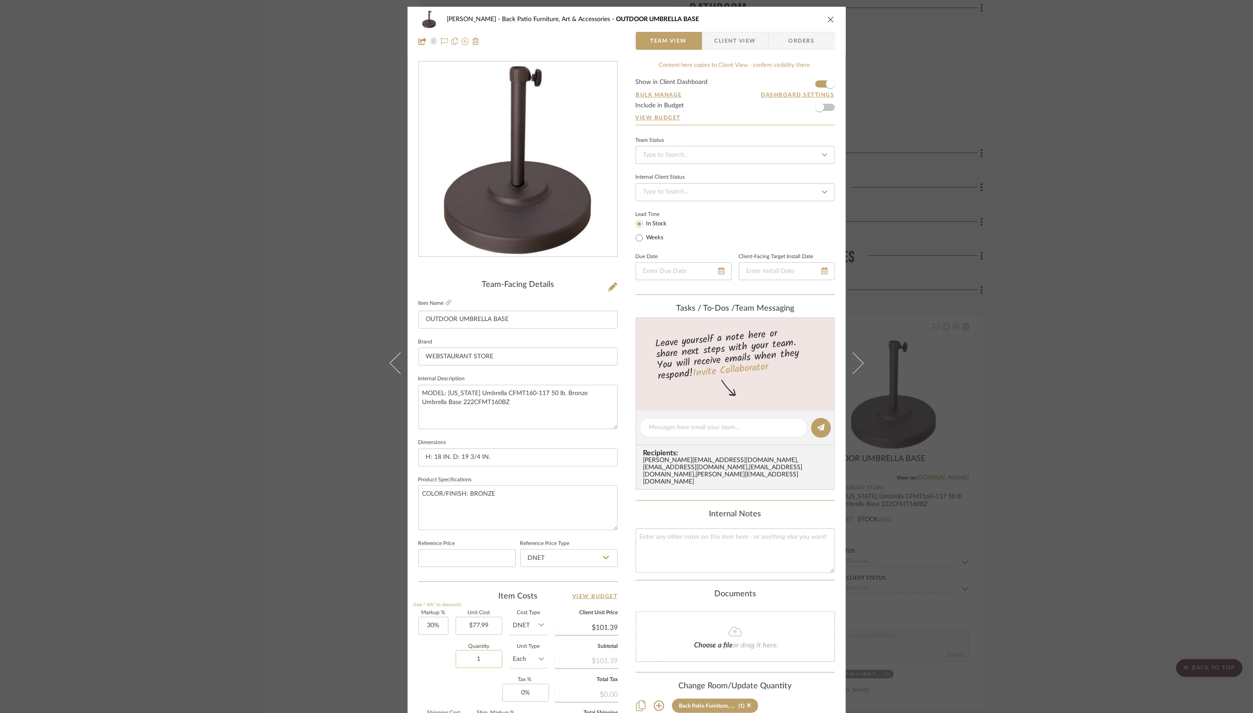
click at [463, 652] on input "1" at bounding box center [479, 659] width 47 height 18
type input "3"
click at [436, 671] on div "Quantity 3 Unit Type Each" at bounding box center [482, 660] width 129 height 32
click at [827, 18] on icon "close" at bounding box center [830, 19] width 7 height 7
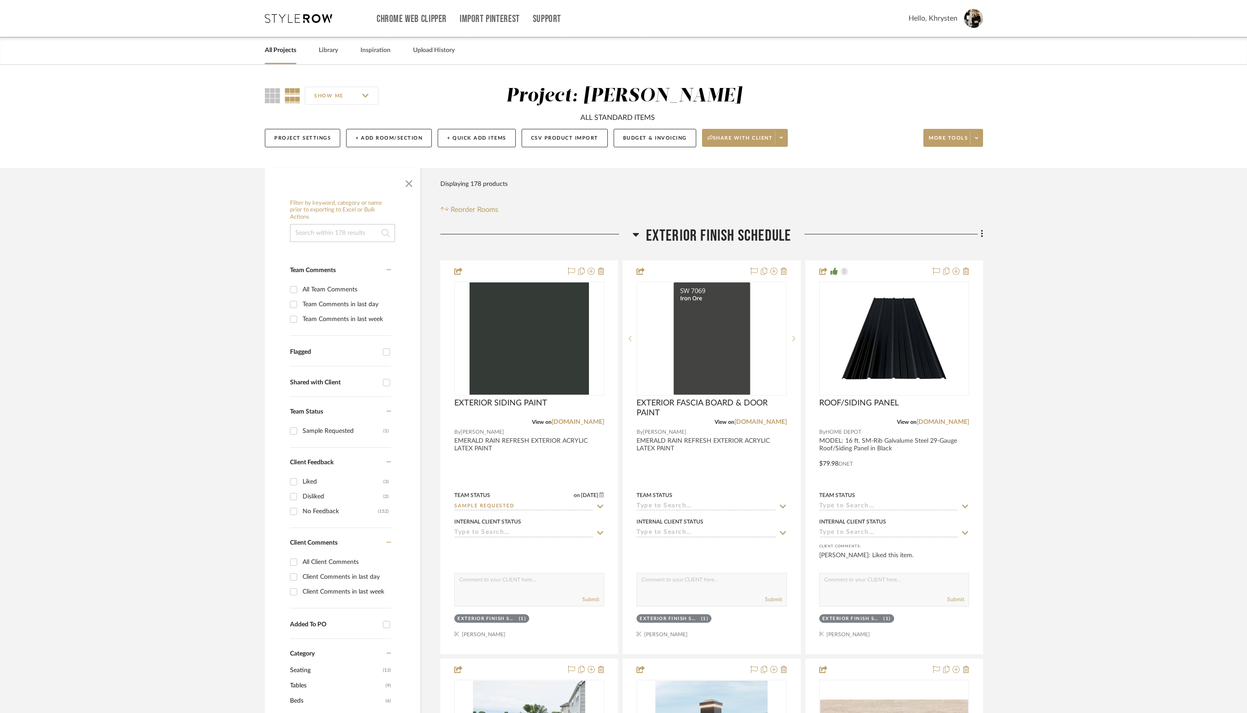
click at [285, 50] on link "All Projects" at bounding box center [280, 50] width 31 height 12
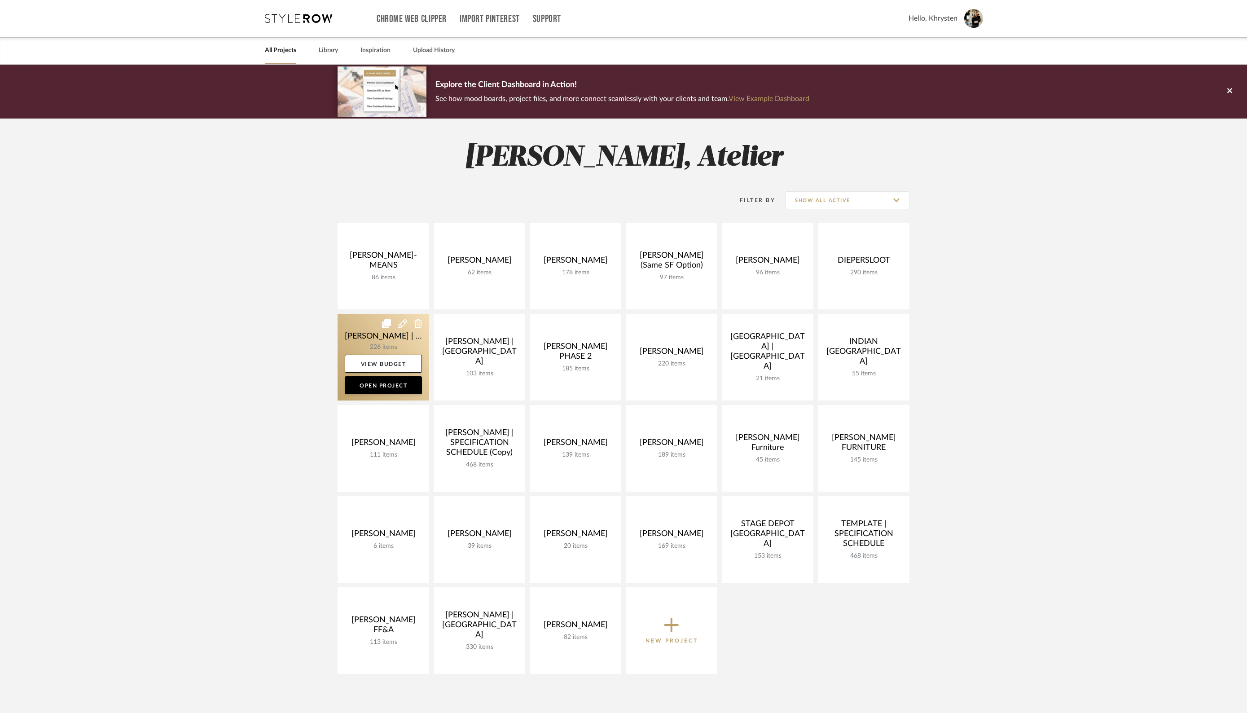
click at [360, 333] on link at bounding box center [384, 357] width 92 height 87
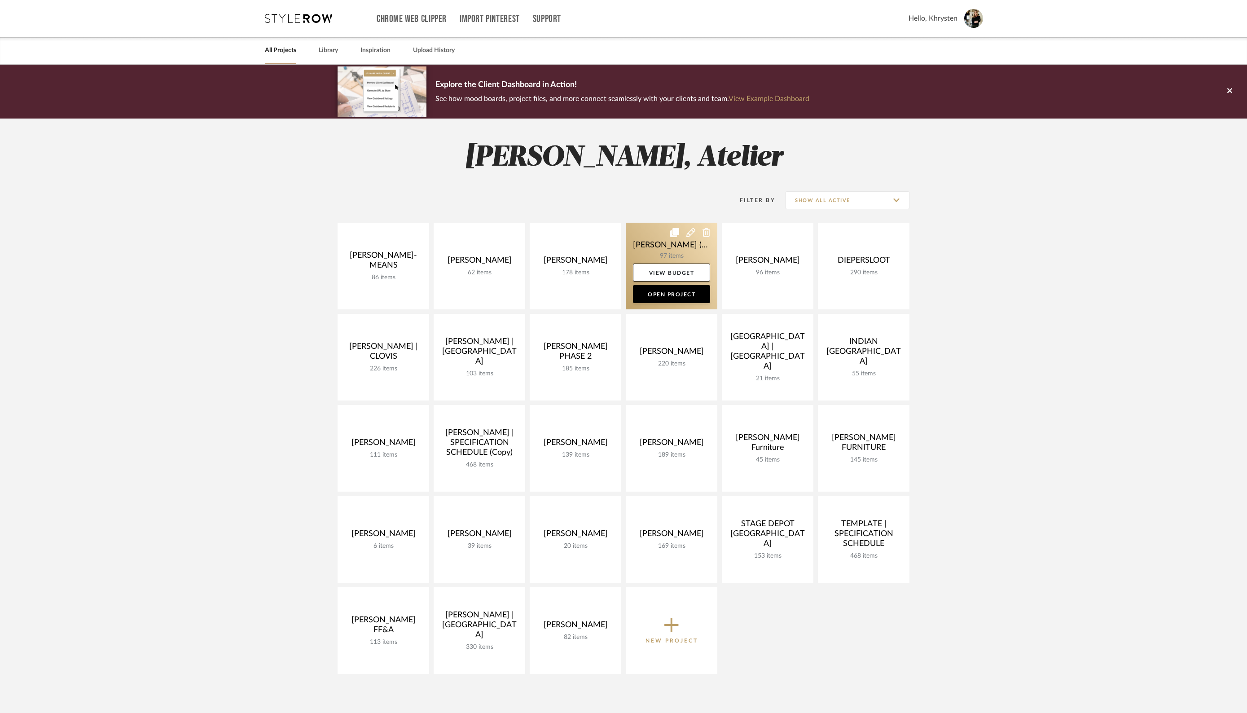
click at [666, 245] on link at bounding box center [672, 266] width 92 height 87
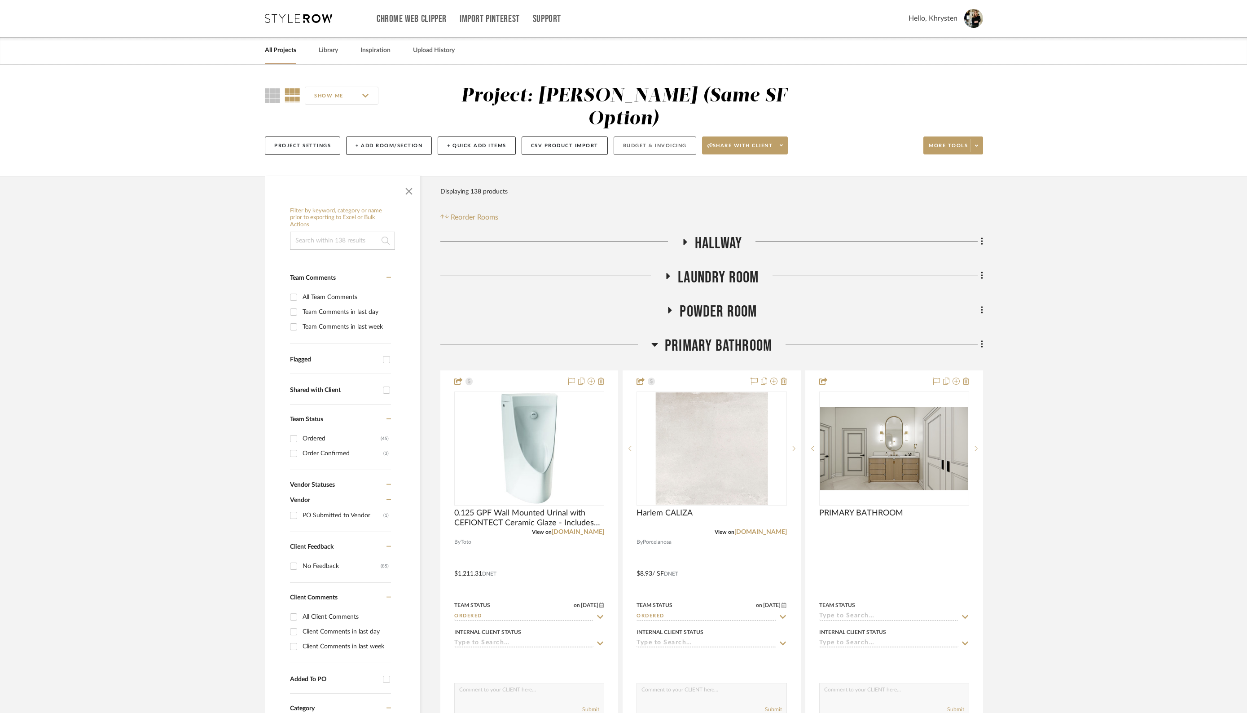
click at [646, 136] on button "Budget & Invoicing" at bounding box center [655, 145] width 83 height 18
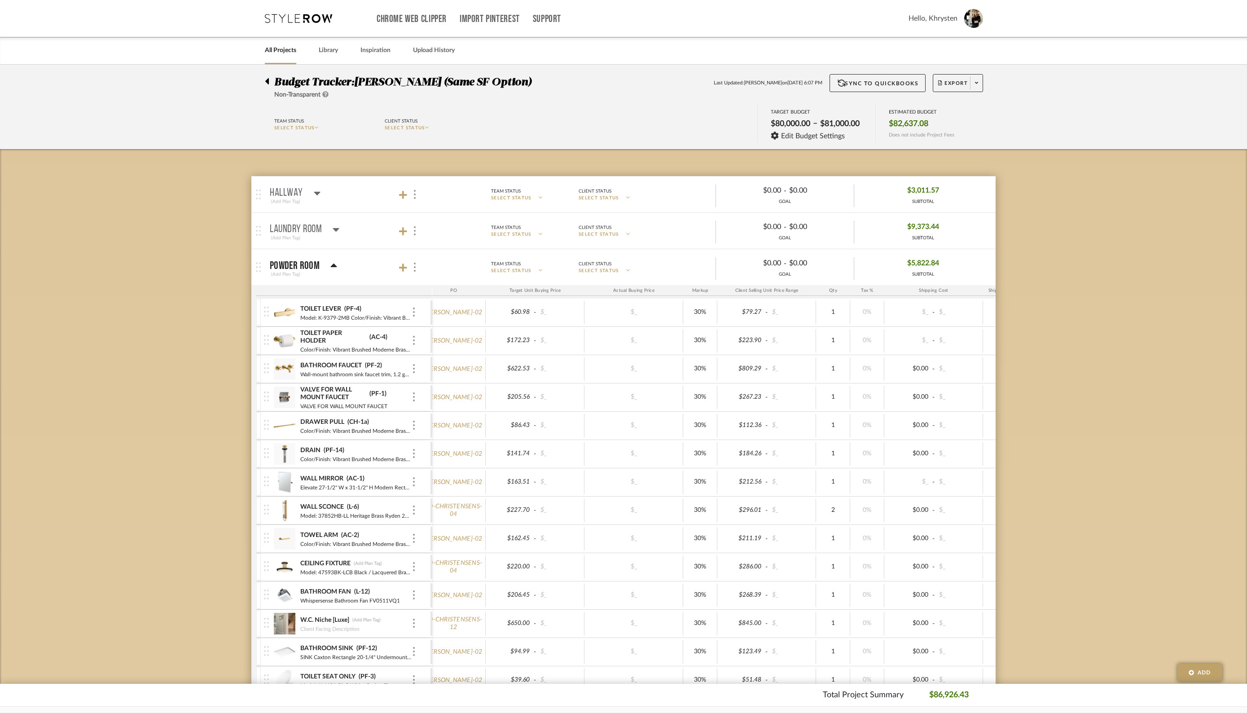
click at [335, 226] on icon at bounding box center [336, 229] width 7 height 11
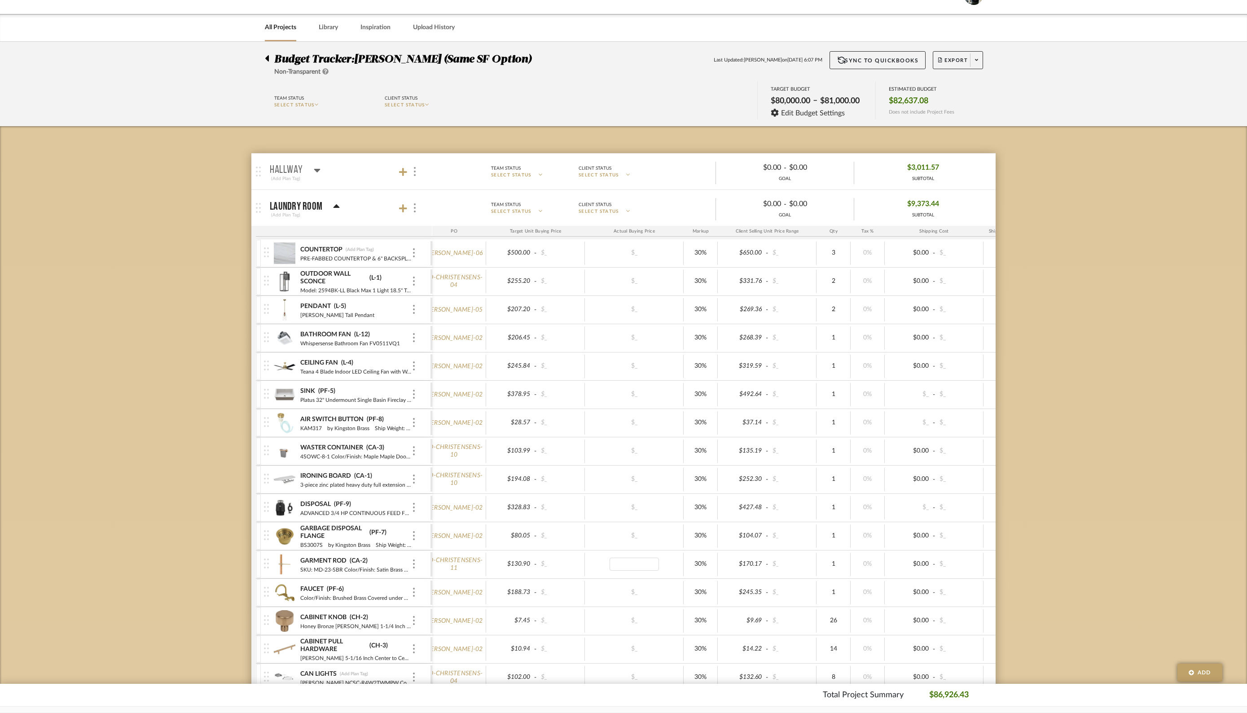
type input "86.79"
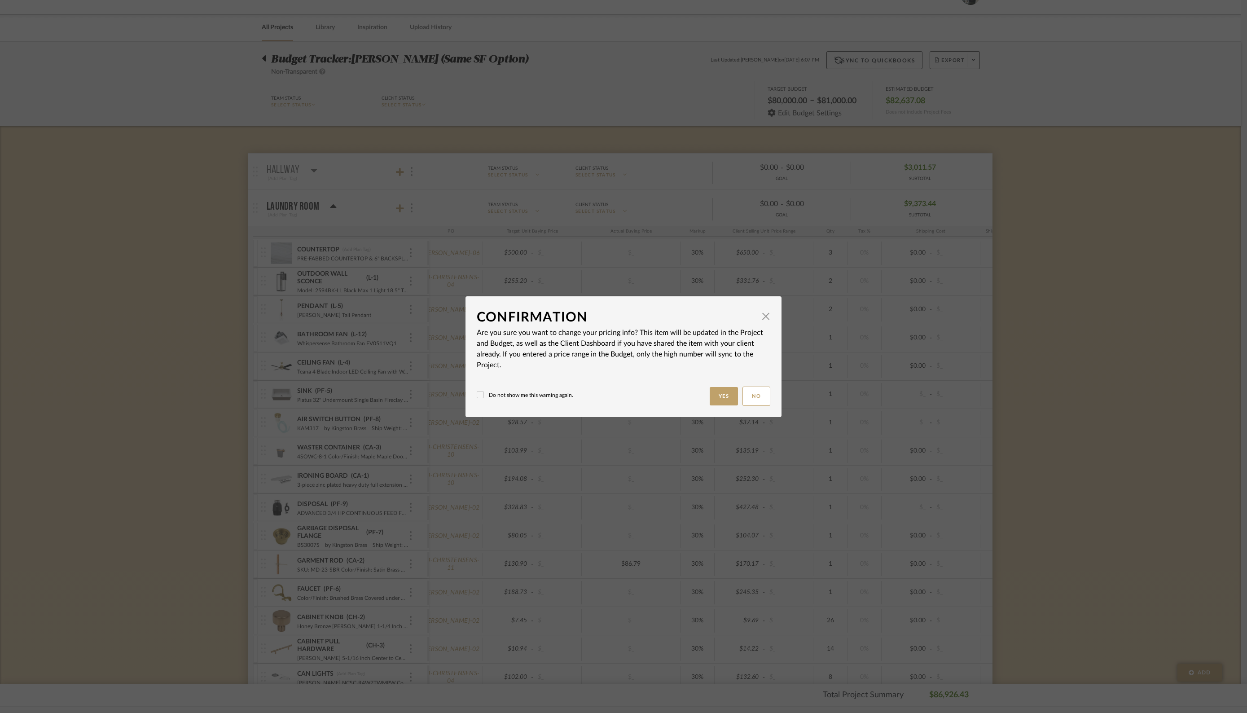
click at [663, 599] on body "Chrome Web Clipper Import Pinterest Support All Projects Library Inspiration Up…" at bounding box center [620, 333] width 1241 height 713
click at [721, 396] on button "Yes" at bounding box center [726, 396] width 29 height 18
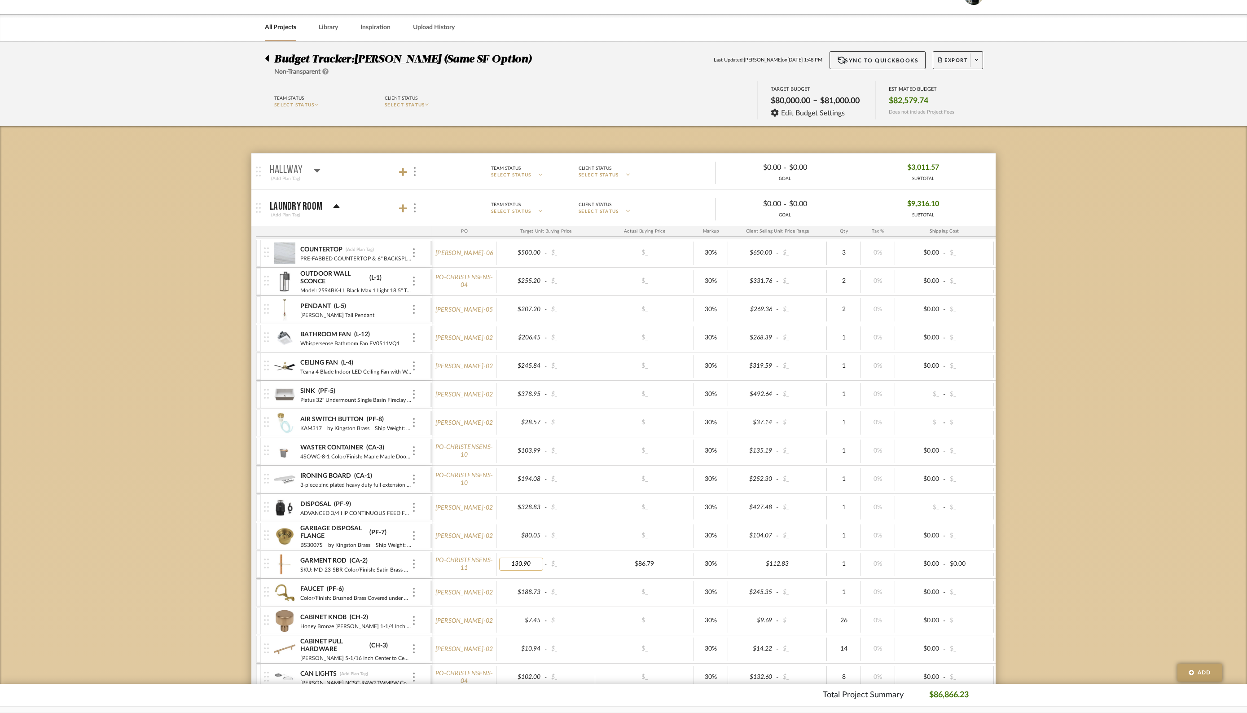
type input "86.79"
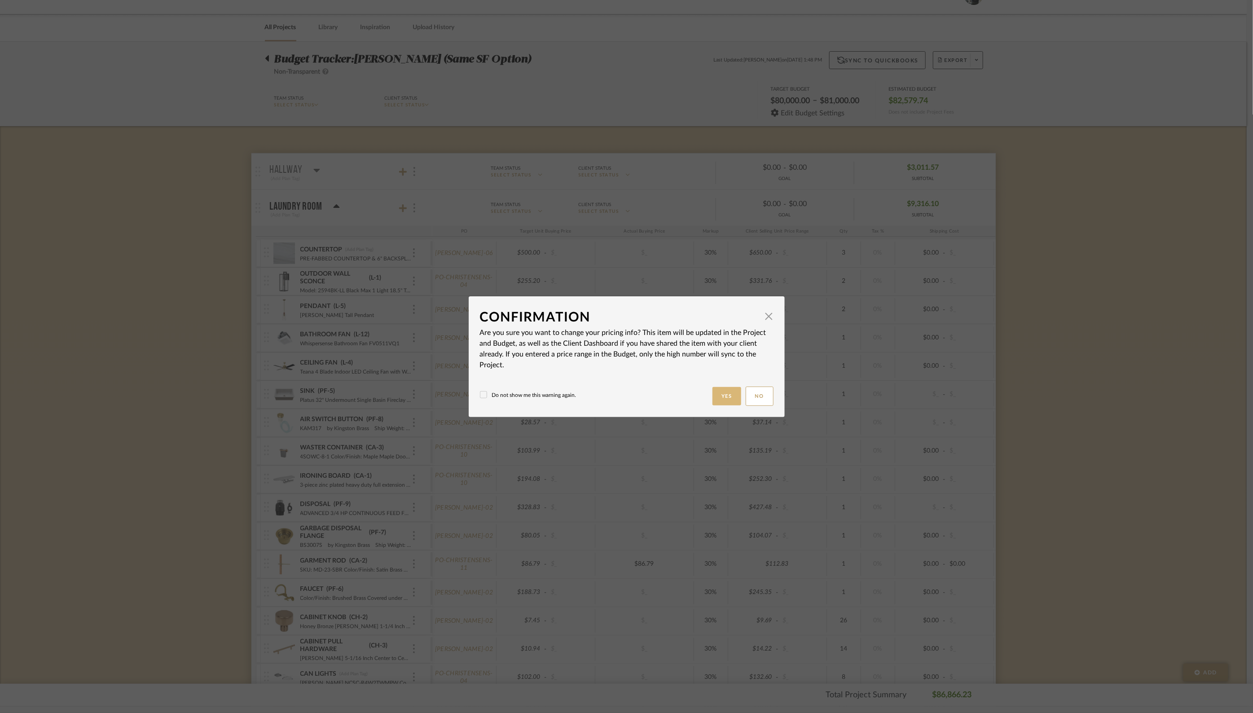
click at [719, 394] on button "Yes" at bounding box center [726, 396] width 29 height 18
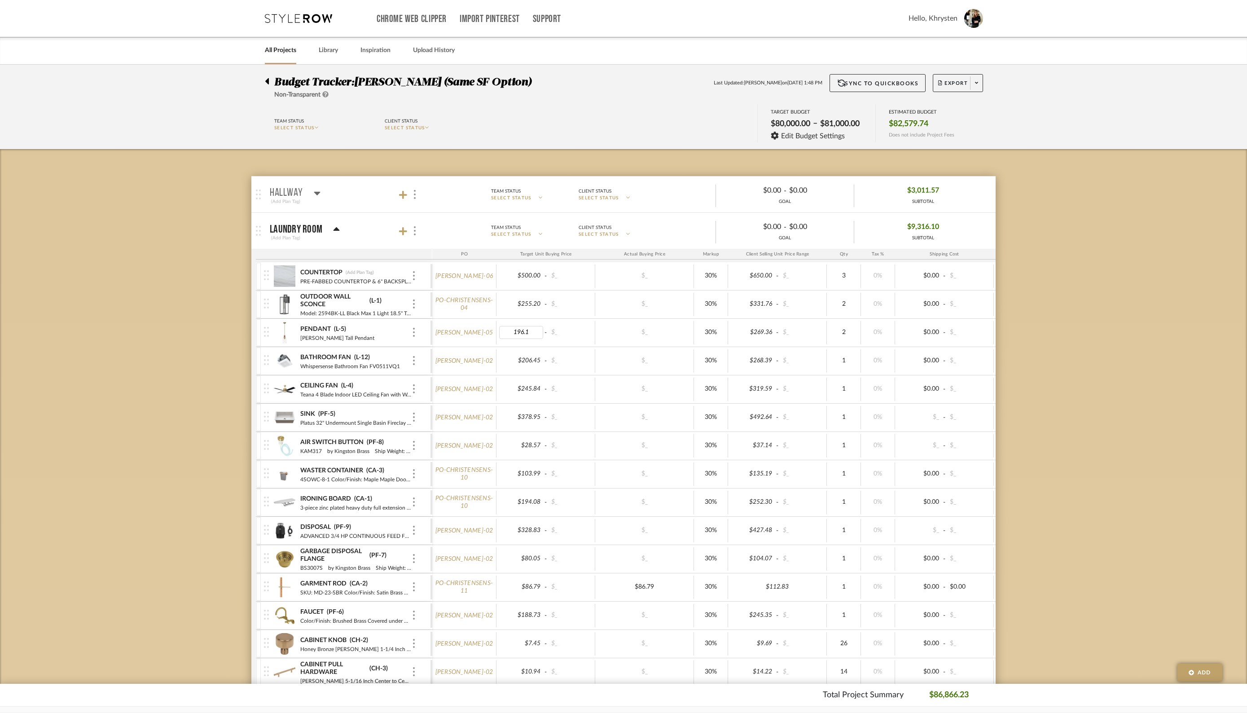
type input "196.13"
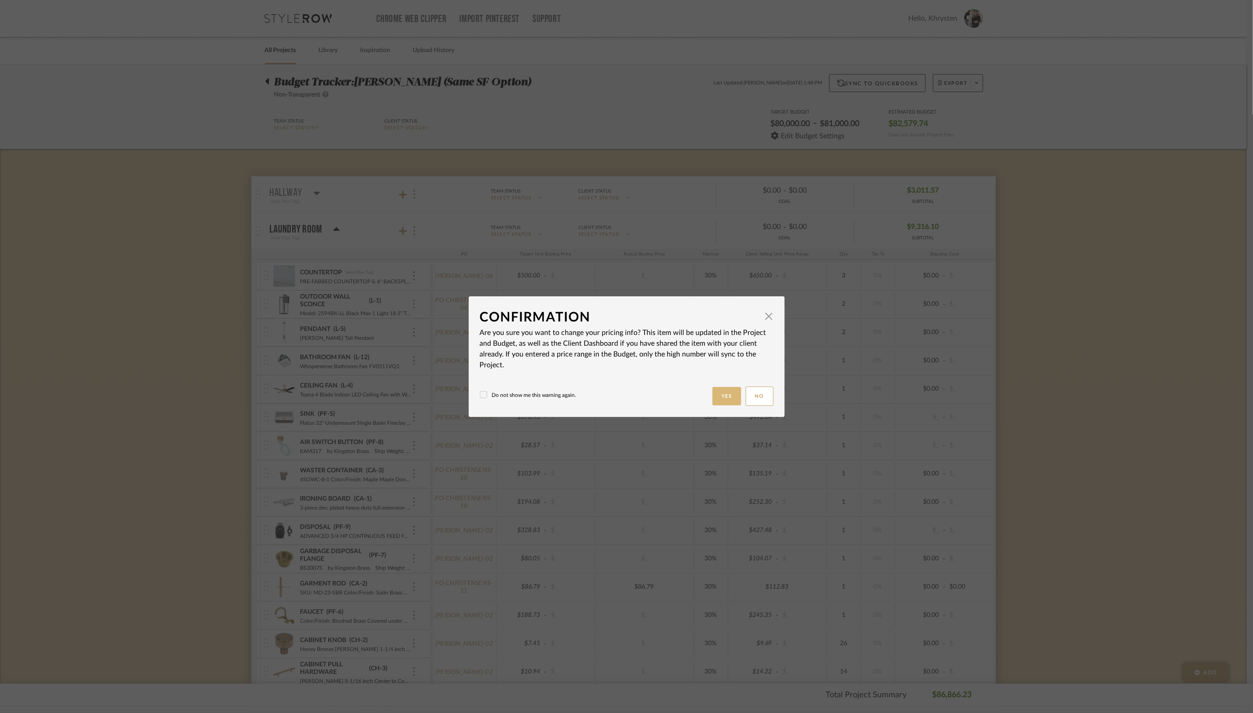
click at [720, 397] on button "Yes" at bounding box center [726, 396] width 29 height 18
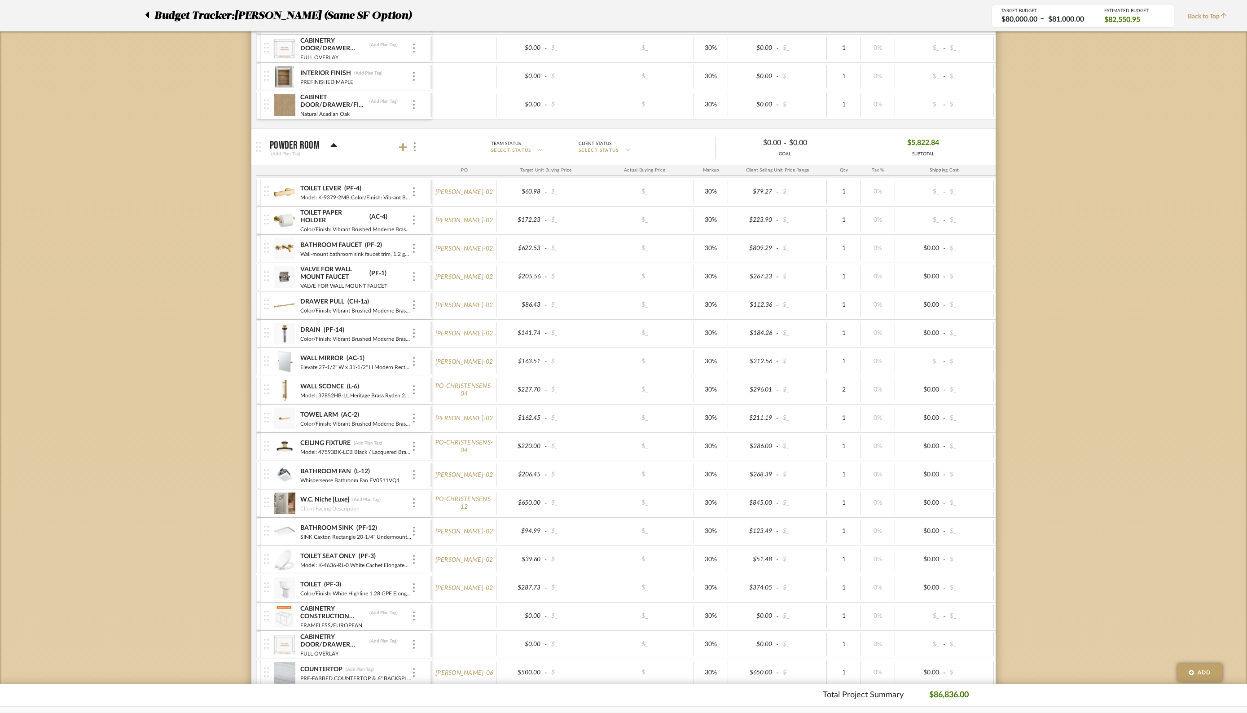
scroll to position [792, 0]
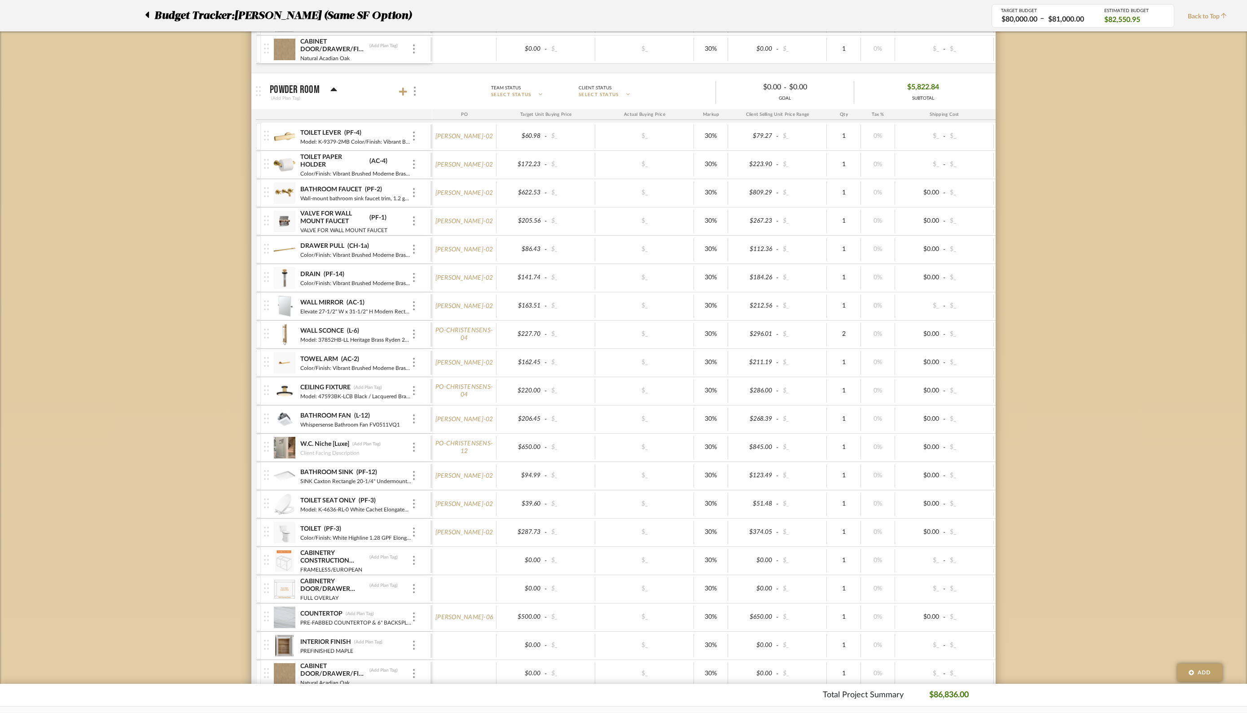
click at [334, 88] on icon at bounding box center [333, 89] width 7 height 11
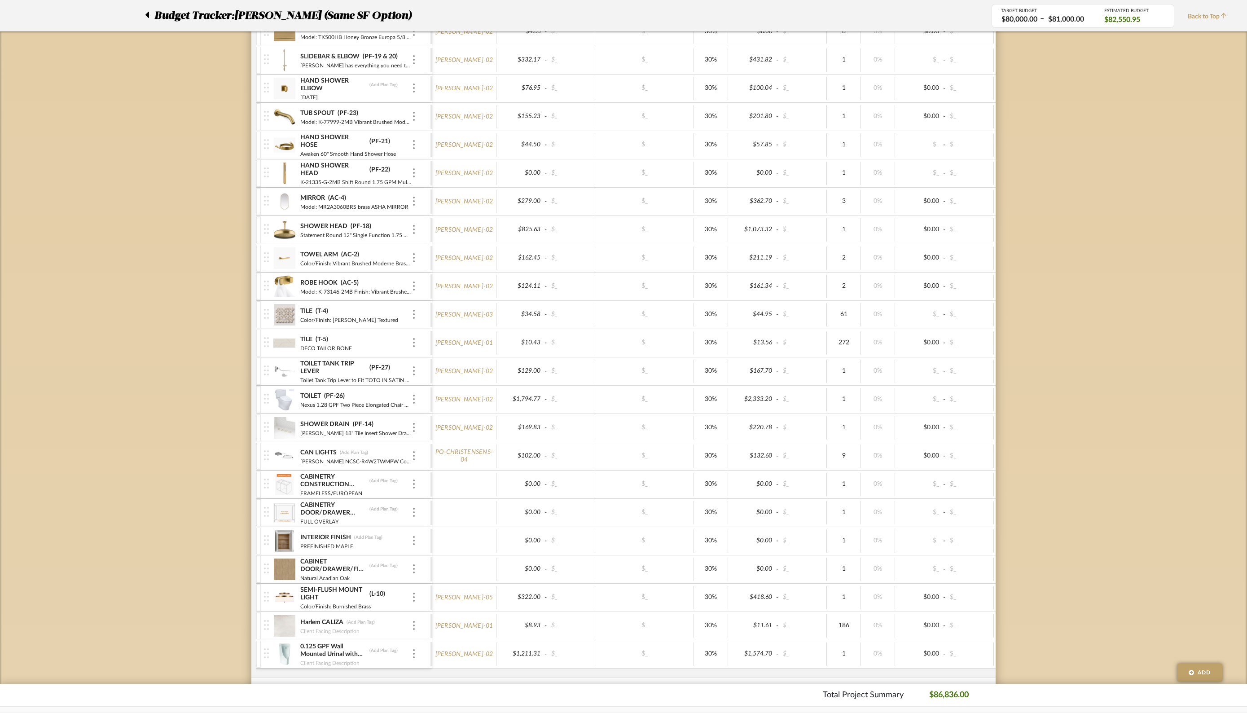
scroll to position [1415, 0]
type input "281.41"
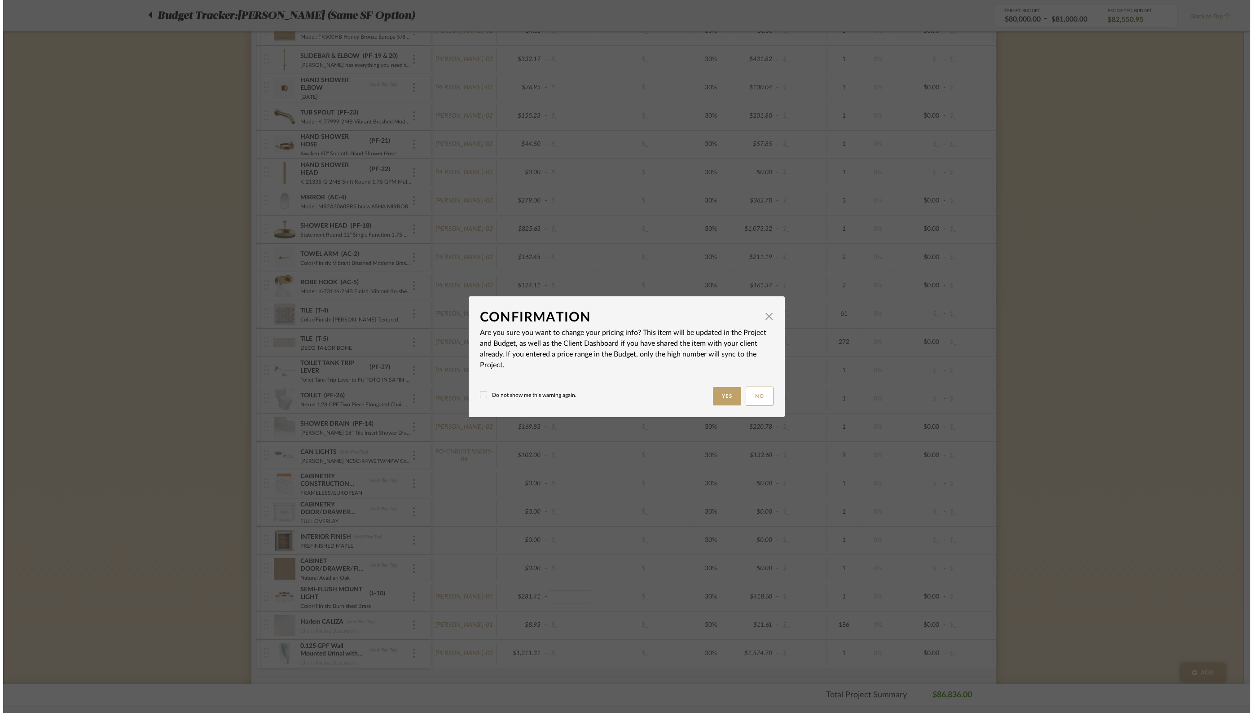
scroll to position [0, 0]
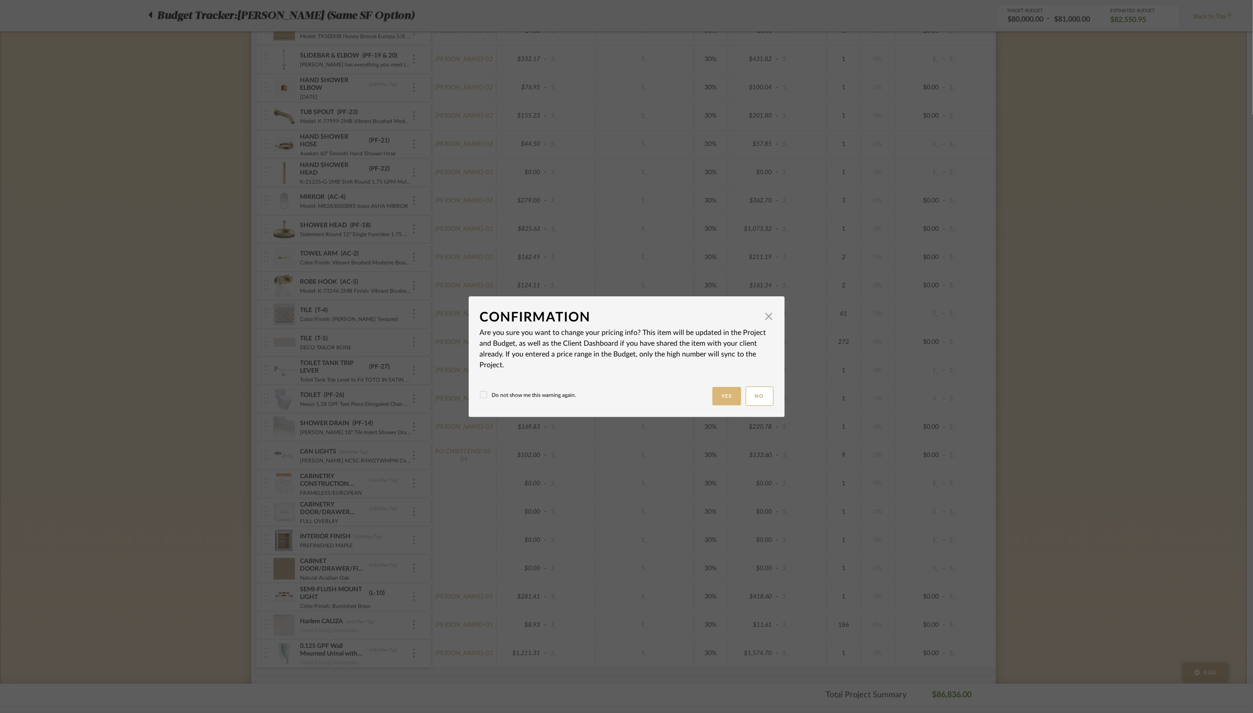
click at [720, 392] on button "Yes" at bounding box center [726, 396] width 29 height 18
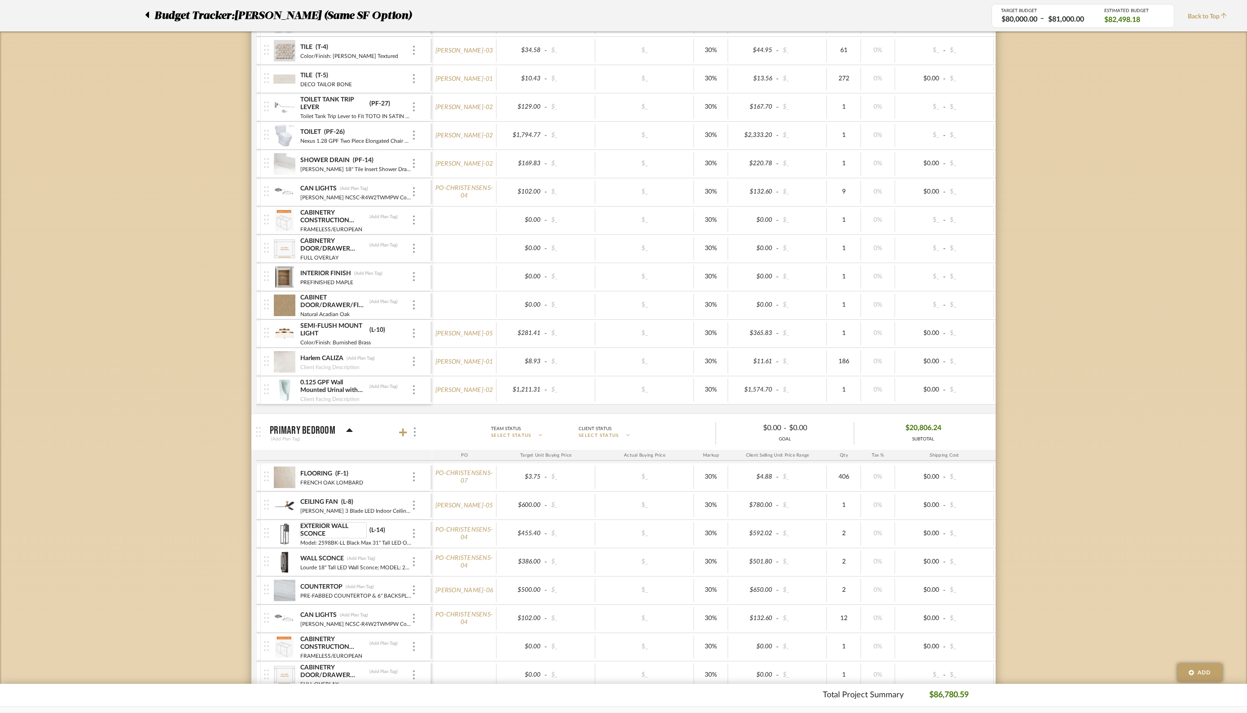
scroll to position [1681, 0]
type input "510.61"
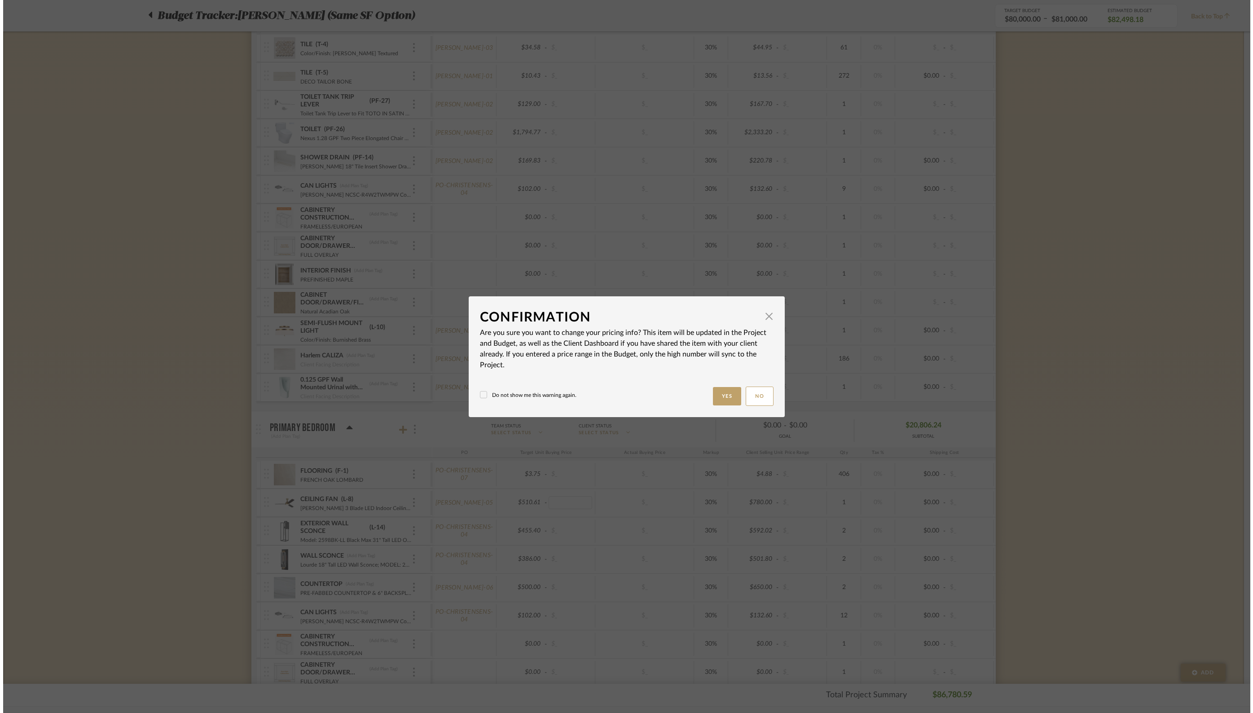
scroll to position [0, 0]
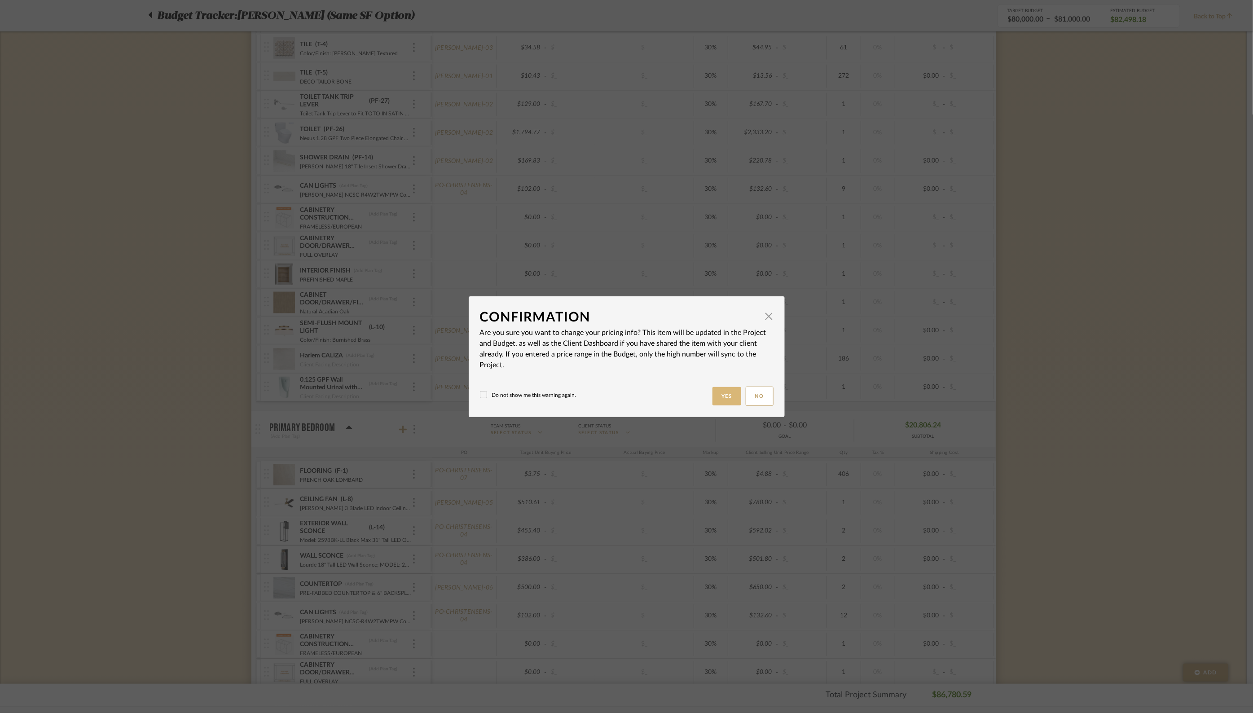
click at [724, 397] on button "Yes" at bounding box center [726, 396] width 29 height 18
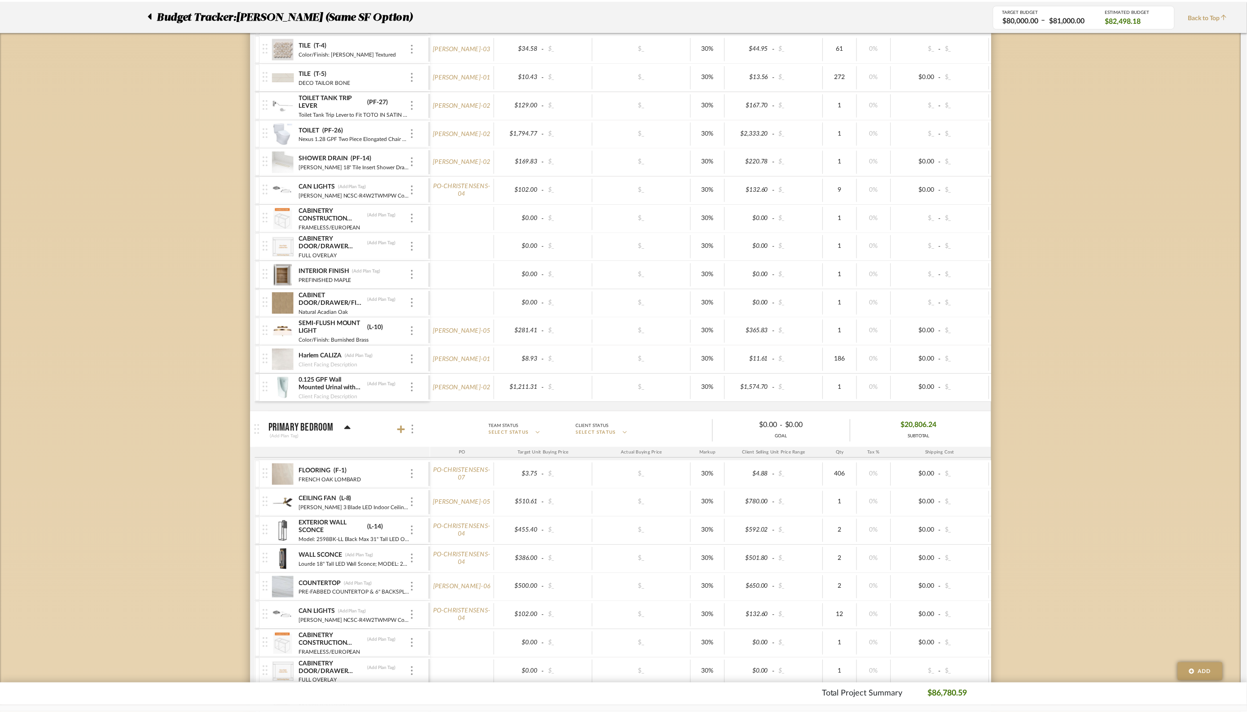
scroll to position [1681, 0]
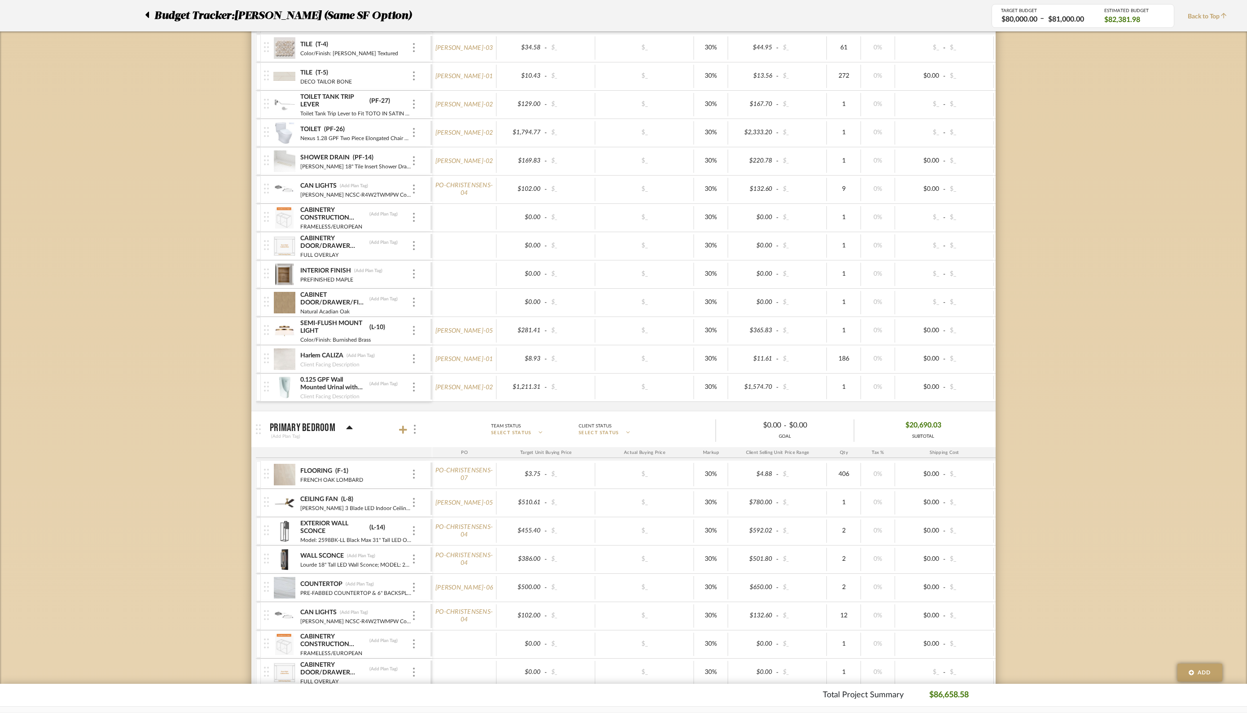
click at [347, 426] on icon at bounding box center [349, 428] width 6 height 4
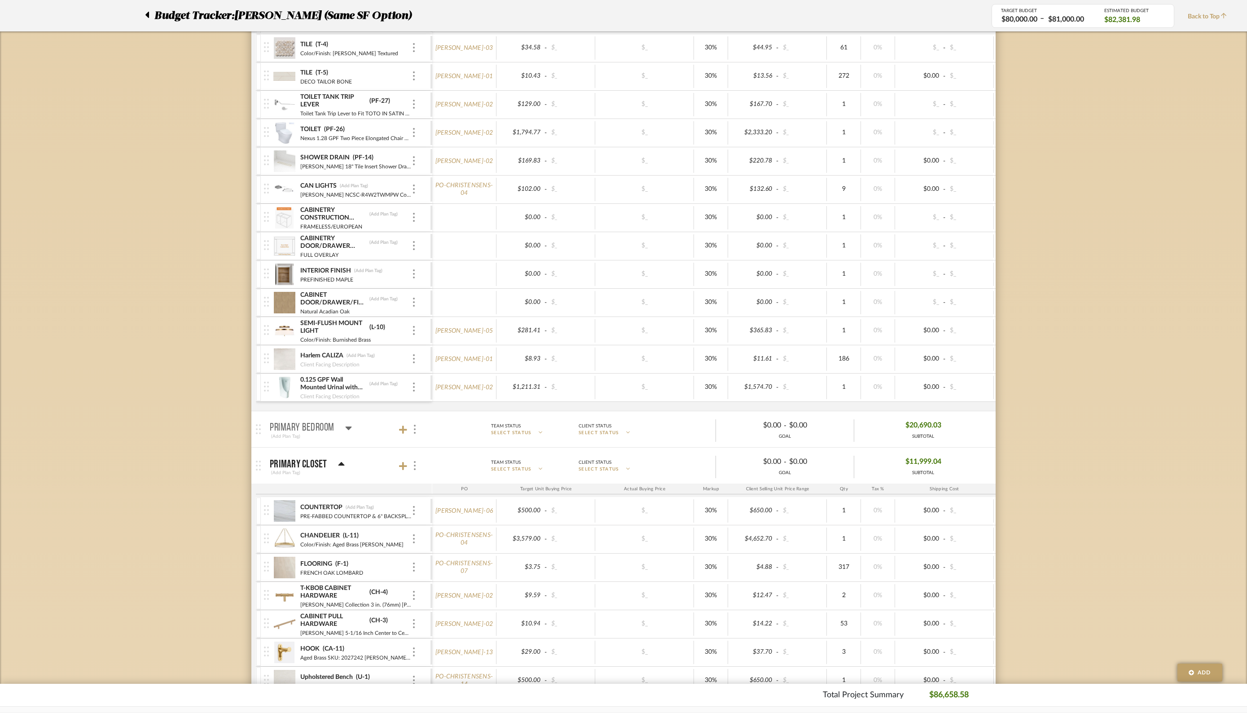
click at [340, 462] on icon at bounding box center [341, 464] width 6 height 4
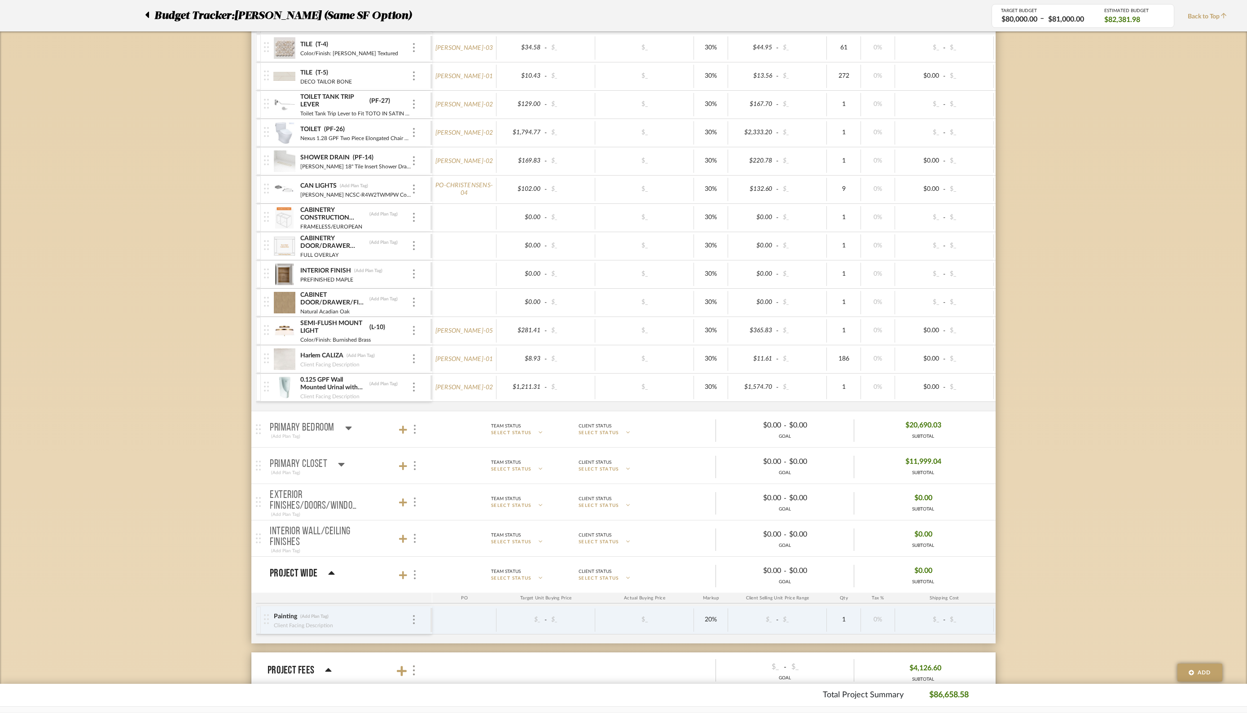
click at [340, 463] on icon at bounding box center [342, 465] width 6 height 4
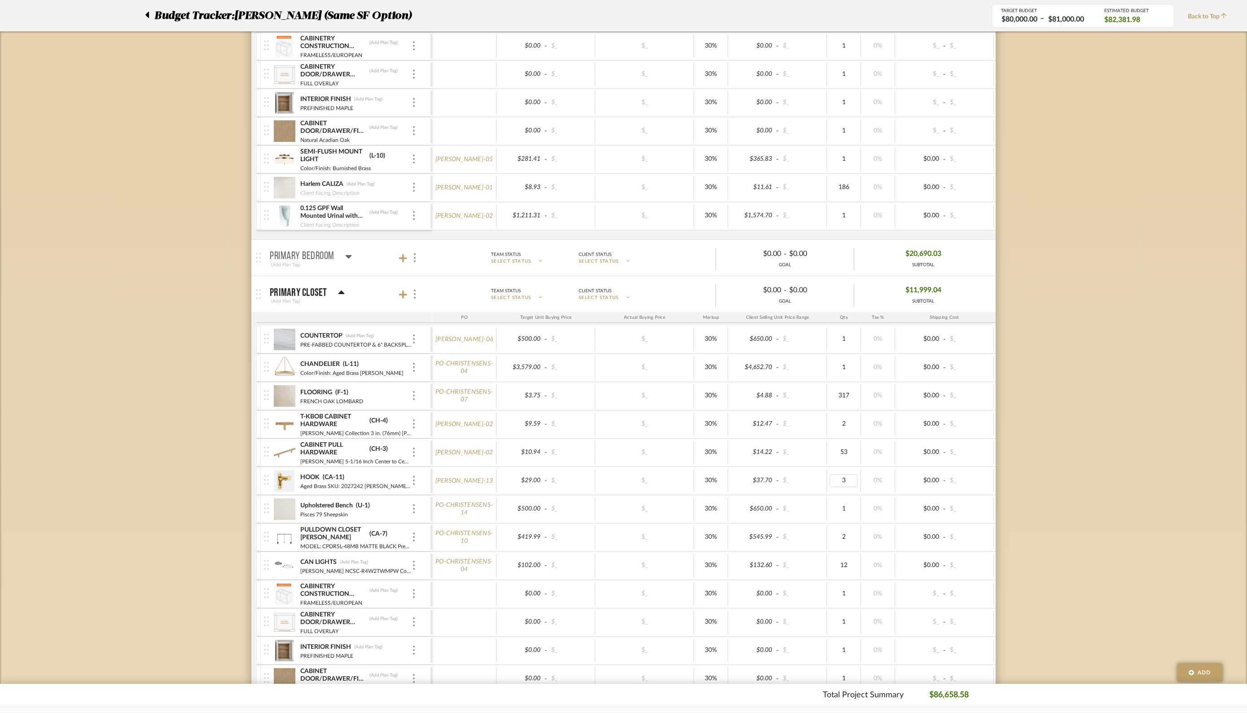
scroll to position [0, 67]
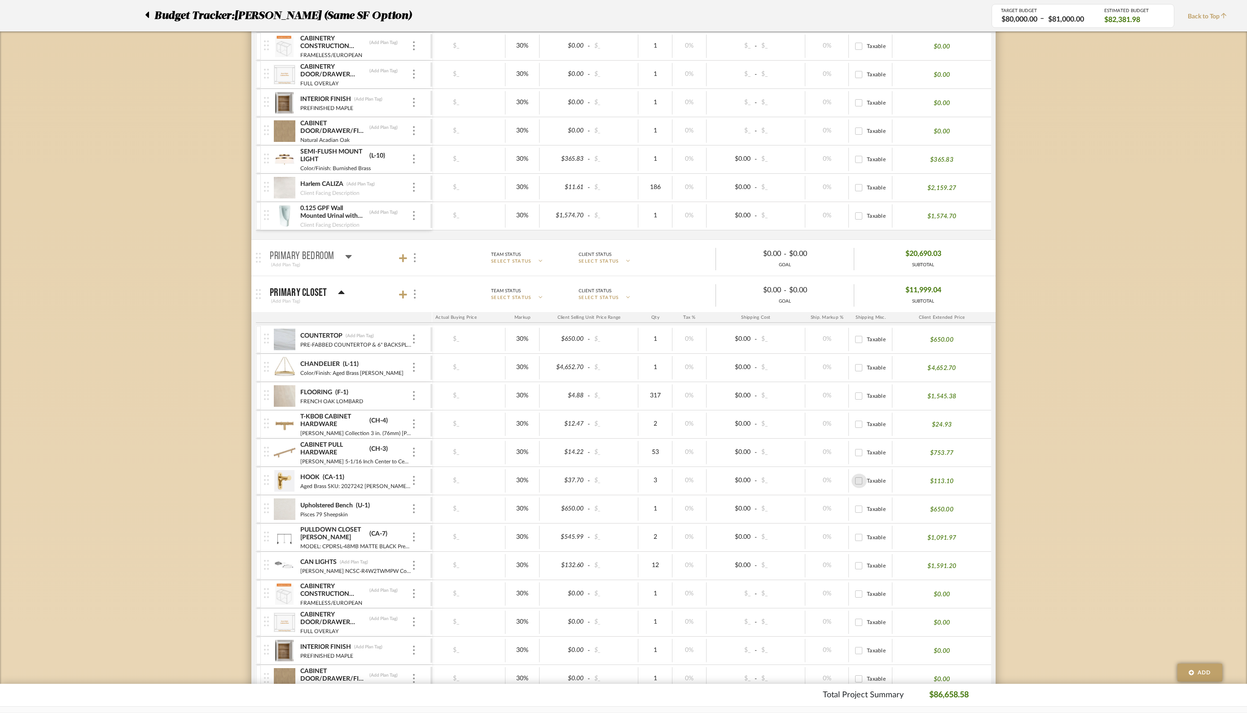
click at [859, 475] on input "Taxable" at bounding box center [859, 481] width 14 height 14
click at [860, 474] on input "Taxable" at bounding box center [859, 481] width 14 height 14
checkbox input "false"
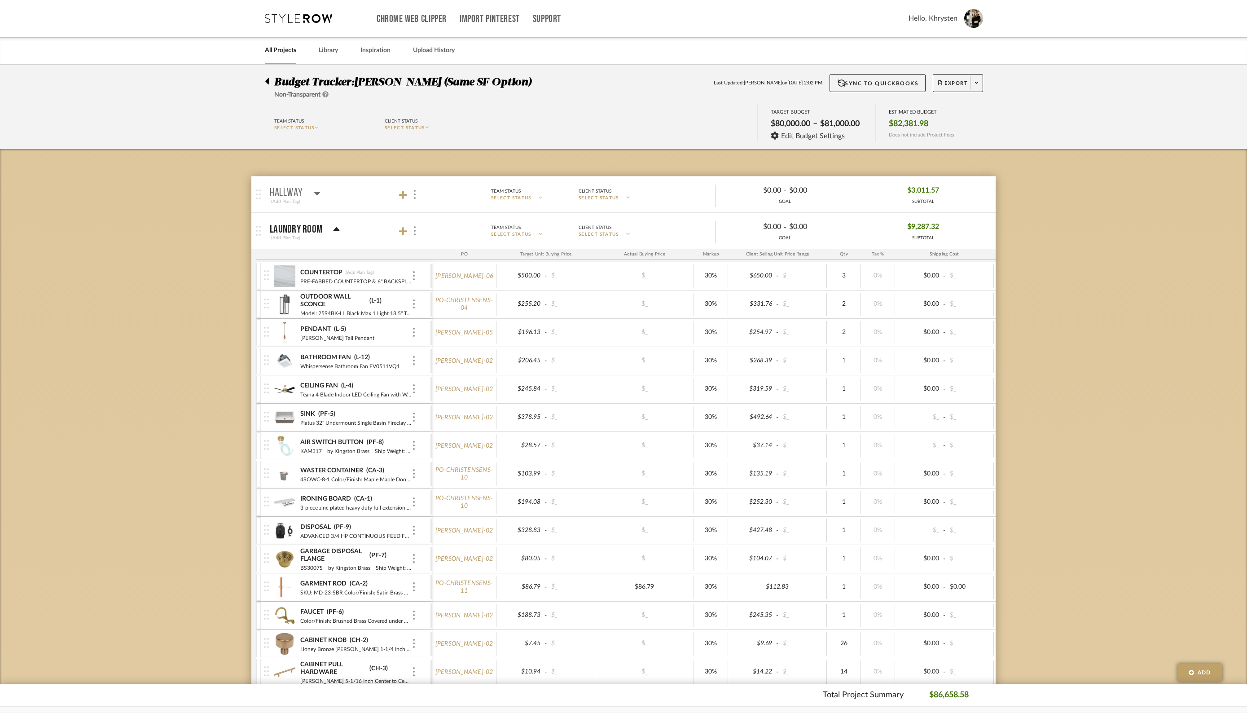
click at [317, 190] on icon at bounding box center [317, 193] width 7 height 11
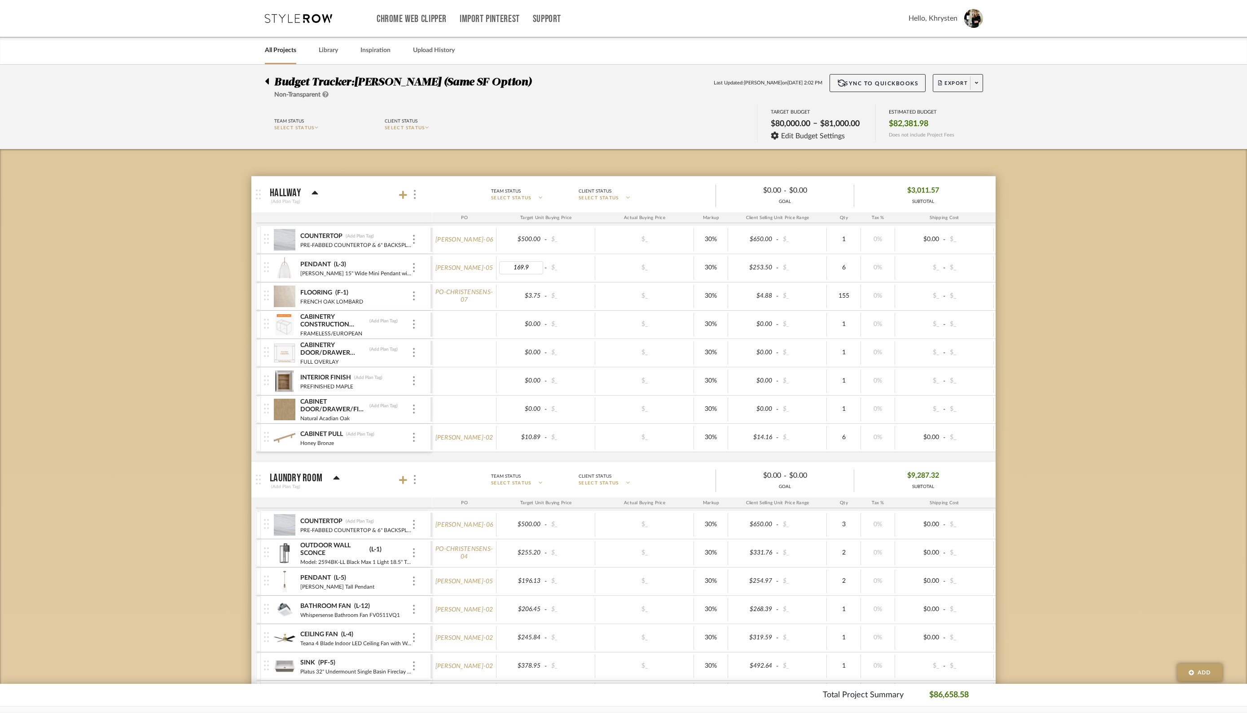
type input "169.90"
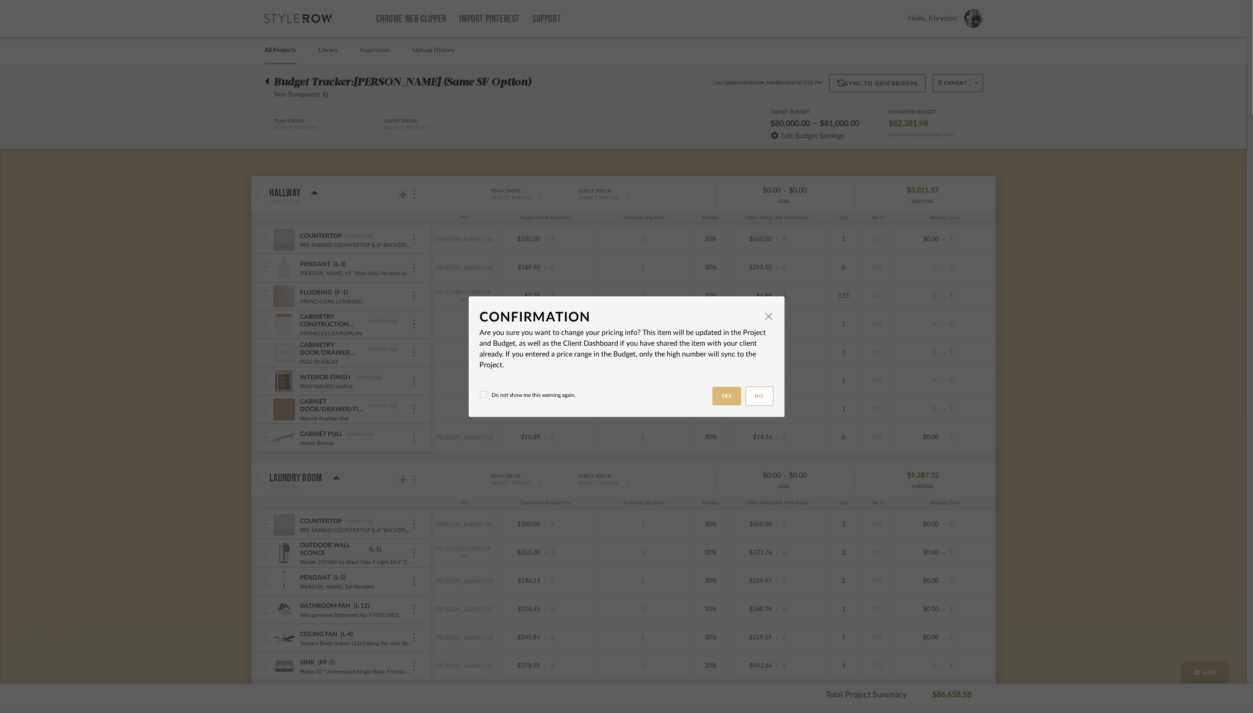
click at [726, 396] on button "Yes" at bounding box center [726, 396] width 29 height 18
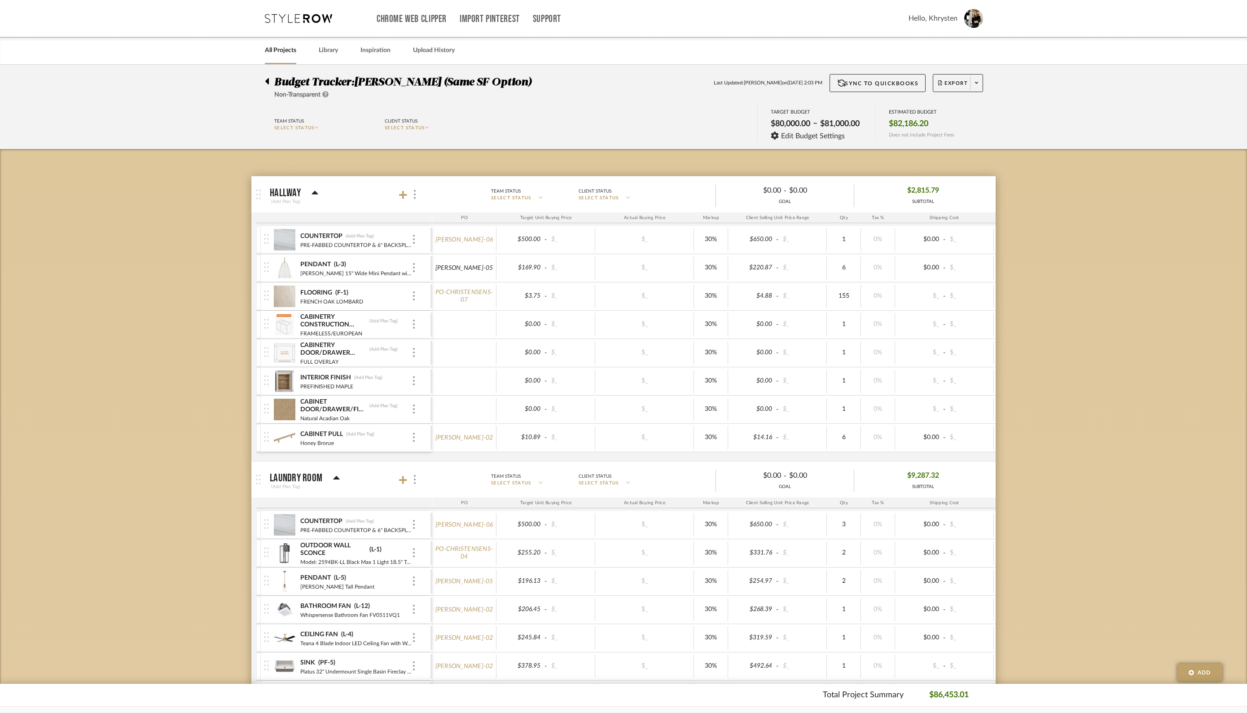
click at [464, 264] on link "[PERSON_NAME]-05" at bounding box center [464, 268] width 58 height 8
click at [288, 271] on img at bounding box center [284, 268] width 22 height 22
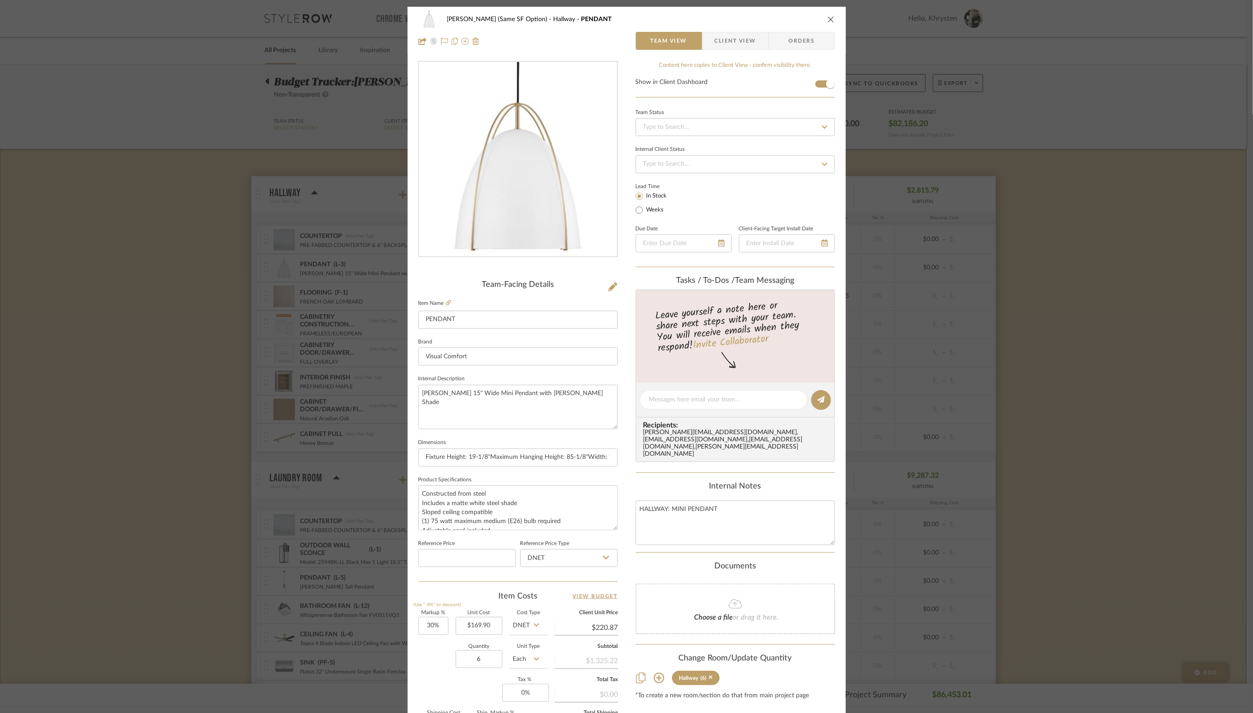
click at [790, 39] on span "Orders" at bounding box center [802, 41] width 46 height 18
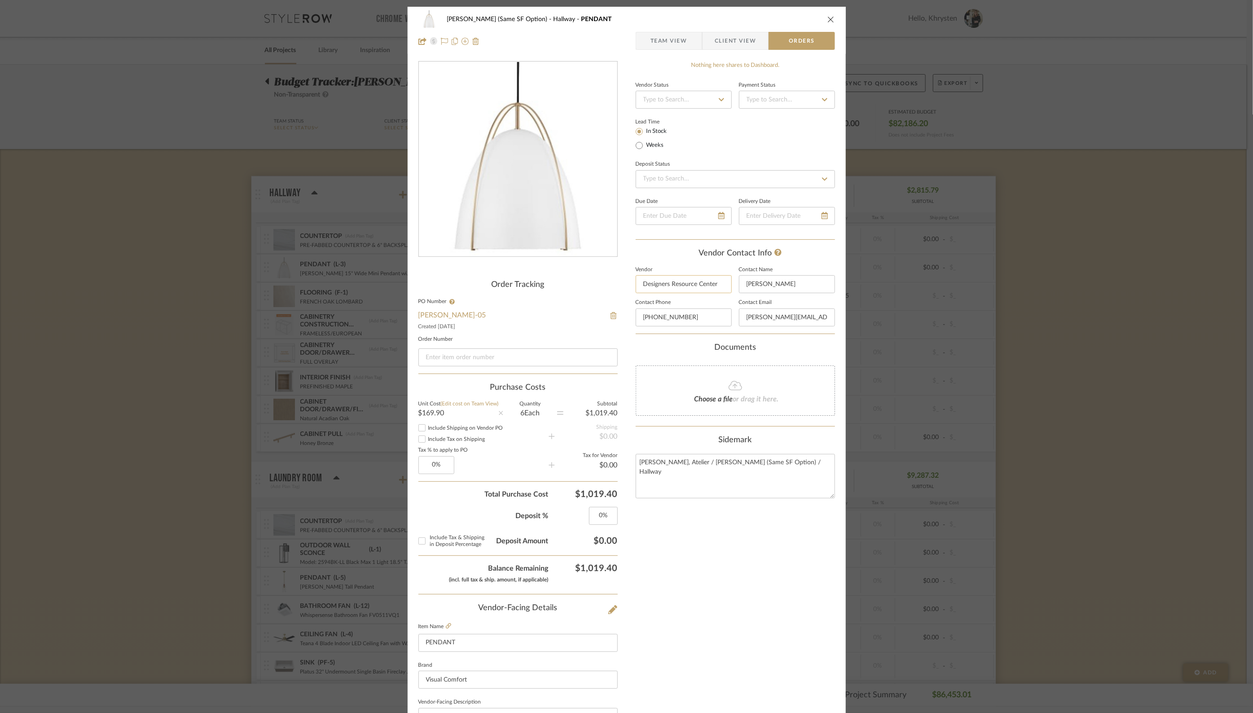
click at [662, 285] on input "Designers Resource Center" at bounding box center [684, 284] width 96 height 18
click at [673, 303] on span "[PERSON_NAME]" at bounding box center [684, 306] width 69 height 8
type input "[PERSON_NAME]"
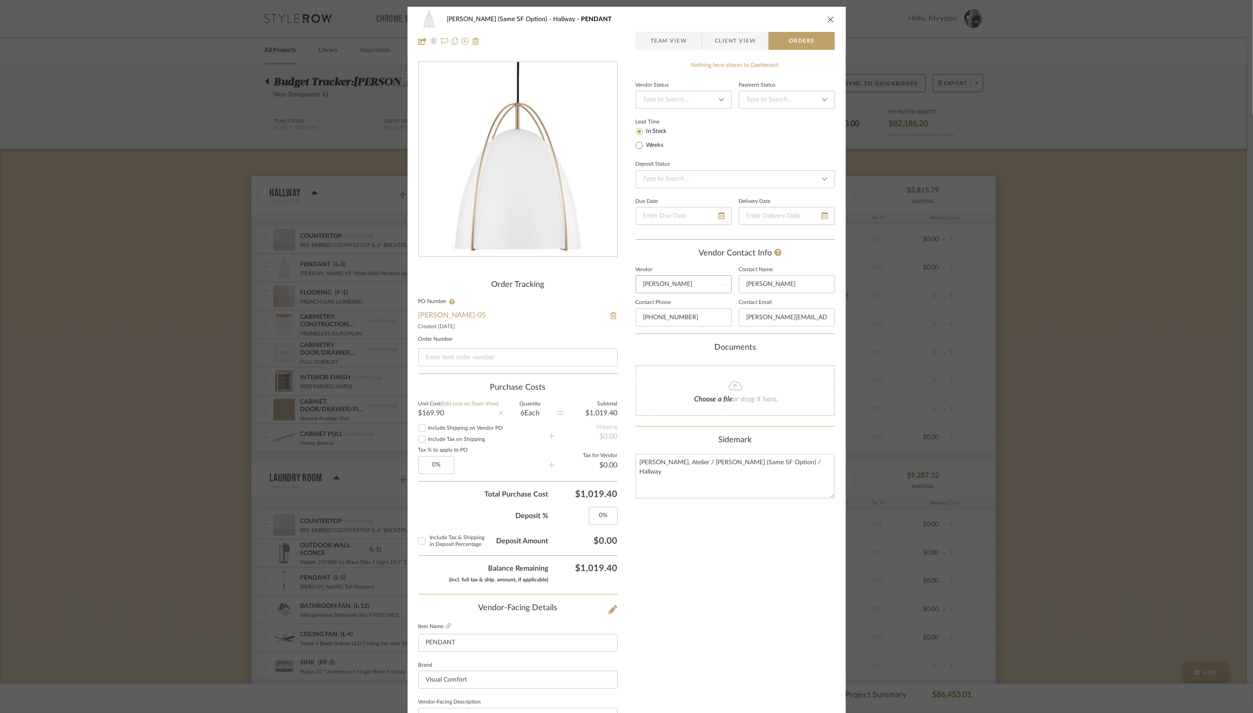
type input "[PERSON_NAME]"
type input "[PHONE_NUMBER]"
type input "[PERSON_NAME][EMAIL_ADDRESS][PERSON_NAME][PERSON_NAME][DOMAIN_NAME]"
click at [812, 70] on div "Nothing here shares to Dashboard. Vendor Status Payment Status Lead Time In Sto…" at bounding box center [735, 494] width 199 height 866
click at [827, 18] on icon "close" at bounding box center [830, 19] width 7 height 7
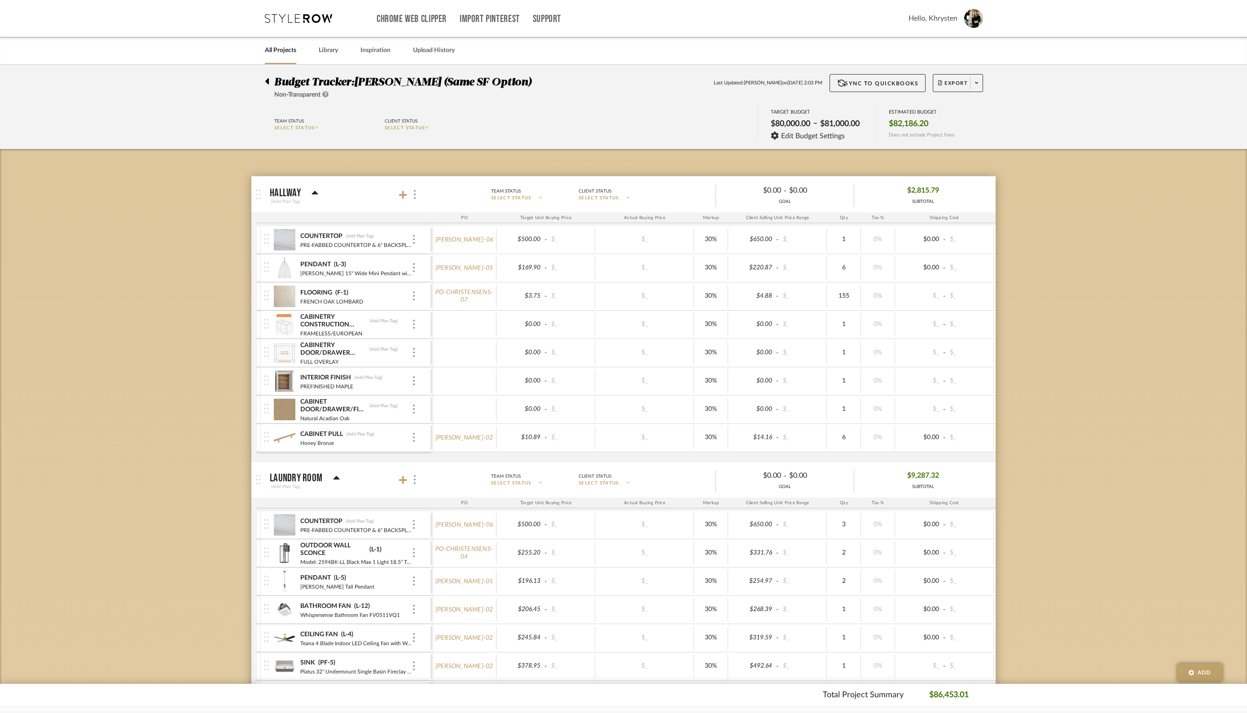
click at [312, 191] on icon at bounding box center [315, 193] width 7 height 11
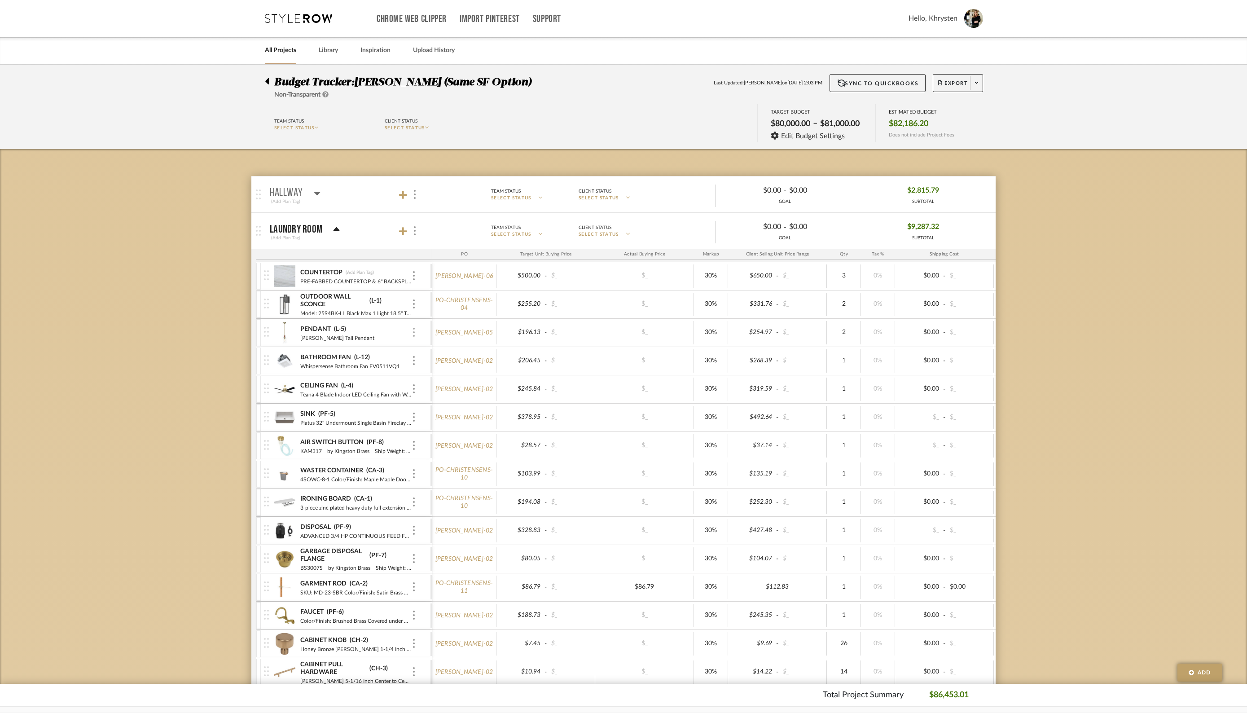
click at [414, 330] on img at bounding box center [414, 332] width 2 height 9
click at [451, 351] on span "Manage Item" at bounding box center [458, 351] width 54 height 8
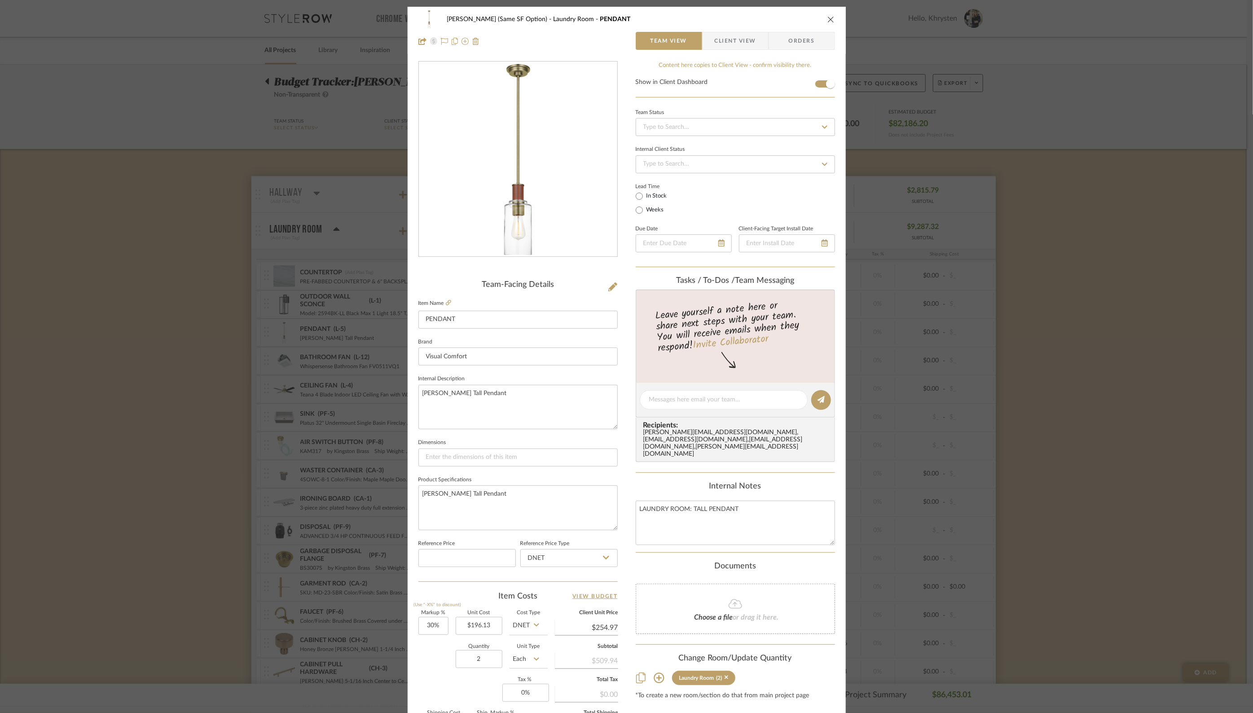
click at [800, 41] on span "Orders" at bounding box center [802, 41] width 46 height 18
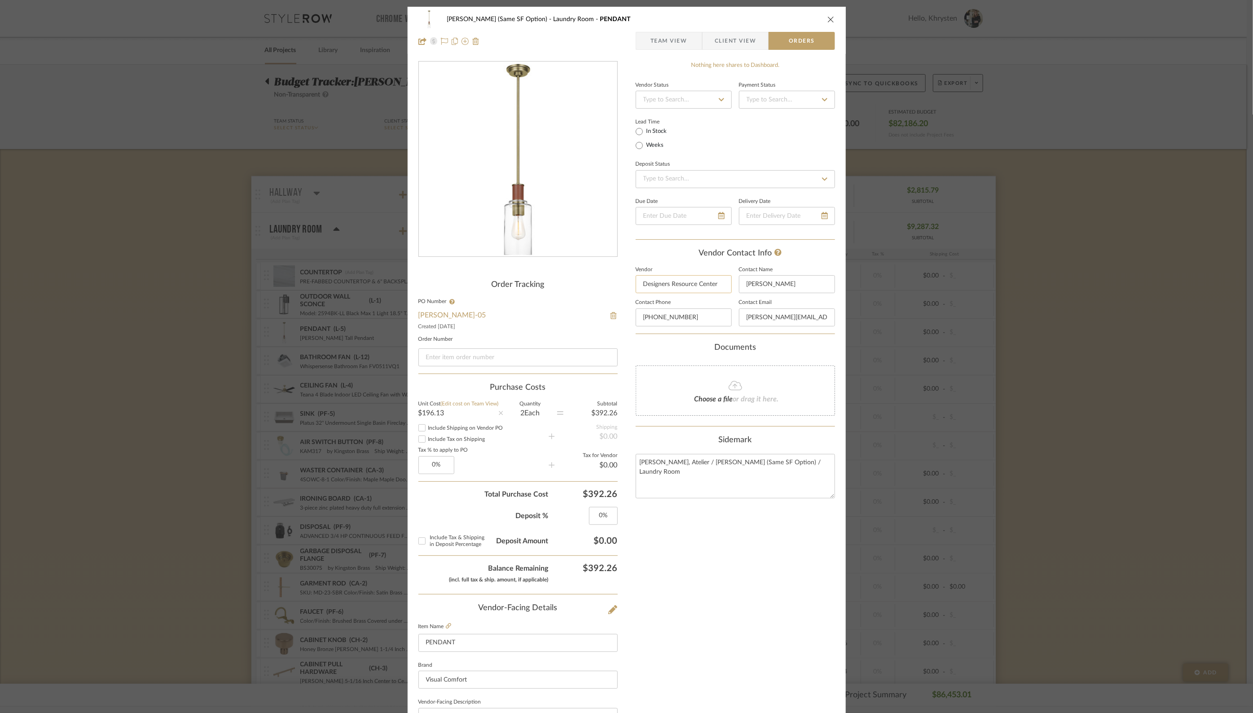
click at [678, 283] on input "Designers Resource Center" at bounding box center [684, 284] width 96 height 18
type input "Ferg"
click at [611, 285] on div "Order Tracking" at bounding box center [517, 285] width 199 height 10
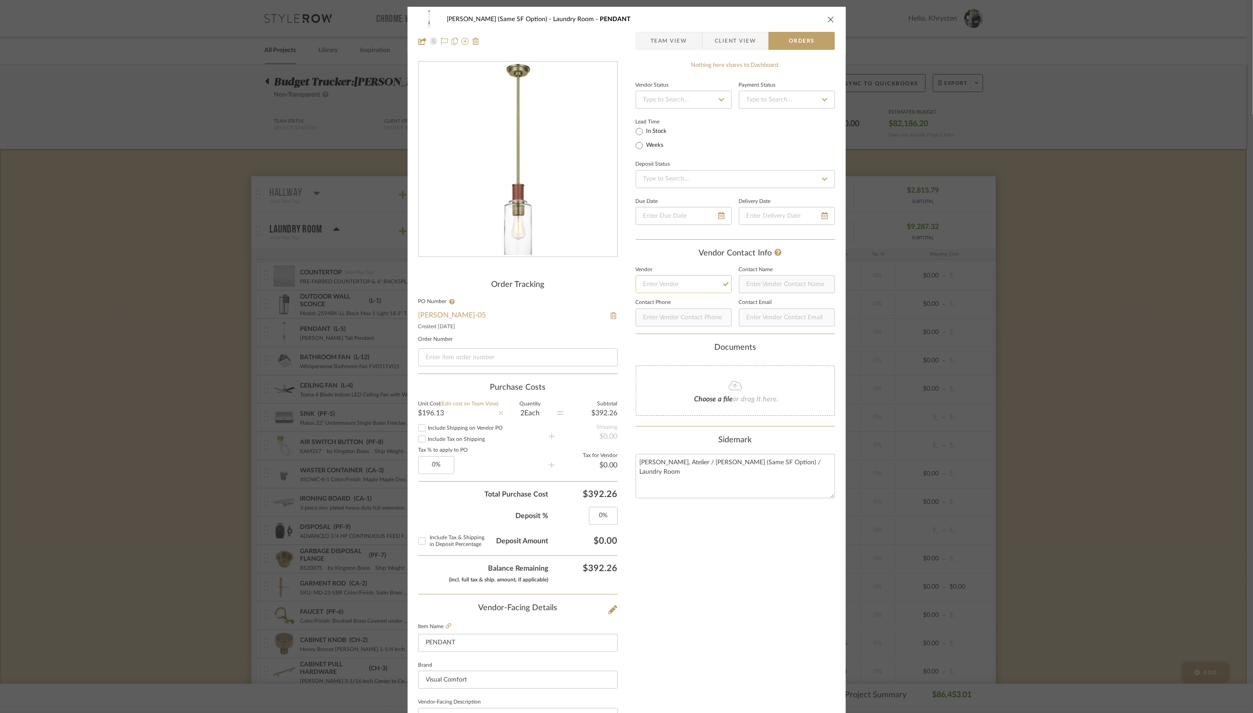
click at [668, 284] on input at bounding box center [684, 284] width 96 height 18
click at [676, 305] on span "[PERSON_NAME]" at bounding box center [684, 306] width 69 height 8
type input "[PERSON_NAME]"
type input "[PHONE_NUMBER]"
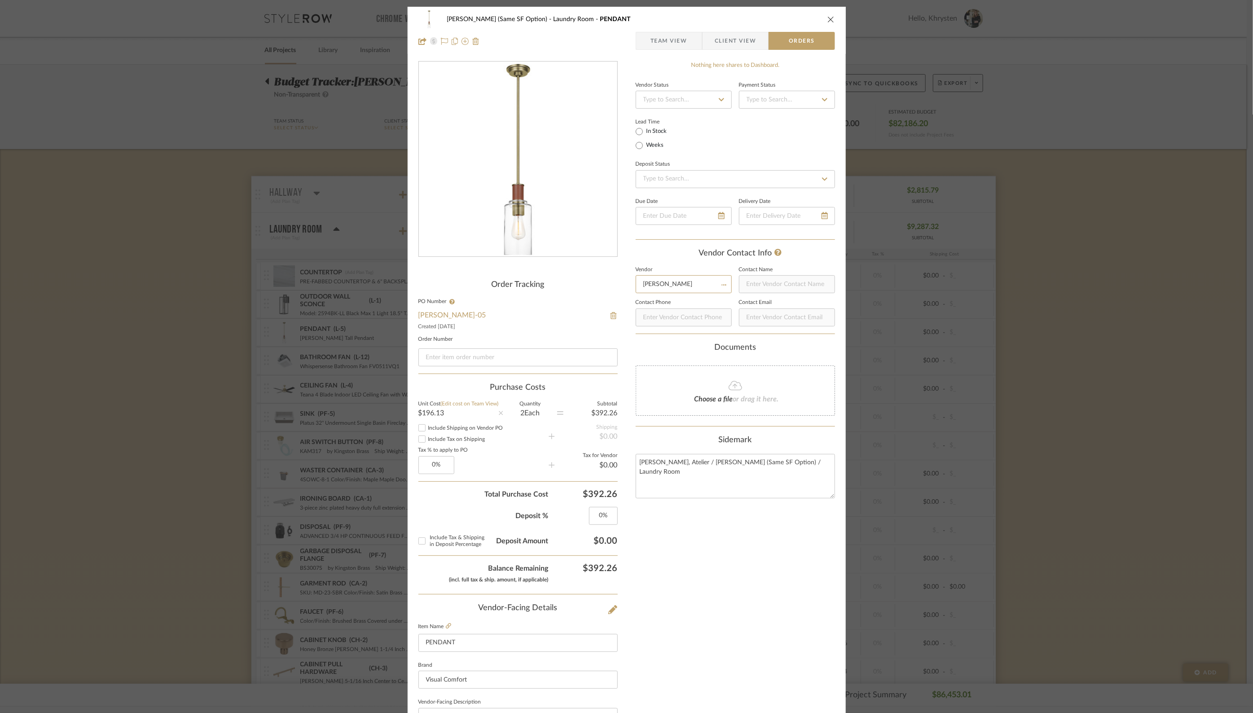
type input "[PERSON_NAME][EMAIL_ADDRESS][PERSON_NAME][PERSON_NAME][DOMAIN_NAME]"
click at [810, 68] on div "Nothing here shares to Dashboard." at bounding box center [735, 65] width 199 height 9
click at [830, 18] on icon "close" at bounding box center [830, 19] width 7 height 7
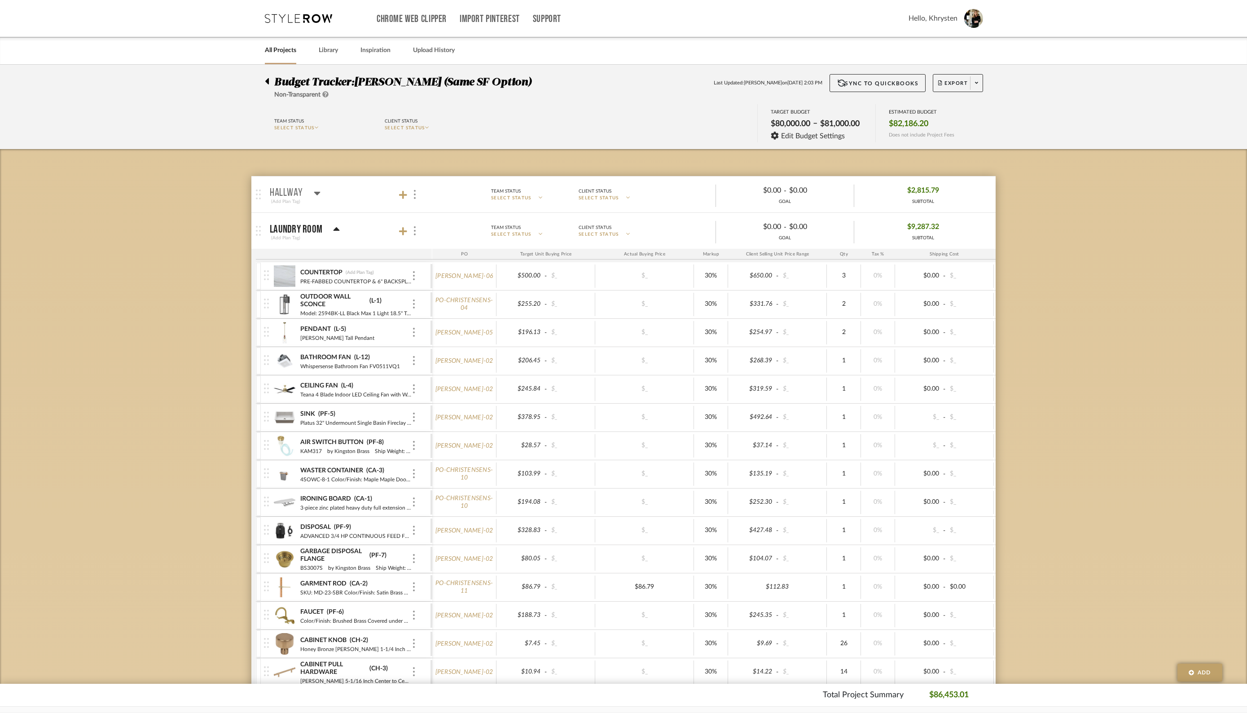
click at [338, 229] on icon at bounding box center [337, 229] width 6 height 4
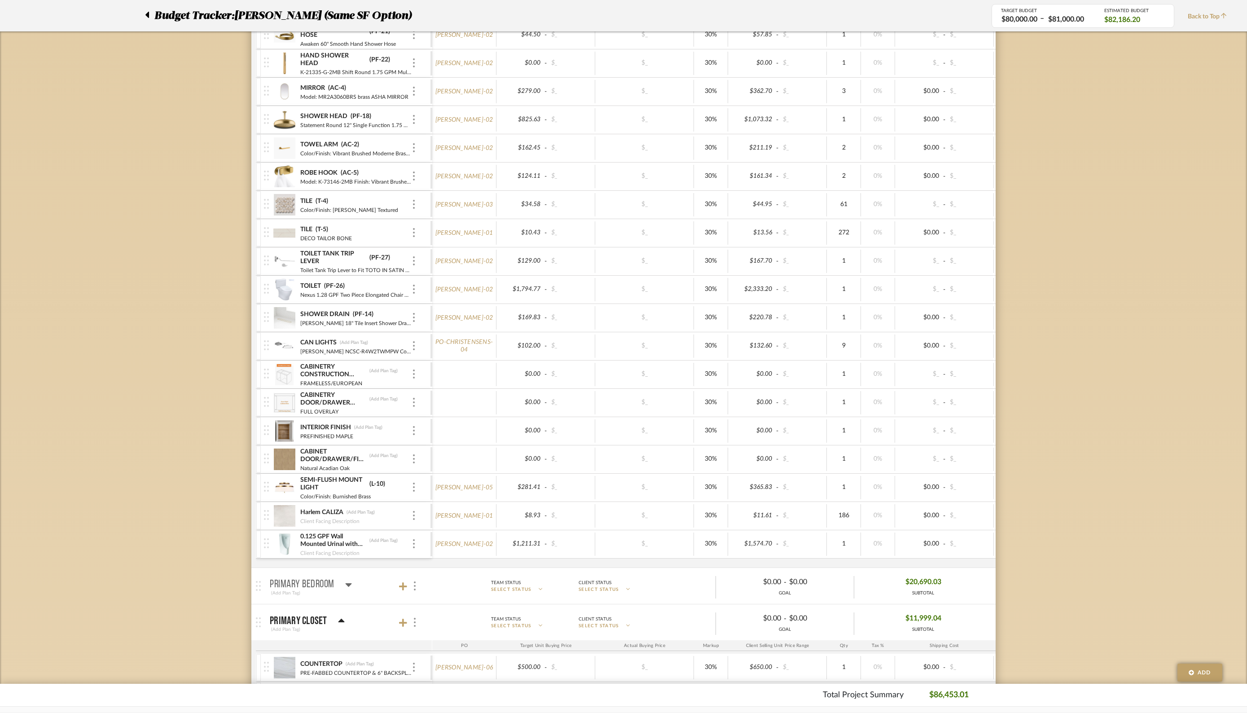
scroll to position [909, 0]
click at [413, 484] on img at bounding box center [414, 485] width 2 height 9
click at [443, 497] on span "Manage Item" at bounding box center [458, 501] width 54 height 8
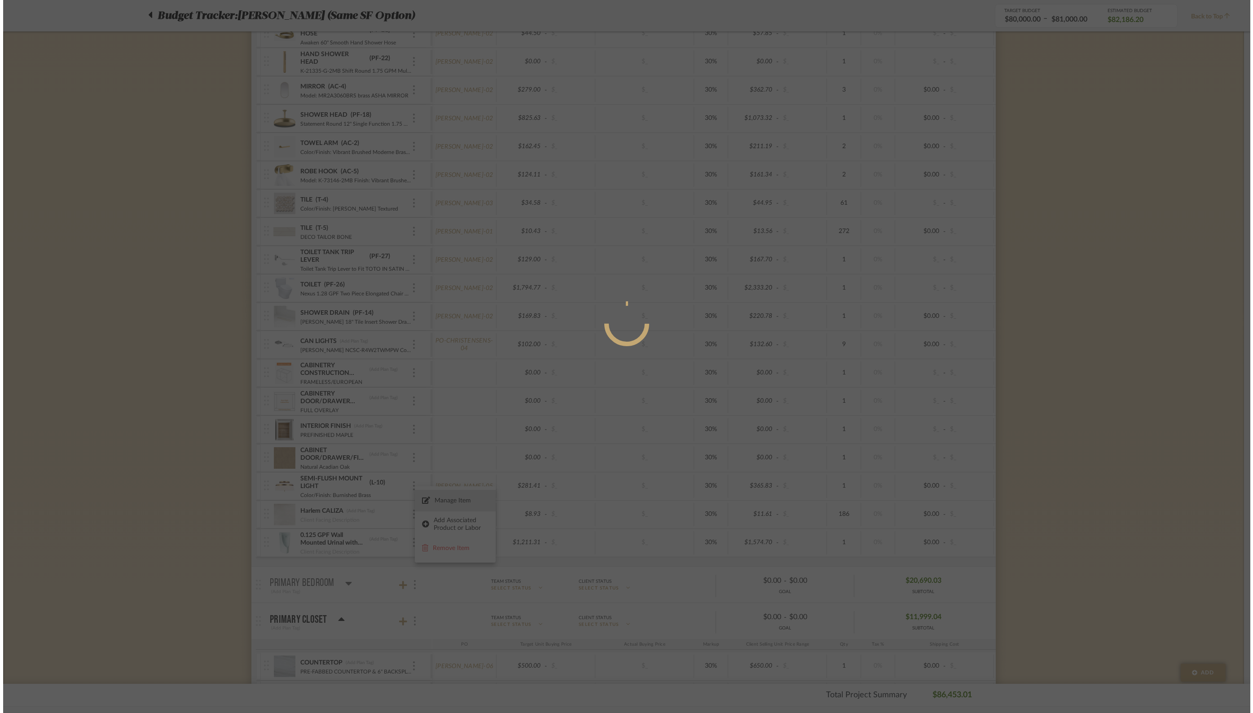
scroll to position [0, 0]
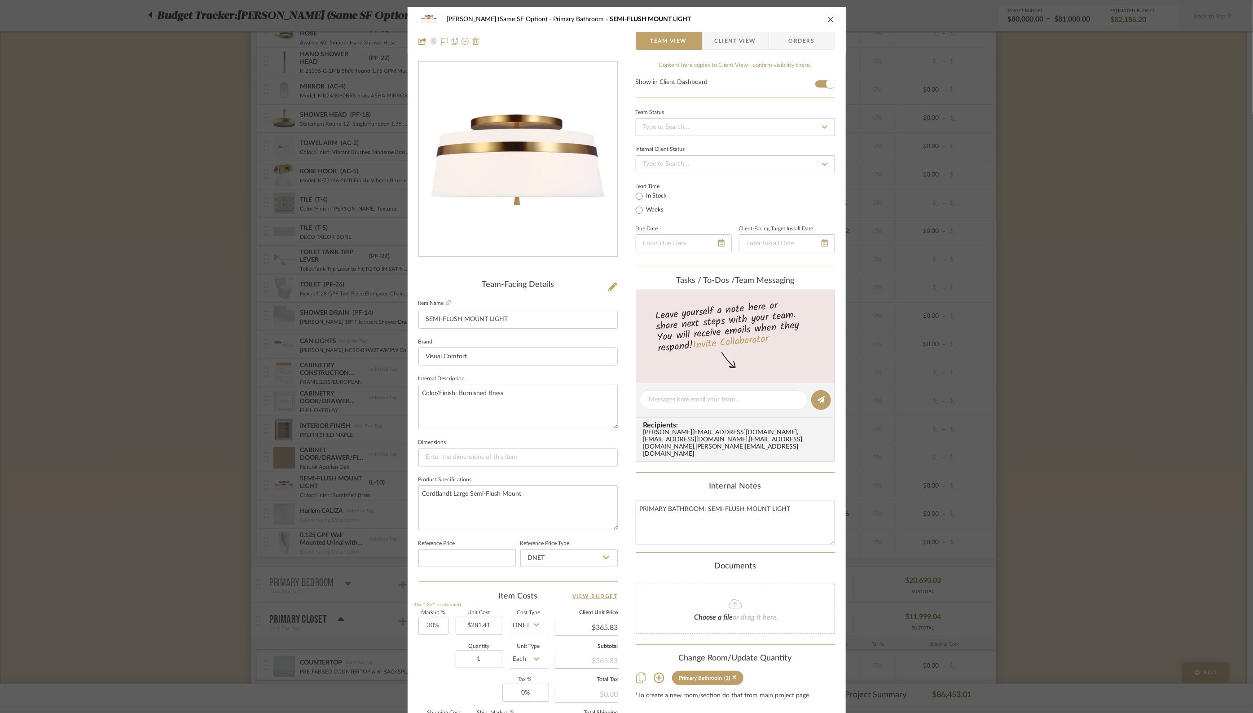
click at [803, 41] on span "Orders" at bounding box center [802, 41] width 46 height 18
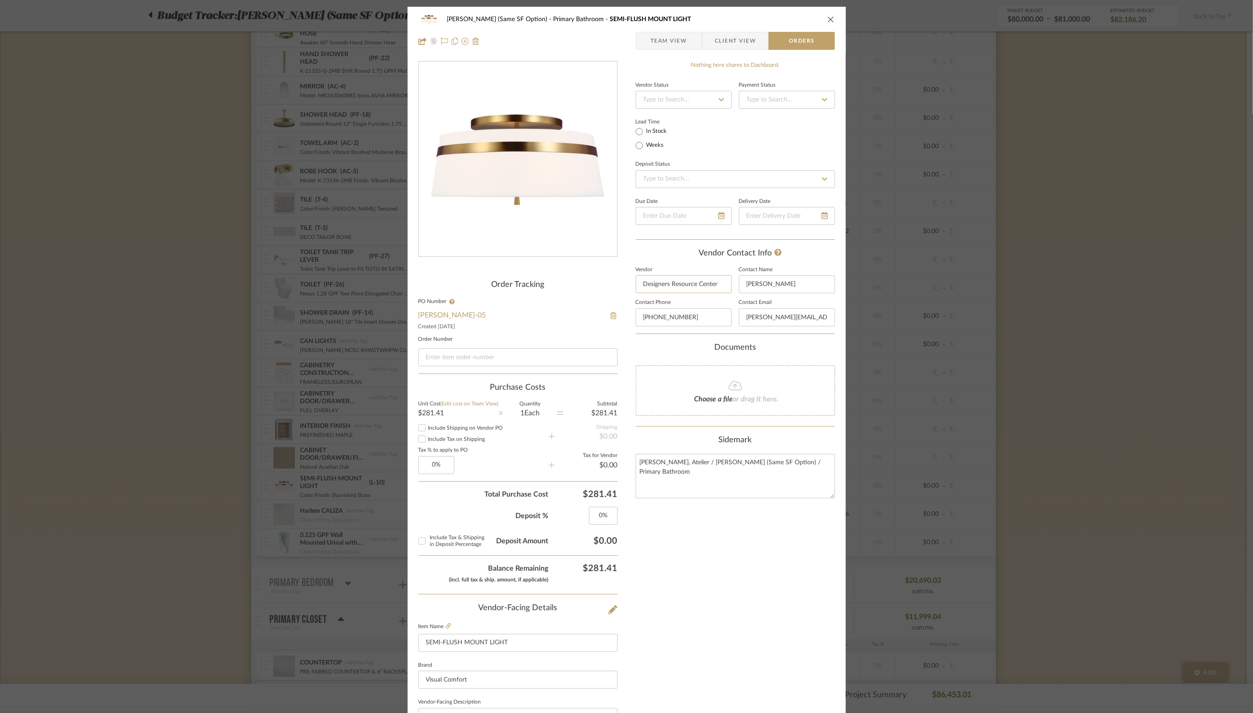
click at [678, 281] on input "Designers Resource Center" at bounding box center [684, 284] width 96 height 18
click at [689, 303] on span "[PERSON_NAME]" at bounding box center [684, 306] width 69 height 8
type input "[PERSON_NAME]"
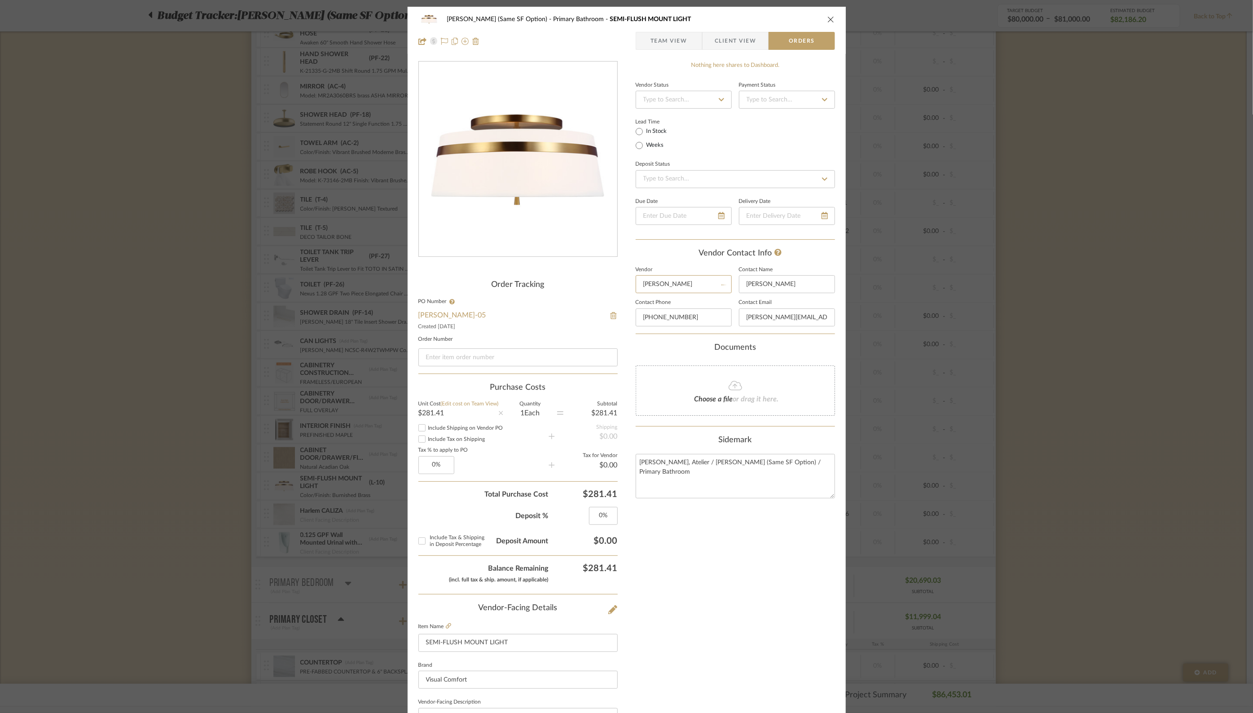
type input "[PERSON_NAME]"
type input "[PHONE_NUMBER]"
type input "[PERSON_NAME][EMAIL_ADDRESS][PERSON_NAME][PERSON_NAME][DOMAIN_NAME]"
click at [832, 20] on div "[PERSON_NAME] (Same SF Option) Primary Bathroom SEMI-FLUSH MOUNT LIGHT Team Vie…" at bounding box center [627, 30] width 438 height 47
click at [827, 19] on icon "close" at bounding box center [830, 19] width 7 height 7
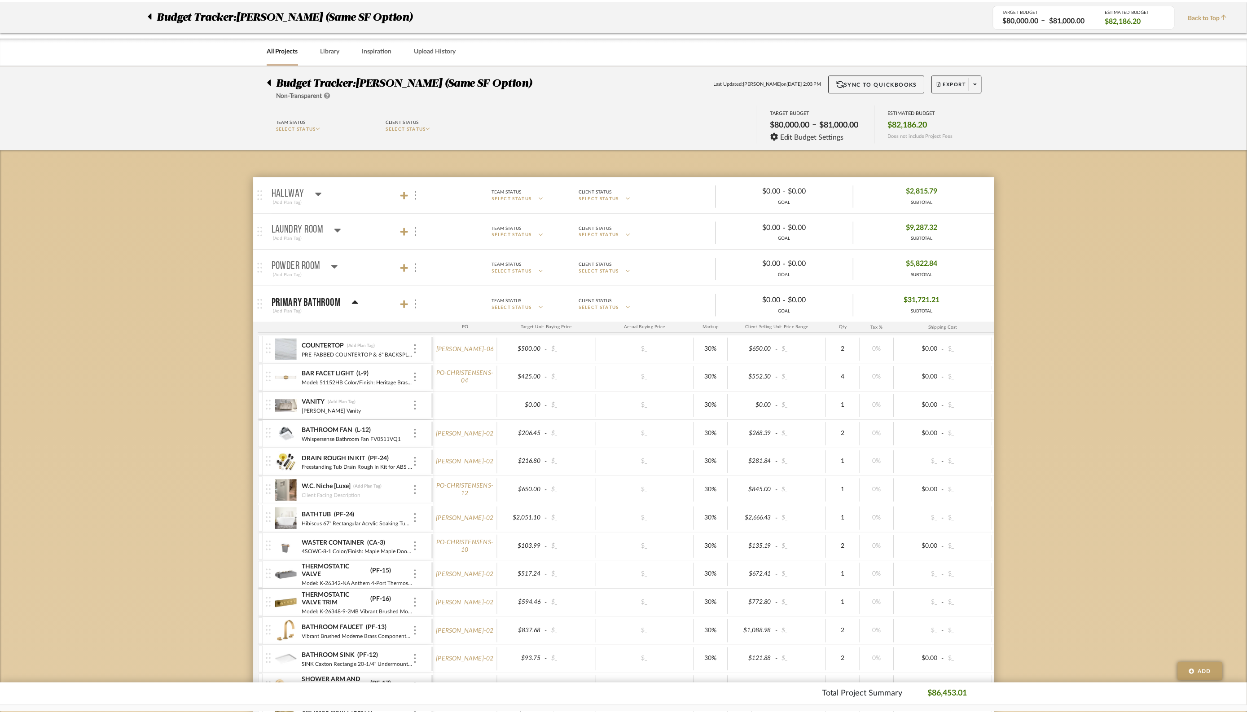
scroll to position [909, 0]
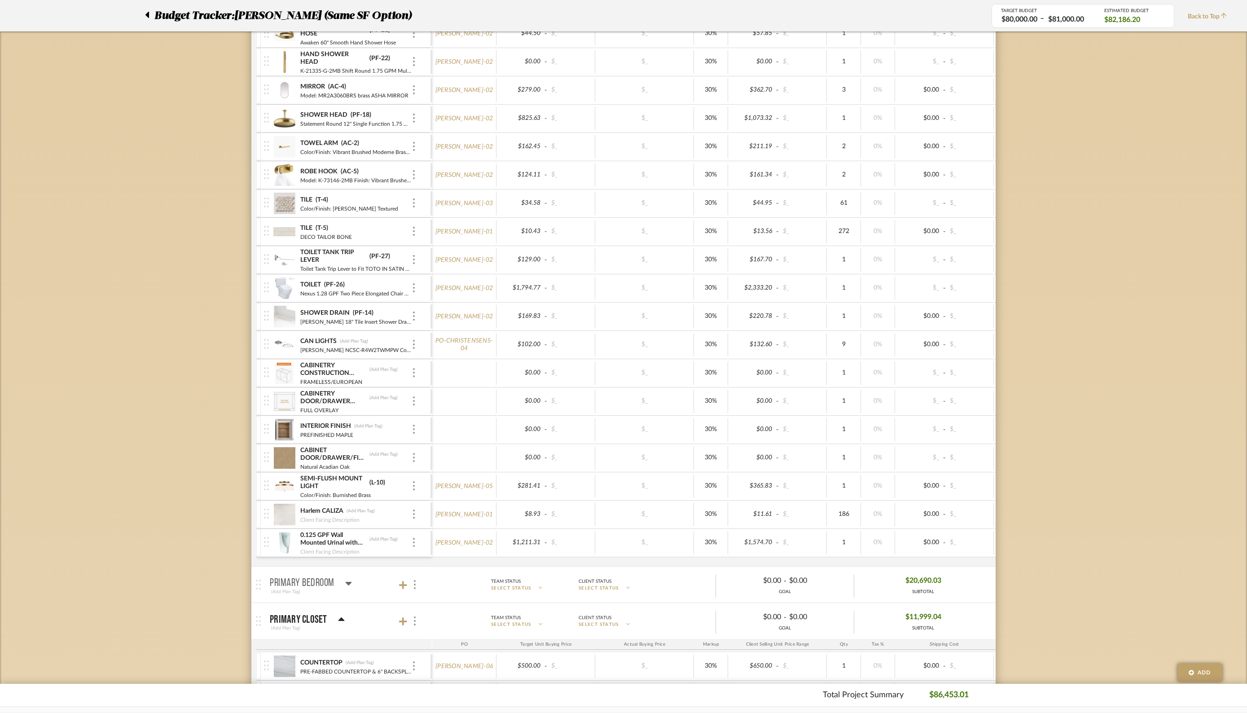
click at [347, 580] on icon at bounding box center [348, 583] width 7 height 11
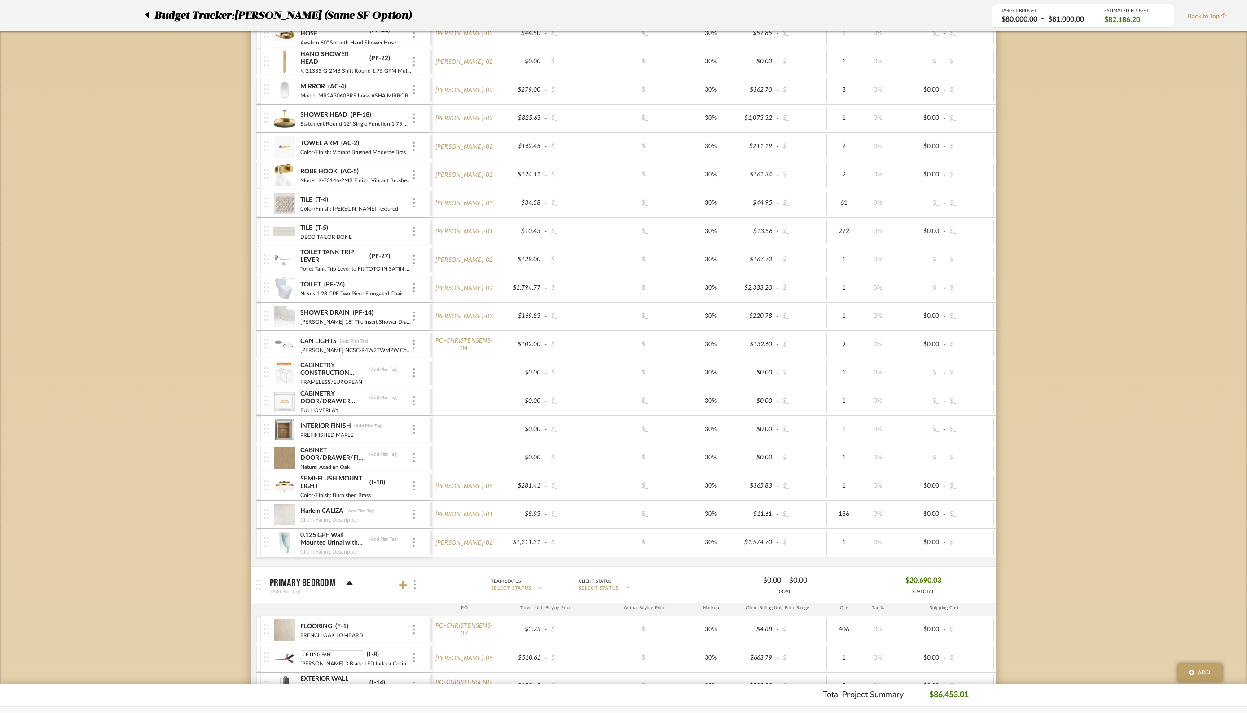
click at [284, 653] on img at bounding box center [284, 658] width 22 height 22
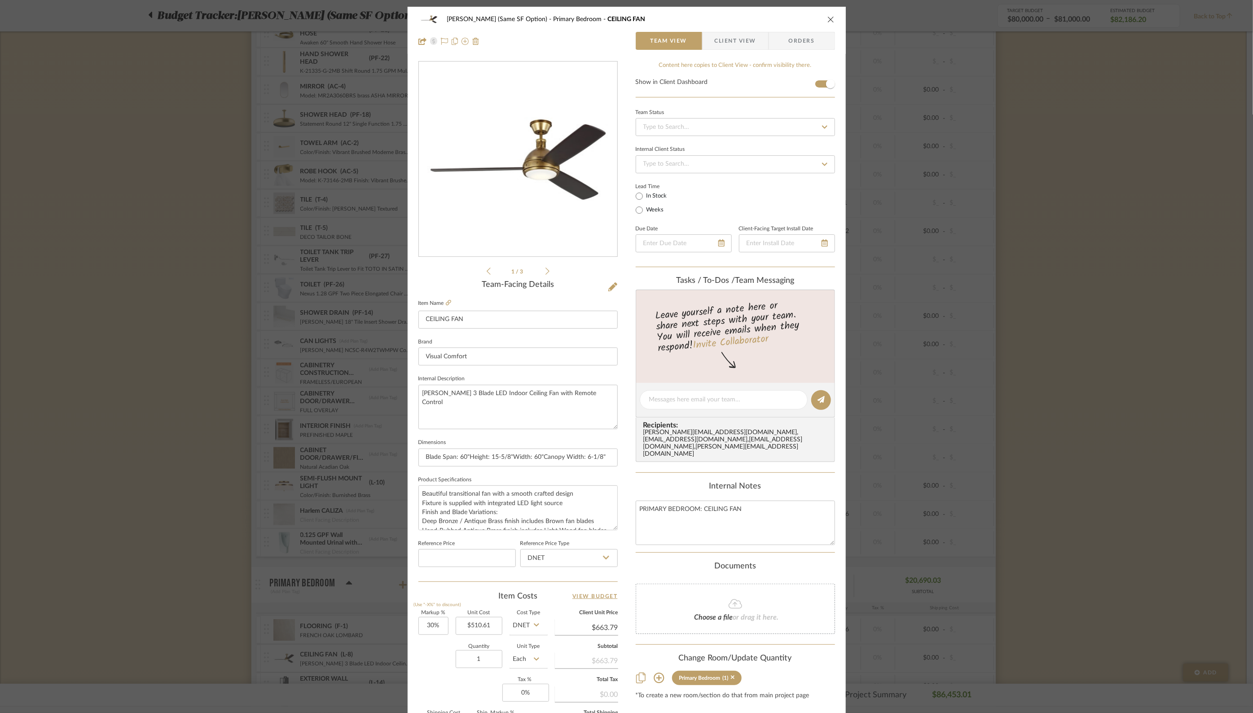
scroll to position [0, 0]
click at [814, 39] on span "Orders" at bounding box center [802, 40] width 46 height 18
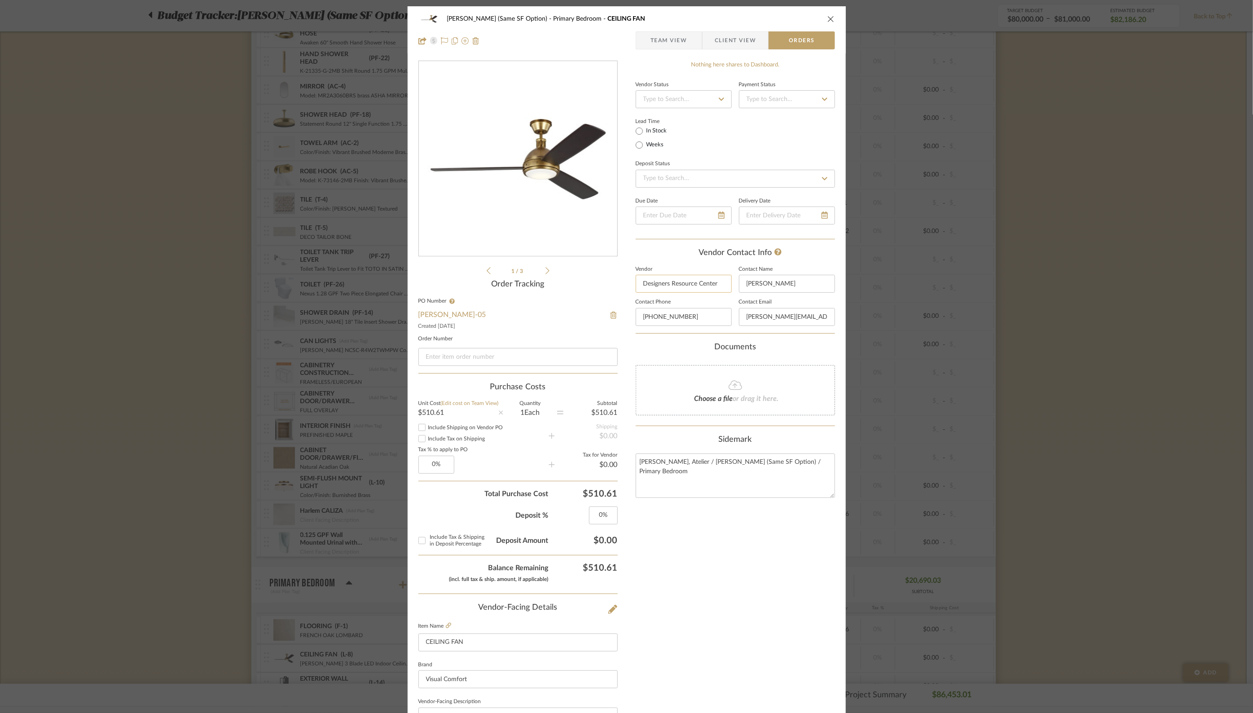
click at [675, 283] on input "Designers Resource Center" at bounding box center [684, 284] width 96 height 18
click at [661, 307] on span "[PERSON_NAME]" at bounding box center [684, 306] width 69 height 8
type input "[PERSON_NAME]"
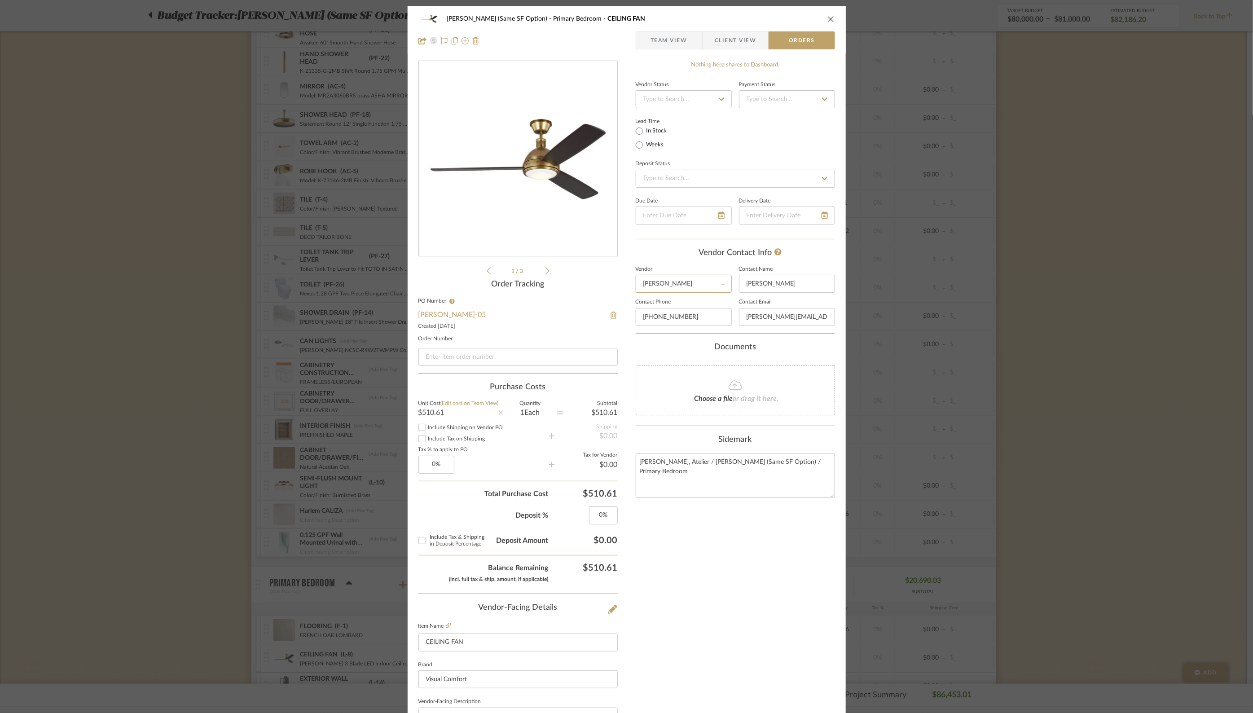
type input "[PERSON_NAME]"
type input "[PHONE_NUMBER]"
type input "[PERSON_NAME][EMAIL_ADDRESS][PERSON_NAME][PERSON_NAME][DOMAIN_NAME]"
click at [800, 70] on div "Nothing here shares to Dashboard. Vendor Status Payment Status Lead Time In Sto…" at bounding box center [735, 494] width 199 height 866
click at [827, 18] on icon "close" at bounding box center [830, 18] width 7 height 7
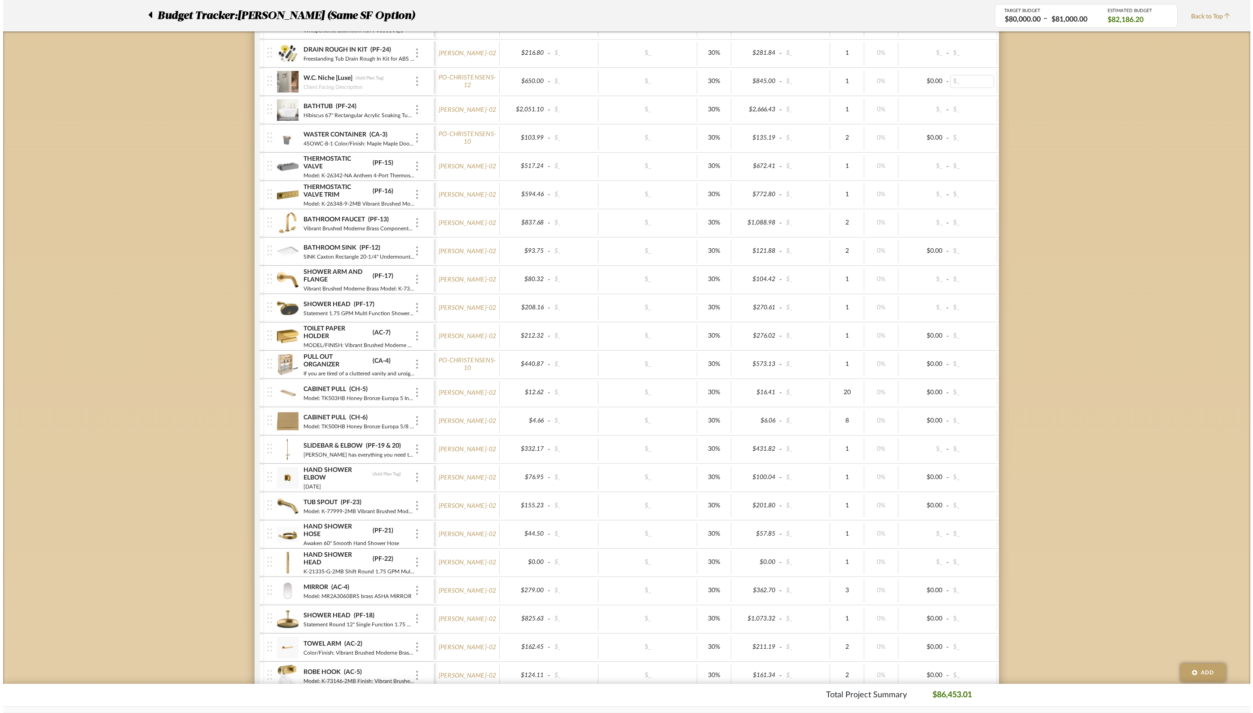
scroll to position [0, 0]
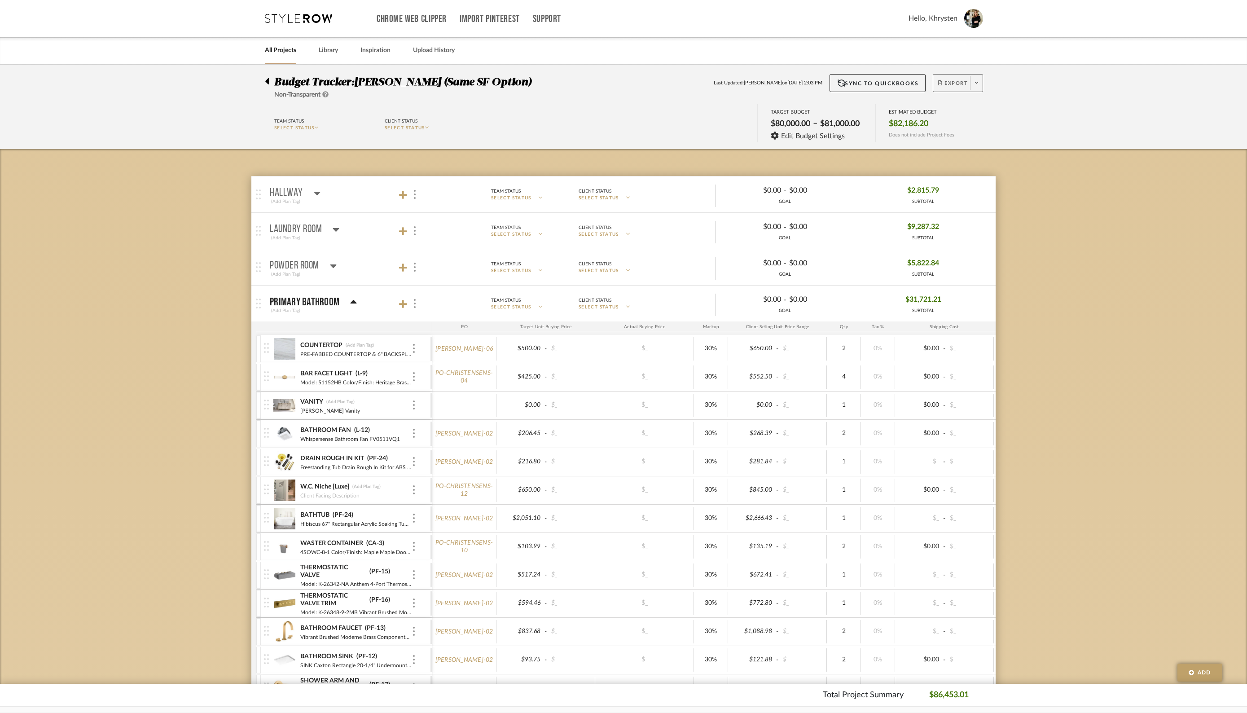
click at [957, 81] on span "Export" at bounding box center [953, 86] width 30 height 13
click at [945, 151] on span "Create PO" at bounding box center [955, 152] width 28 height 8
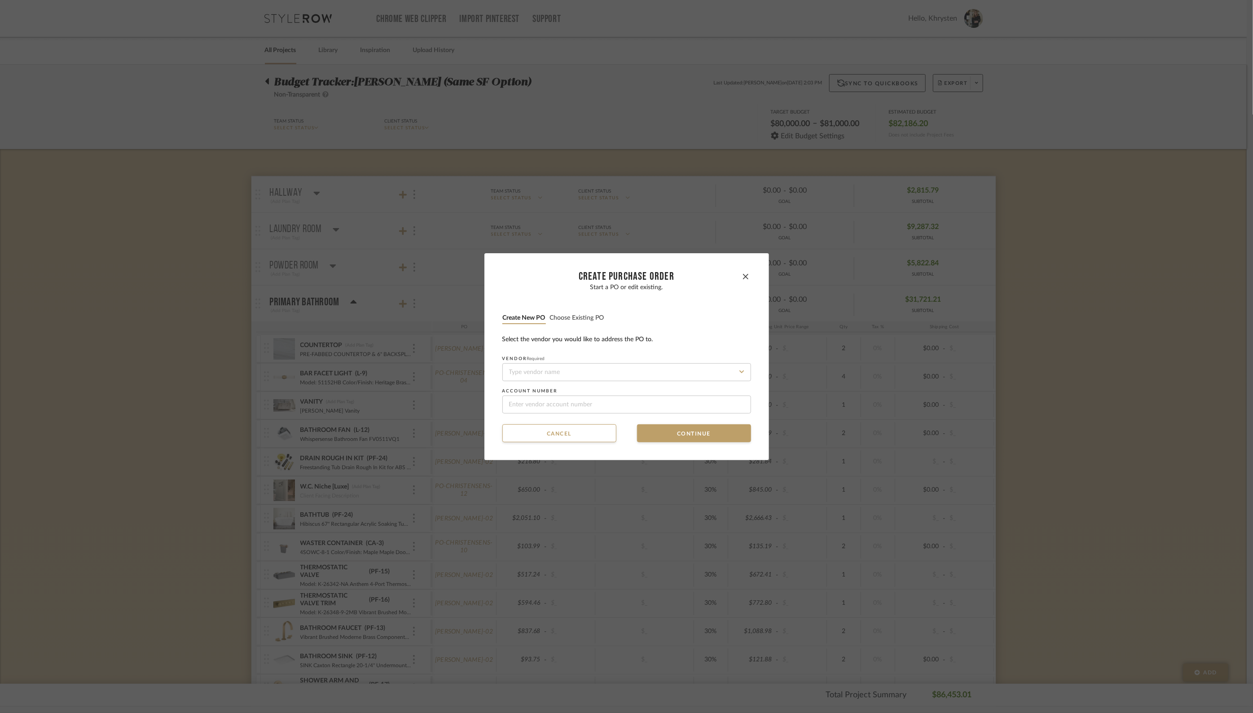
click at [577, 320] on button "Choose existing PO" at bounding box center [577, 318] width 55 height 9
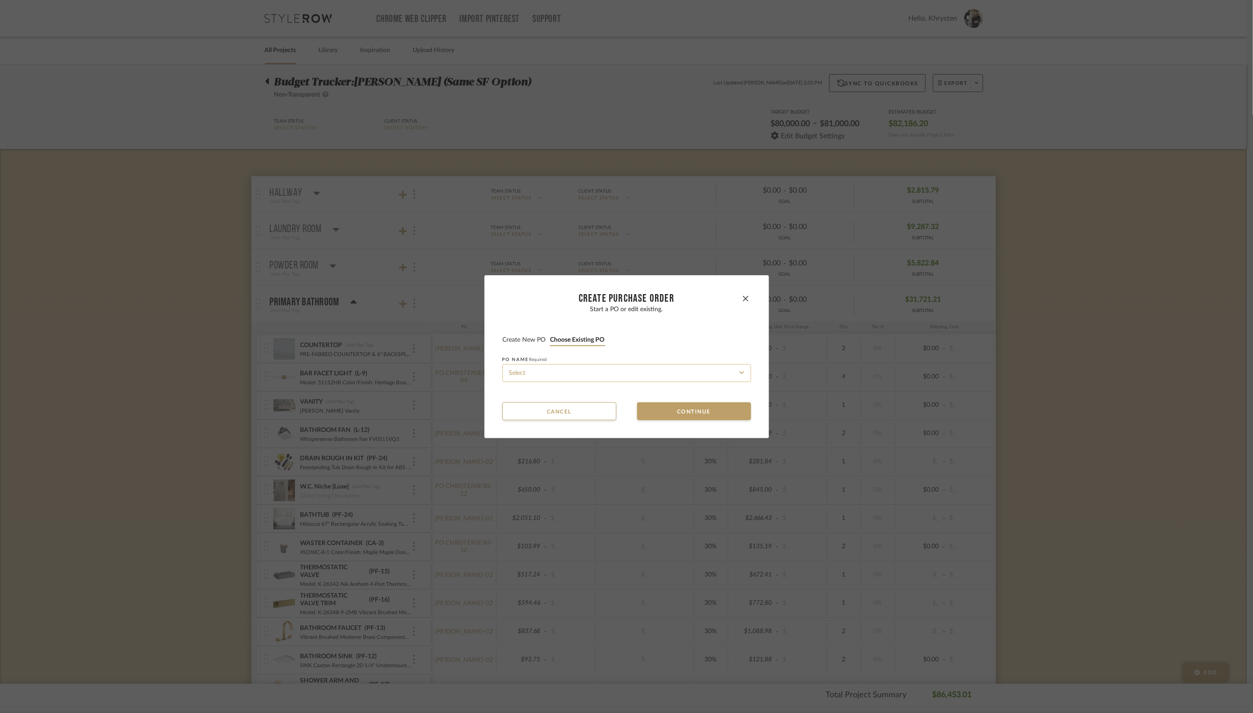
click at [579, 377] on input at bounding box center [626, 373] width 249 height 18
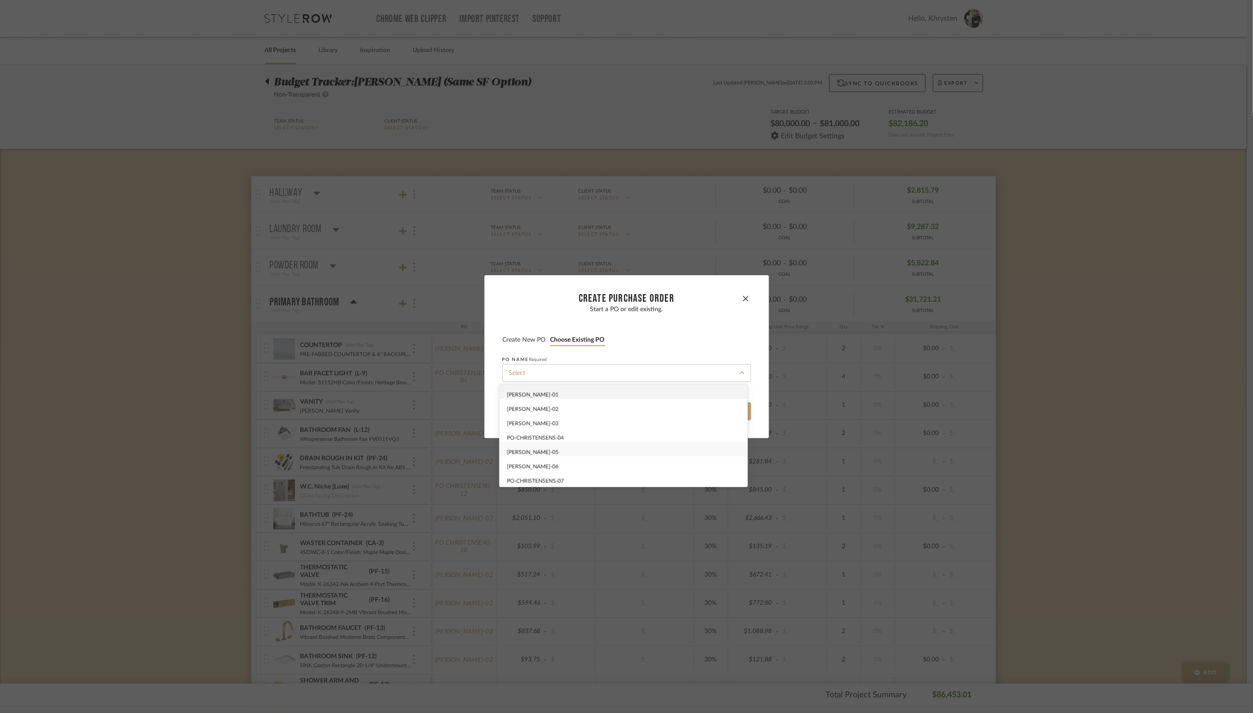
click at [549, 449] on span "[PERSON_NAME]-05" at bounding box center [533, 451] width 52 height 5
type input "[PERSON_NAME]-05"
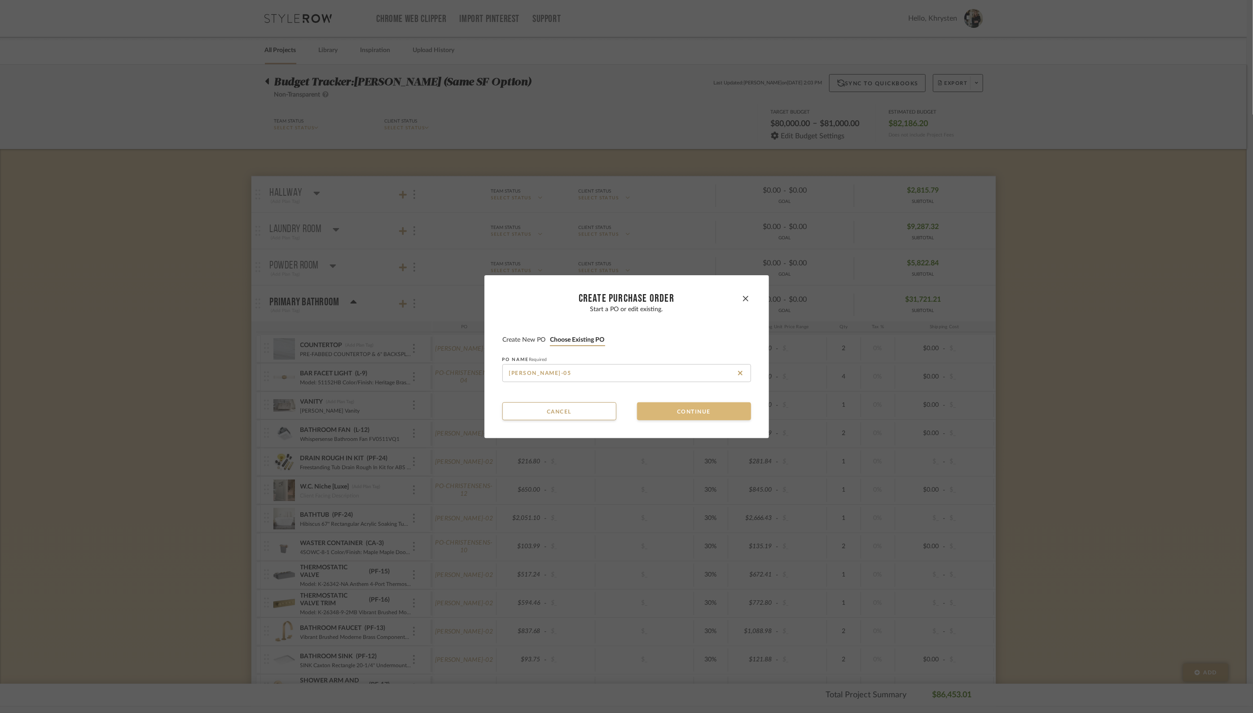
click at [711, 413] on button "Continue" at bounding box center [694, 411] width 114 height 18
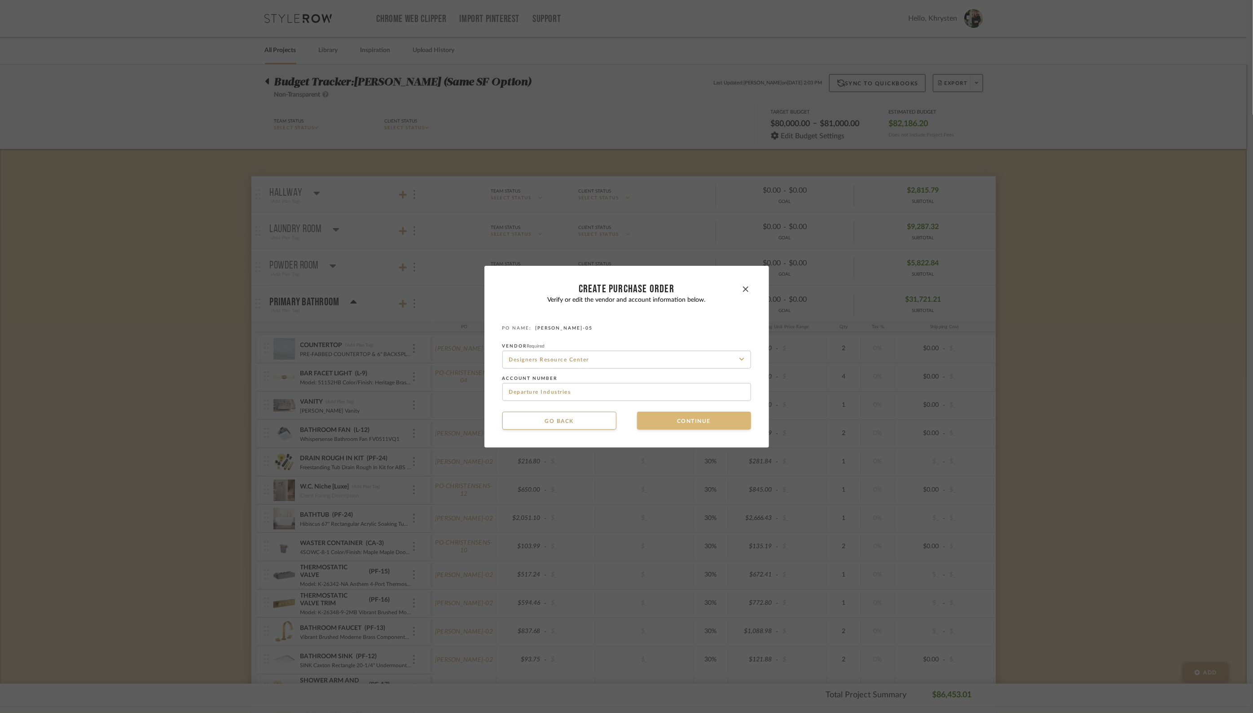
click at [708, 418] on button "Continue" at bounding box center [694, 421] width 114 height 18
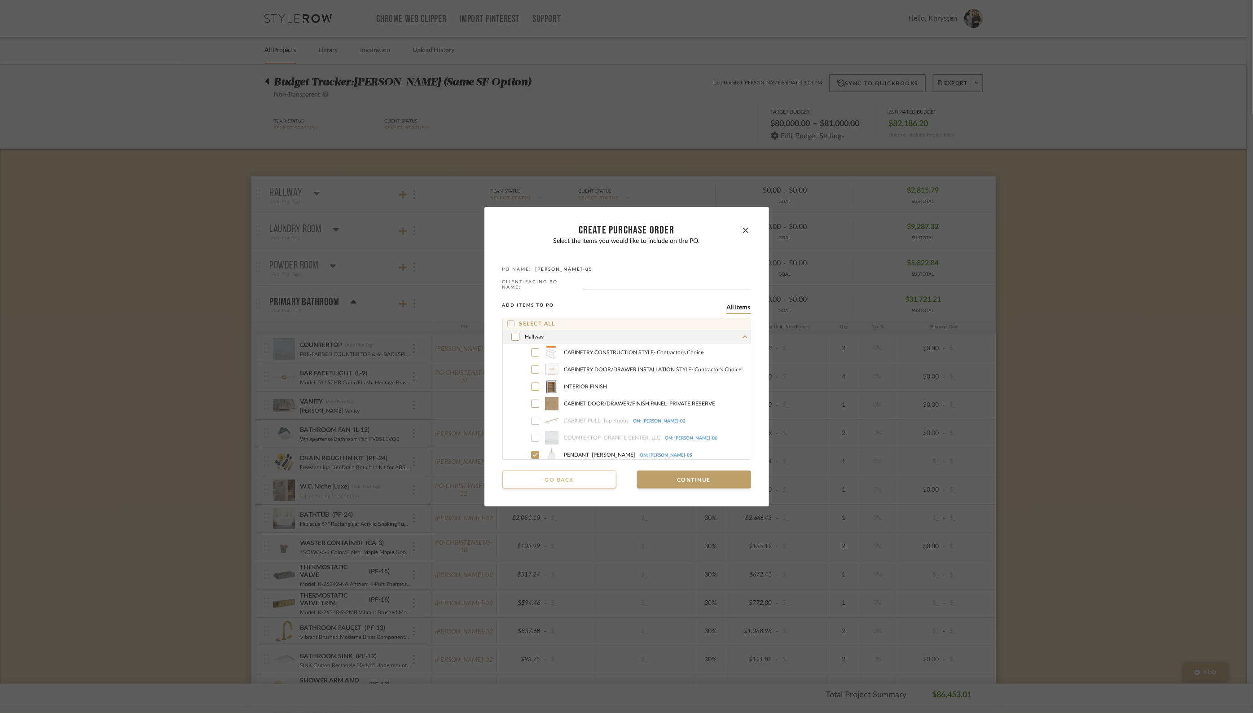
click at [561, 474] on button "Go back" at bounding box center [559, 479] width 114 height 18
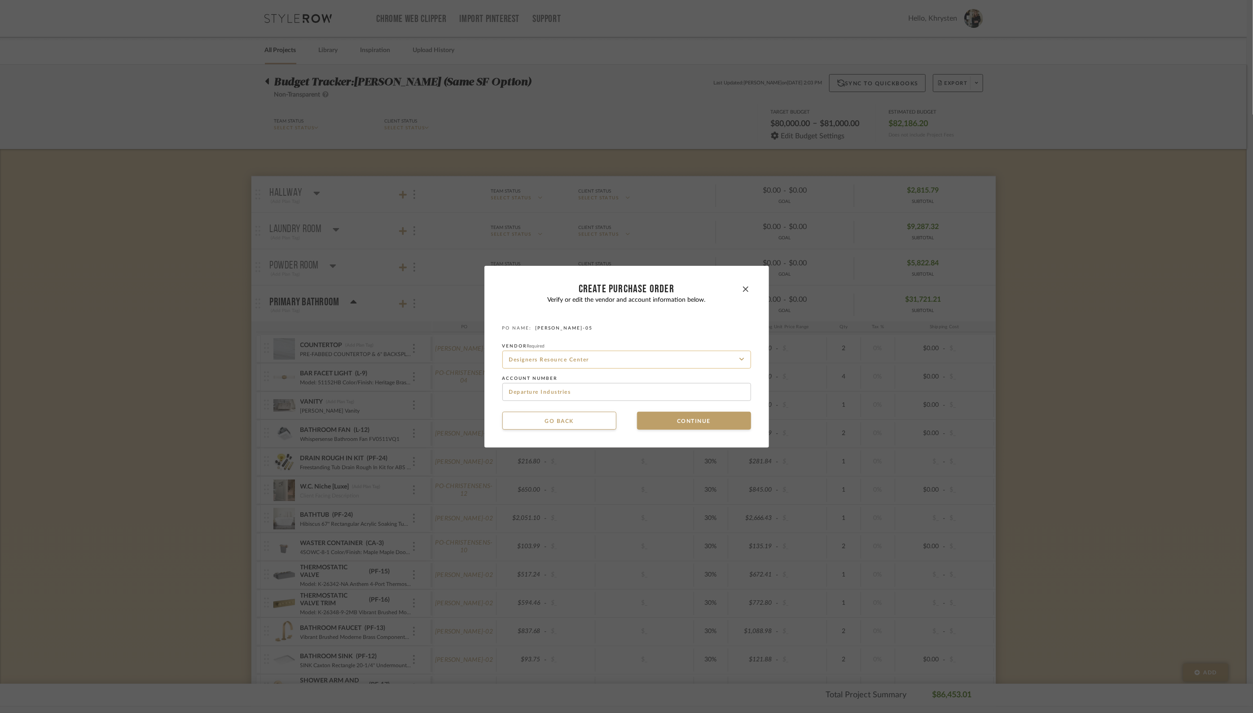
click at [611, 357] on input "Designers Resource Center" at bounding box center [626, 360] width 249 height 18
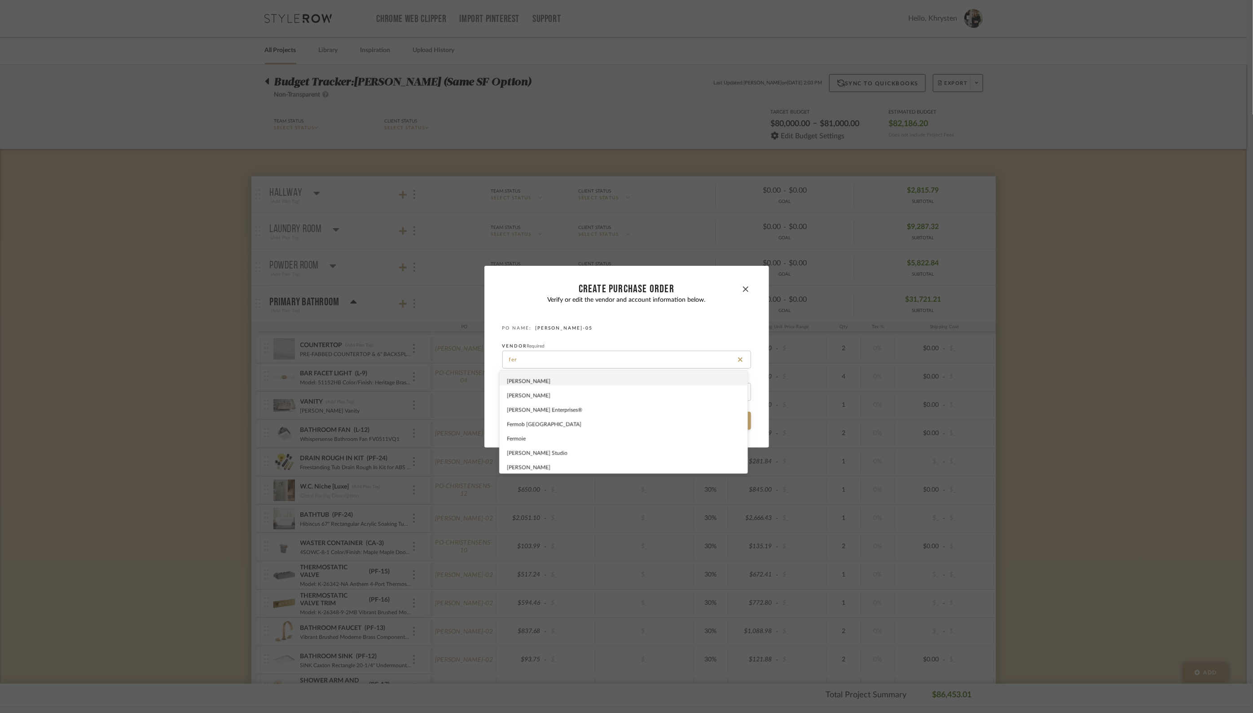
click at [589, 380] on div "[PERSON_NAME]" at bounding box center [624, 378] width 248 height 14
type input "[PERSON_NAME]"
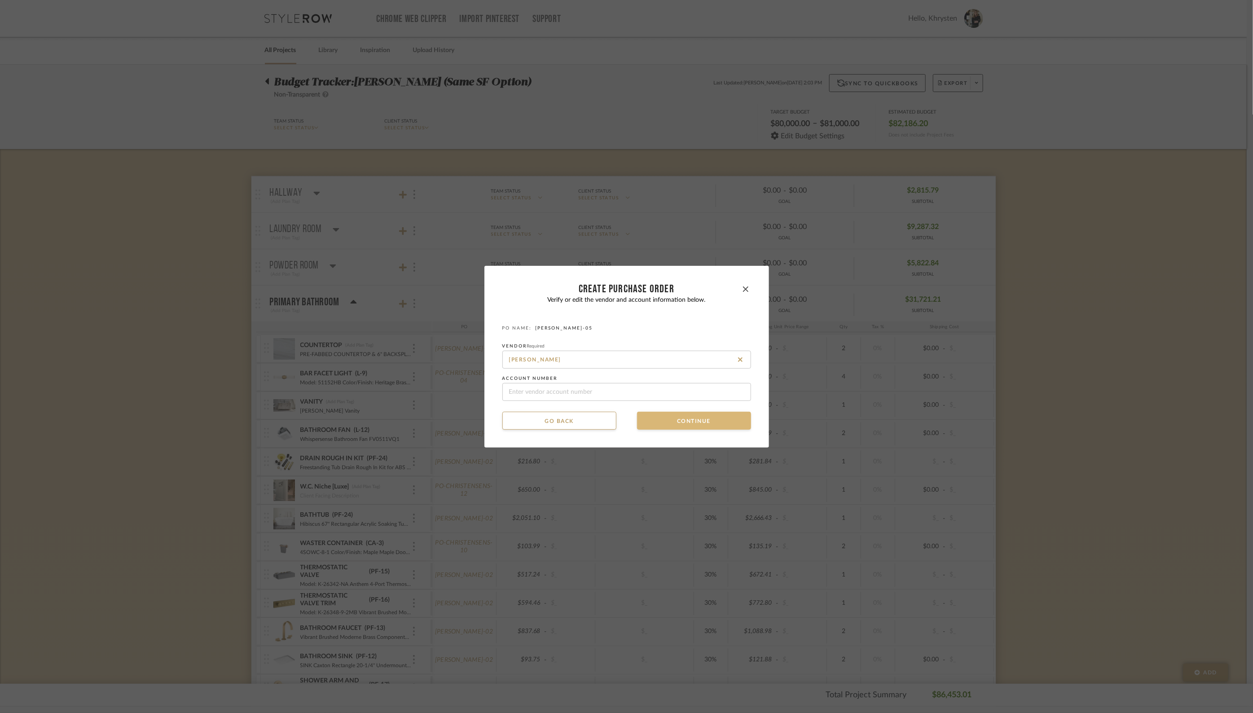
click at [670, 423] on button "Continue" at bounding box center [694, 421] width 114 height 18
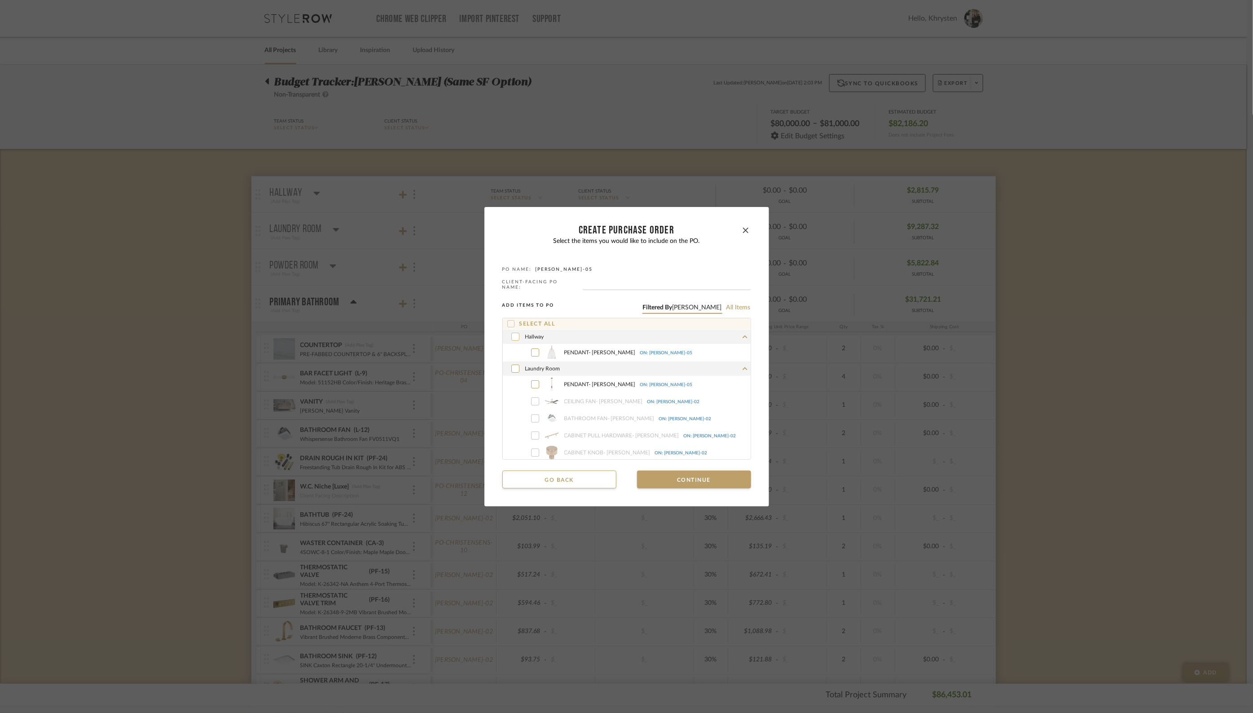
click at [515, 335] on div at bounding box center [515, 337] width 8 height 8
click at [532, 381] on icon at bounding box center [534, 384] width 5 height 6
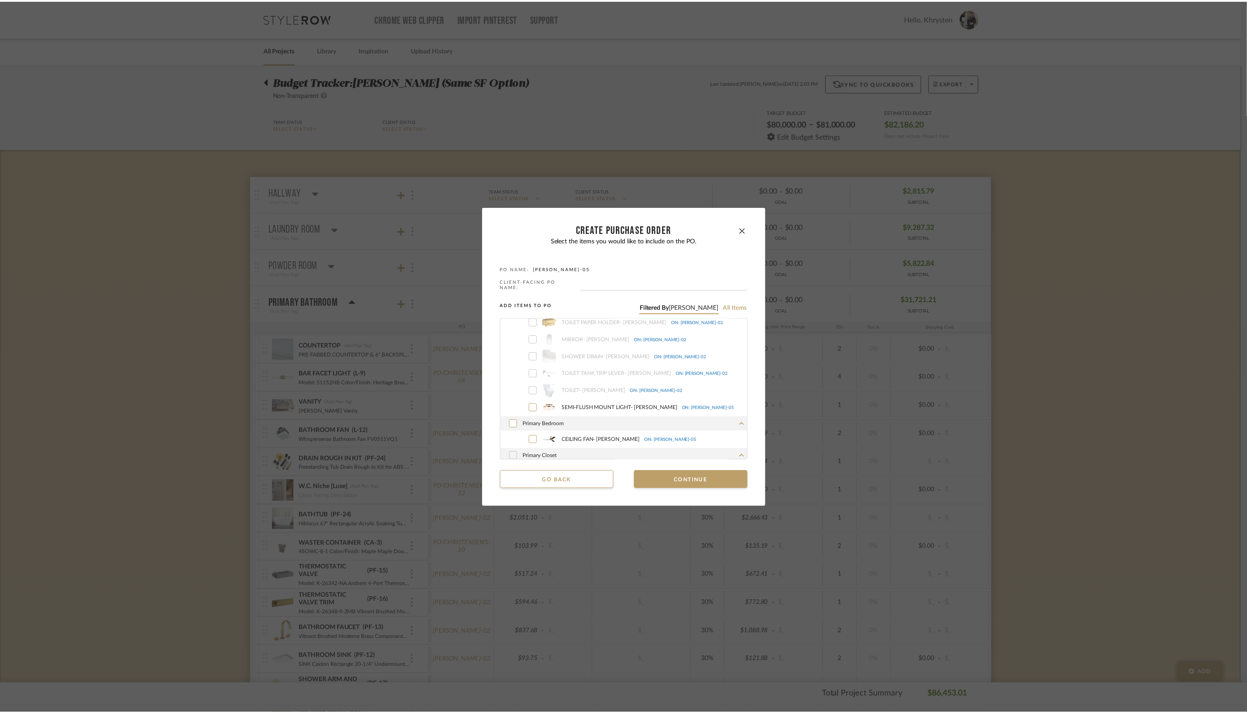
scroll to position [384, 0]
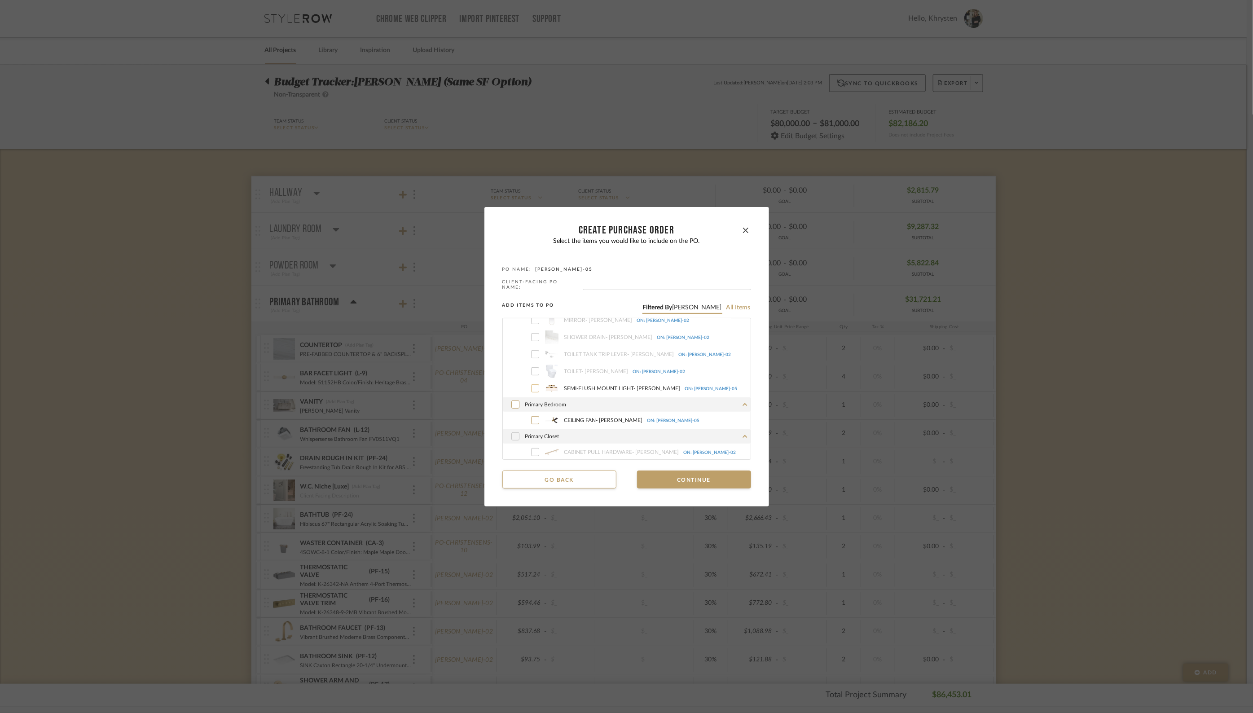
click at [532, 387] on icon at bounding box center [534, 388] width 5 height 6
click at [532, 417] on icon at bounding box center [534, 420] width 5 height 6
click at [693, 479] on button "Continue" at bounding box center [694, 479] width 114 height 18
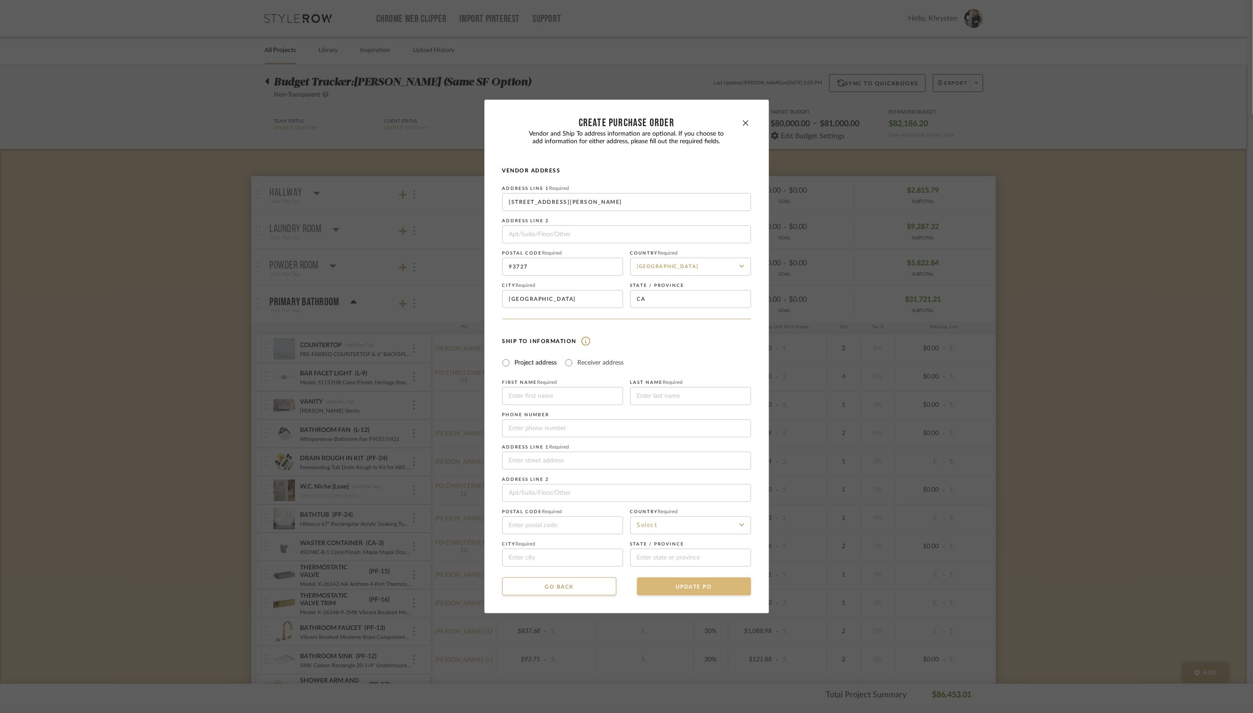
click at [694, 585] on button "UPDATE PO" at bounding box center [694, 586] width 114 height 18
